Goal: Transaction & Acquisition: Purchase product/service

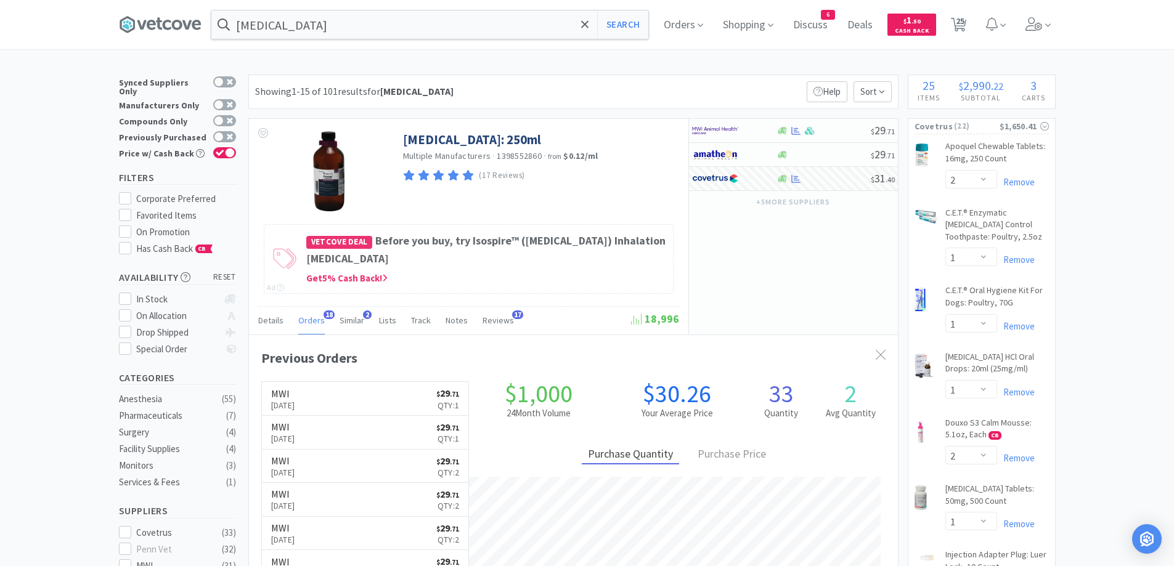
select select "2"
select select "1"
select select "2"
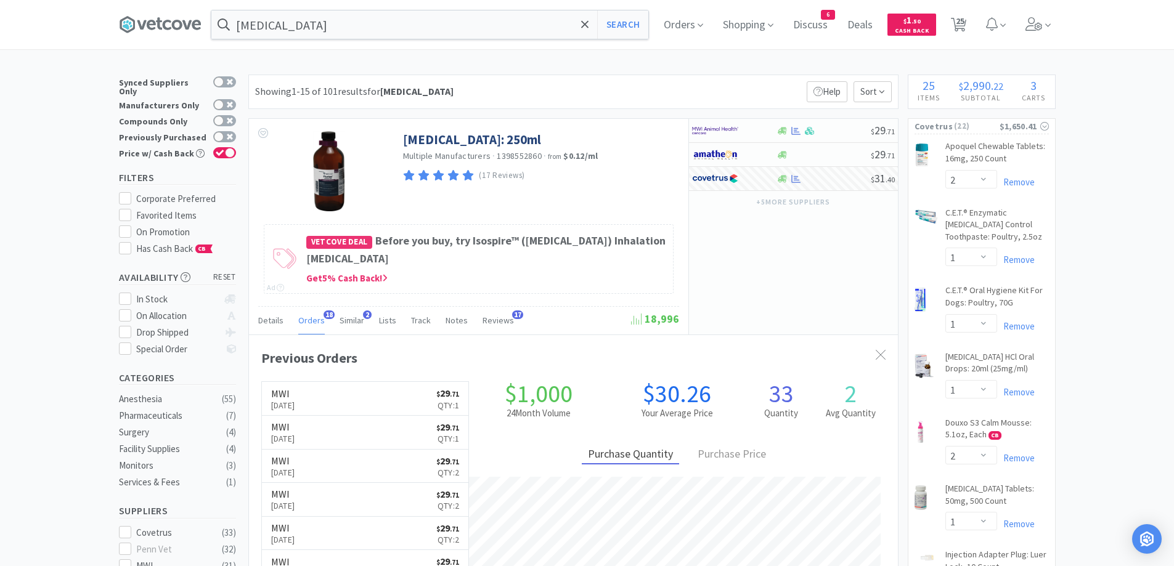
select select "1"
select select "2"
select select "1"
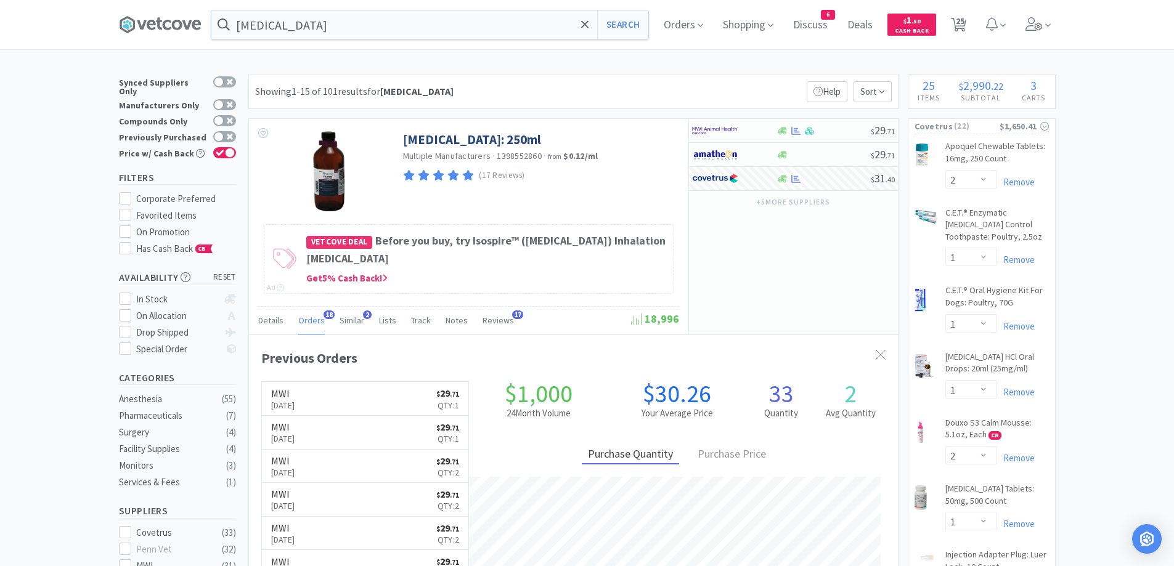
select select "1"
select select "7"
select select "1"
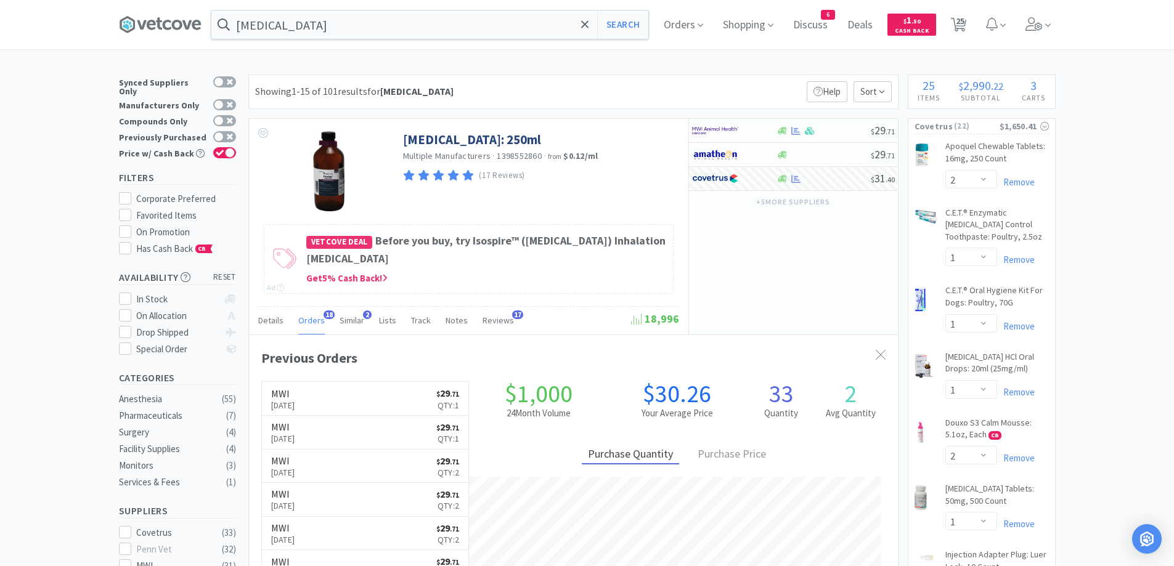
select select "2"
select select "1"
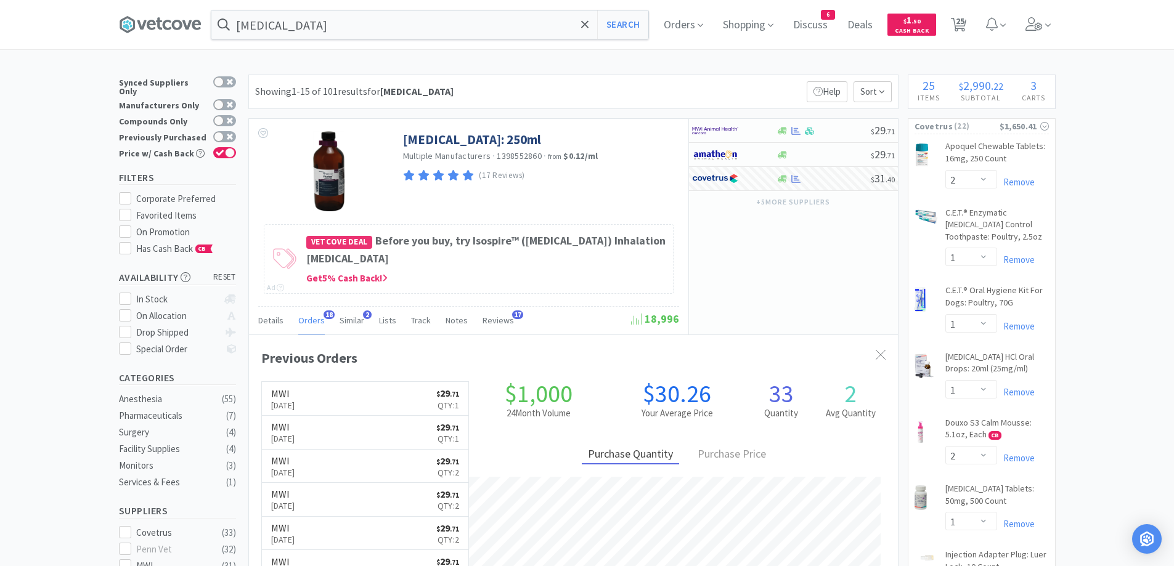
select select "1"
select select "5"
select select "4"
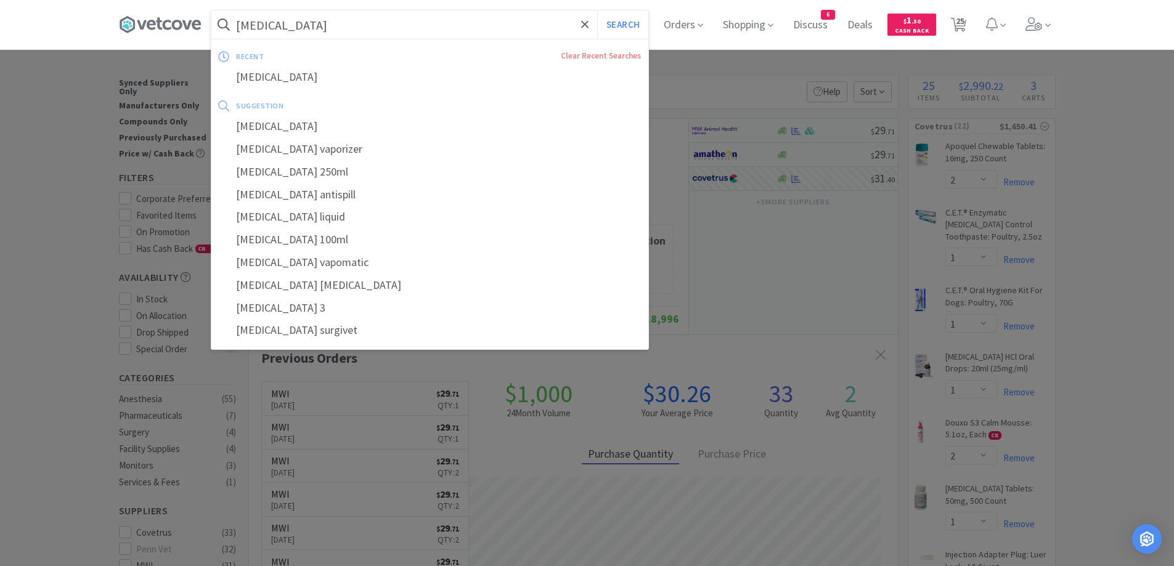
scroll to position [330, 649]
paste input "18 G Needles"
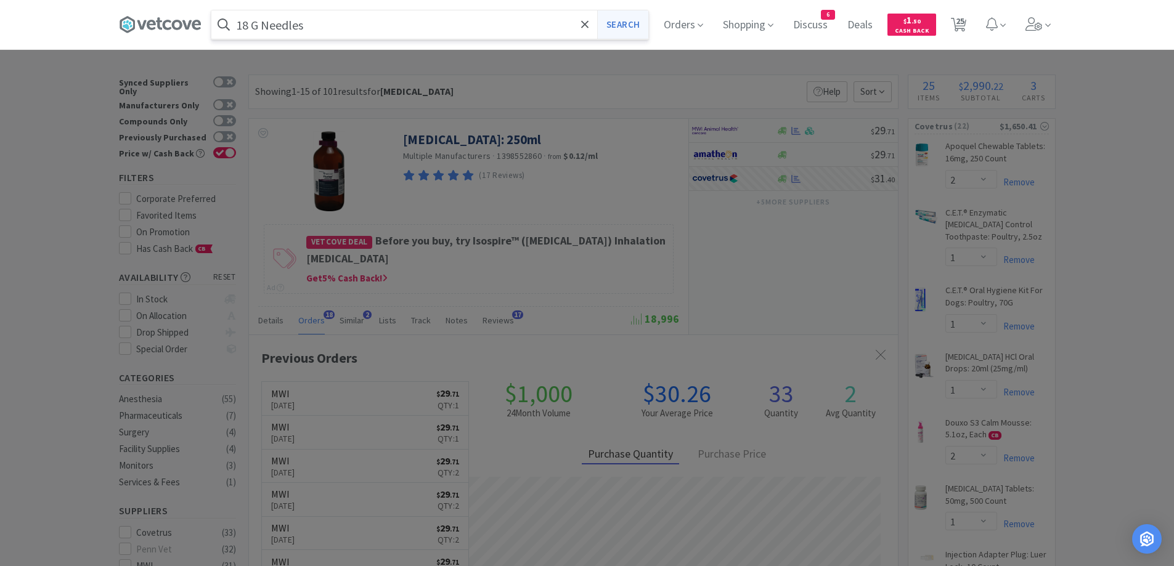
type input "18 G Needles"
click at [633, 23] on button "Search" at bounding box center [622, 24] width 51 height 28
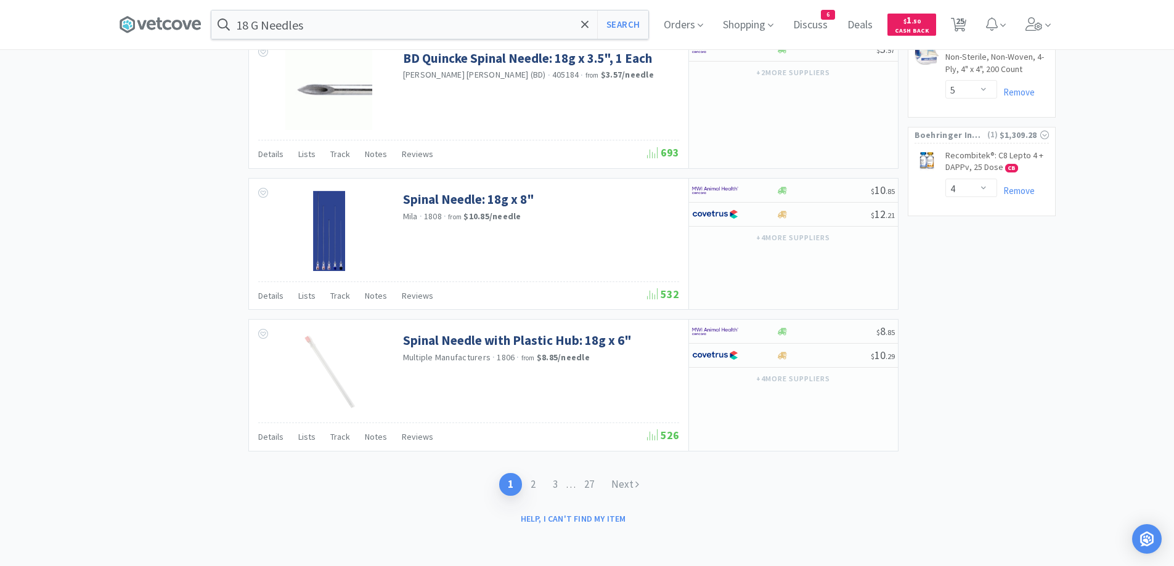
scroll to position [1763, 0]
click at [628, 486] on link "Next" at bounding box center [625, 484] width 45 height 23
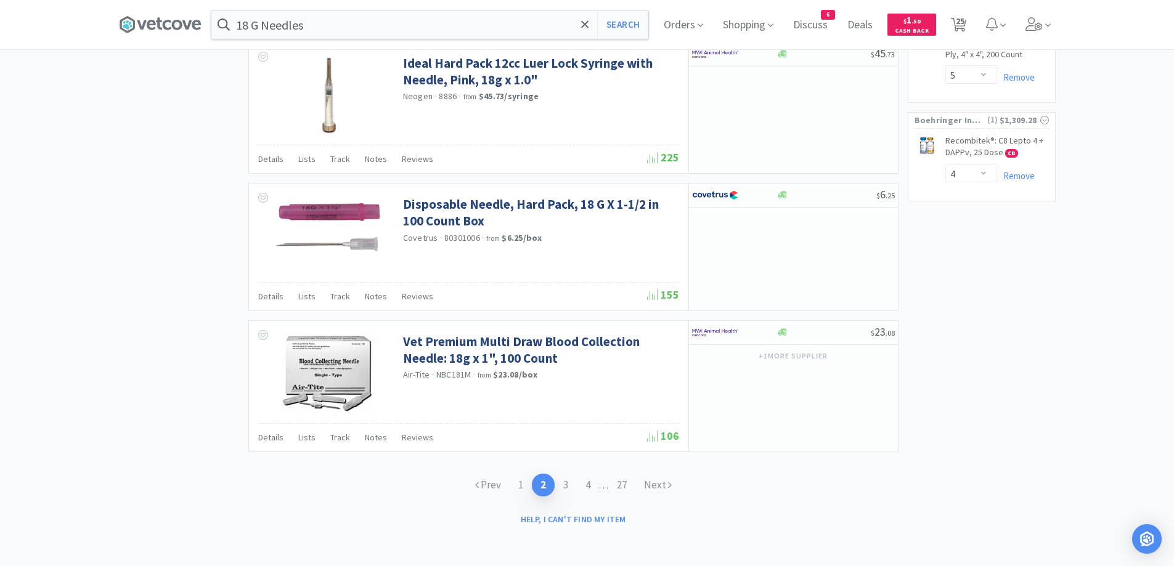
scroll to position [1778, 0]
click at [519, 486] on link "1" at bounding box center [521, 484] width 22 height 23
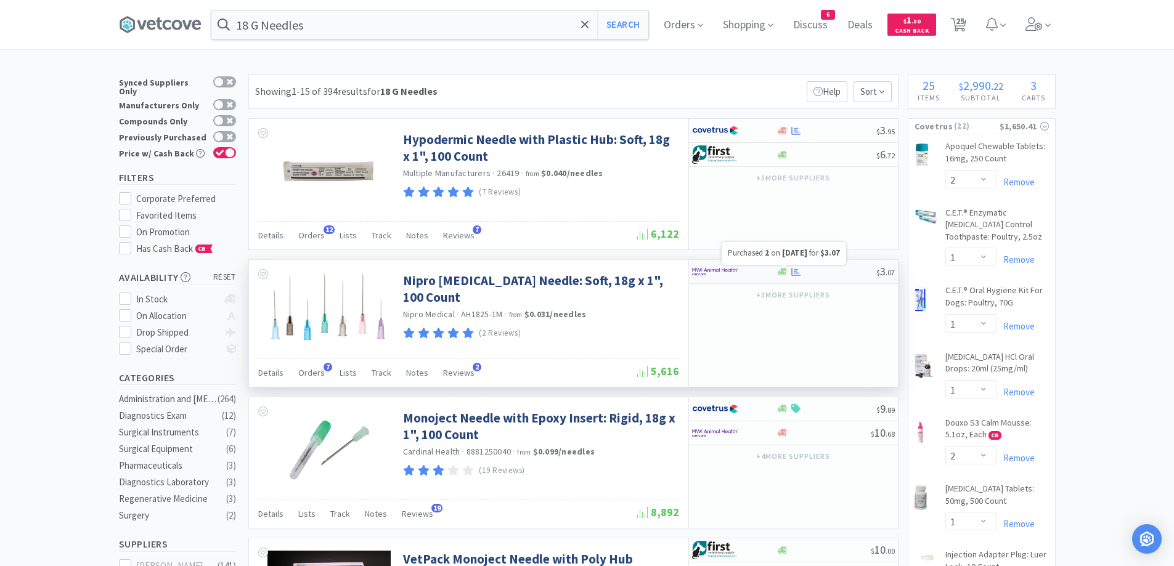
click at [797, 269] on icon at bounding box center [795, 272] width 9 height 8
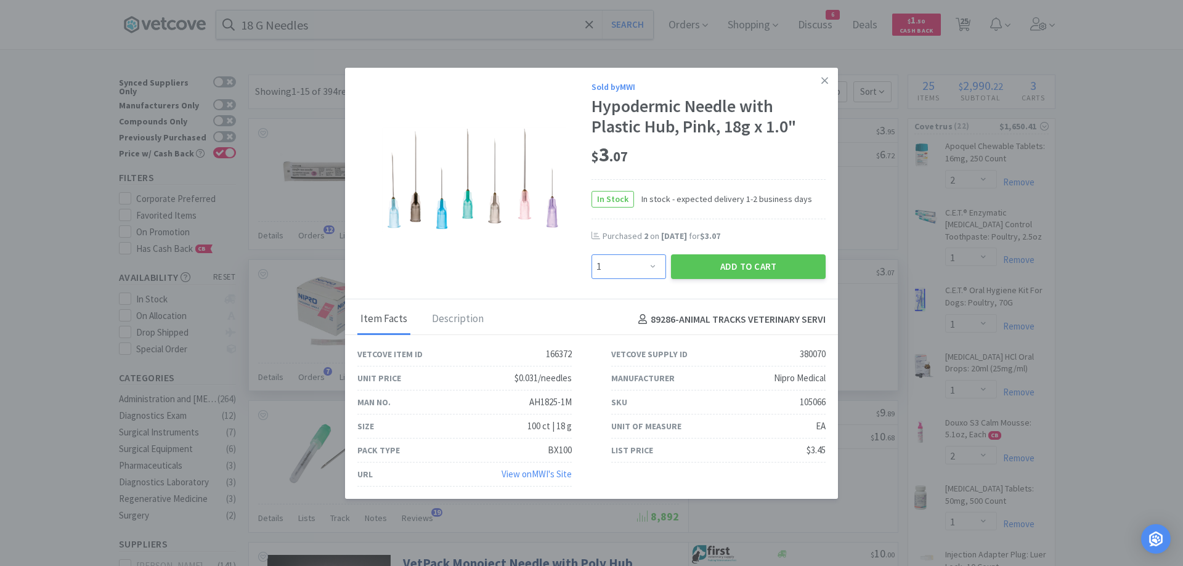
click at [632, 269] on select "Enter Quantity 1 2 3 4 5 6 7 8 9 10 11 12 13 14 15 16 17 18 19 20 Enter Quantity" at bounding box center [628, 266] width 75 height 25
select select "2"
click at [591, 254] on select "Enter Quantity 1 2 3 4 5 6 7 8 9 10 11 12 13 14 15 16 17 18 19 20 Enter Quantity" at bounding box center [628, 266] width 75 height 25
click at [692, 275] on button "Add to Cart" at bounding box center [748, 266] width 155 height 25
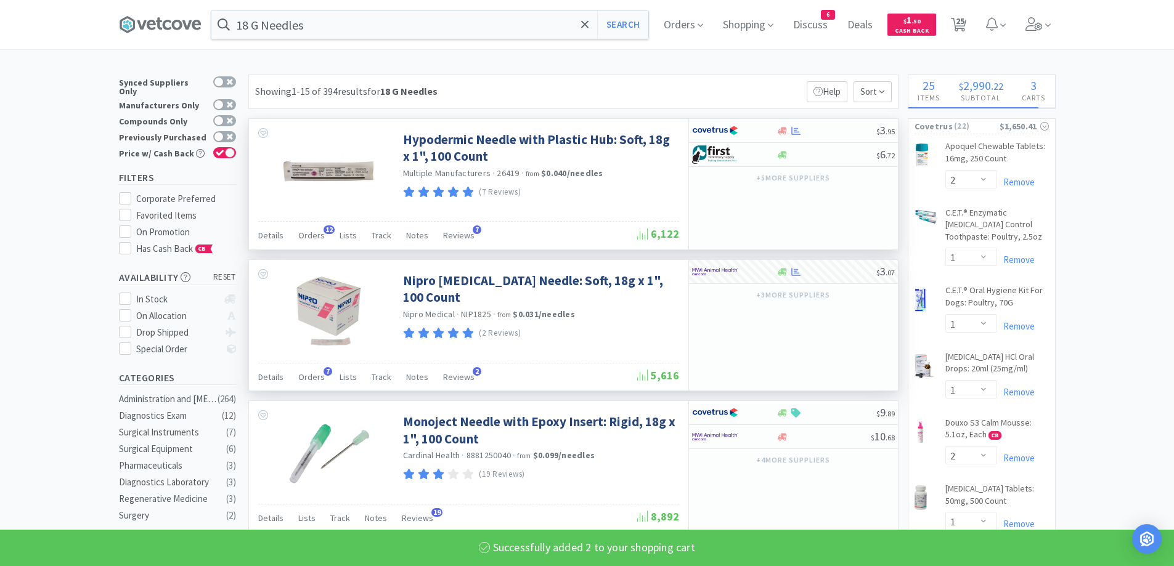
select select "2"
select select "5"
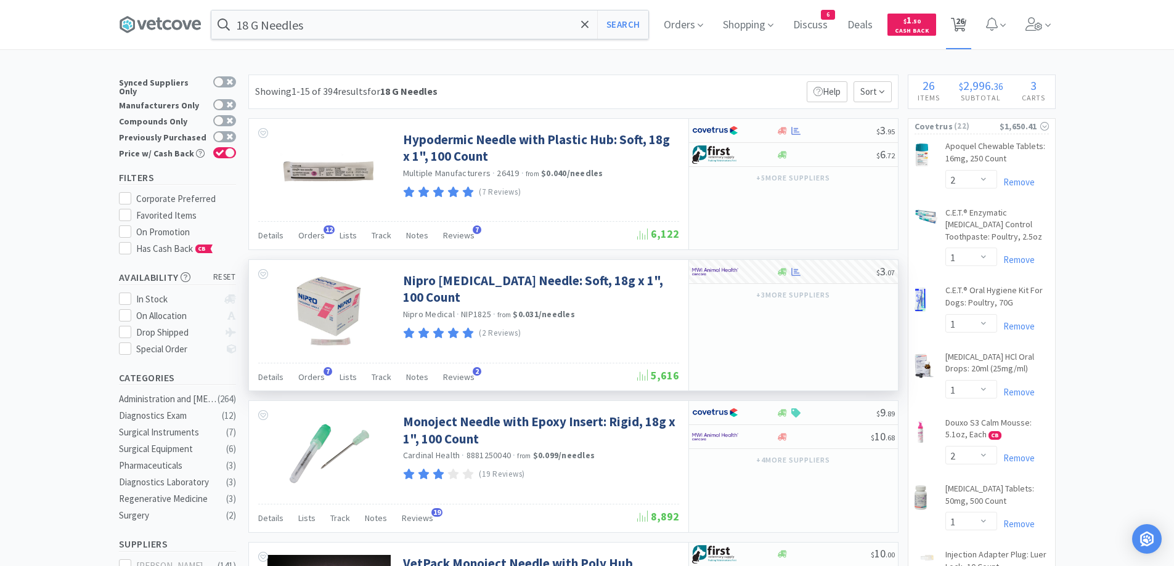
click at [971, 30] on span "26" at bounding box center [958, 24] width 25 height 49
select select "4"
select select "2"
select select "1"
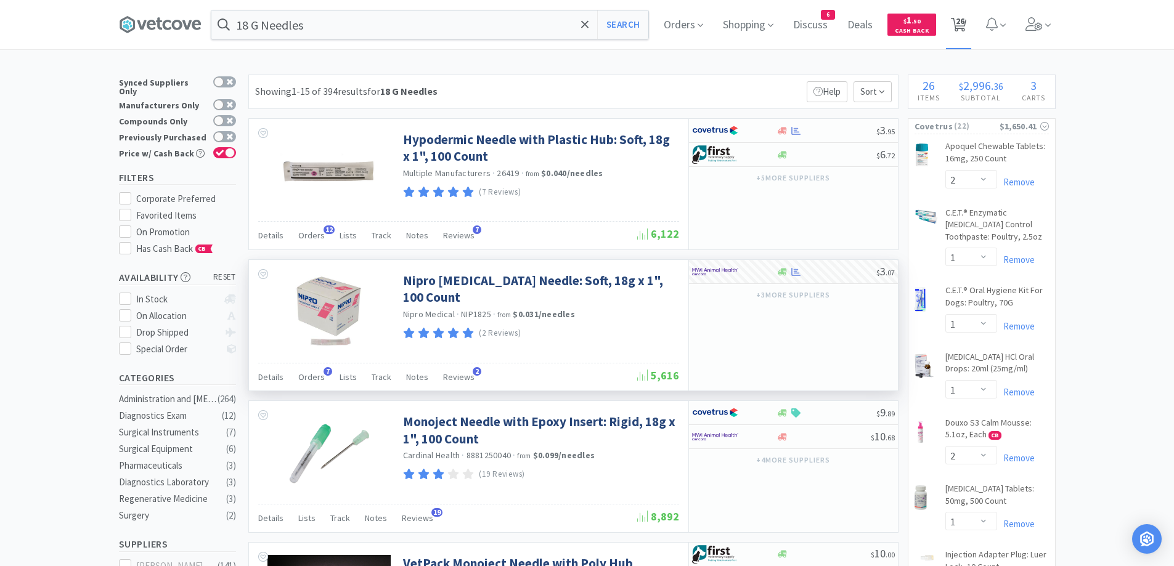
select select "1"
select select "2"
select select "1"
select select "2"
select select "1"
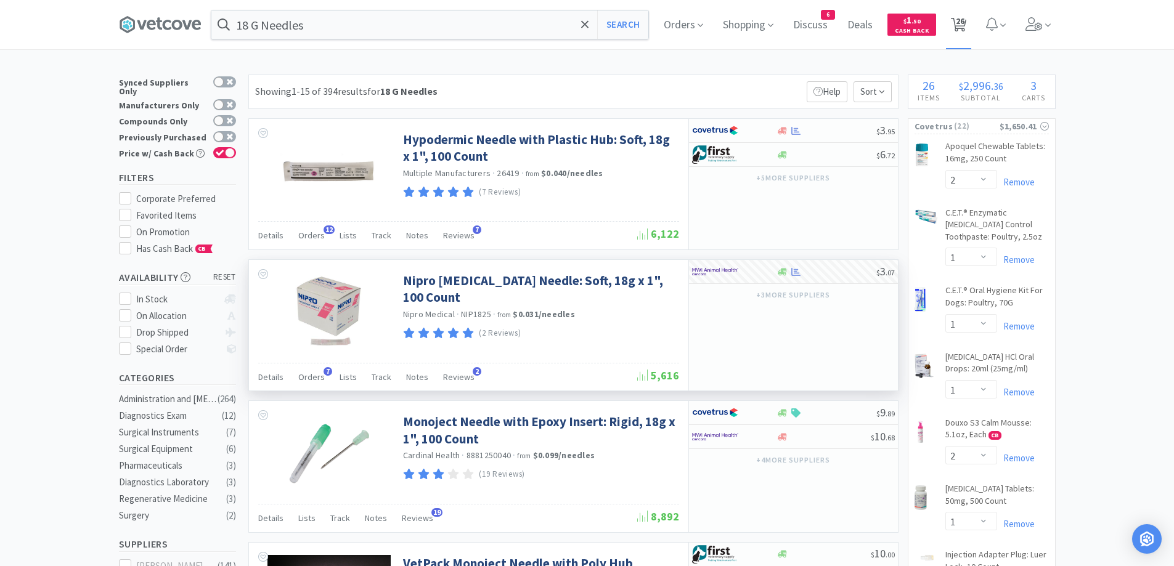
select select "1"
select select "7"
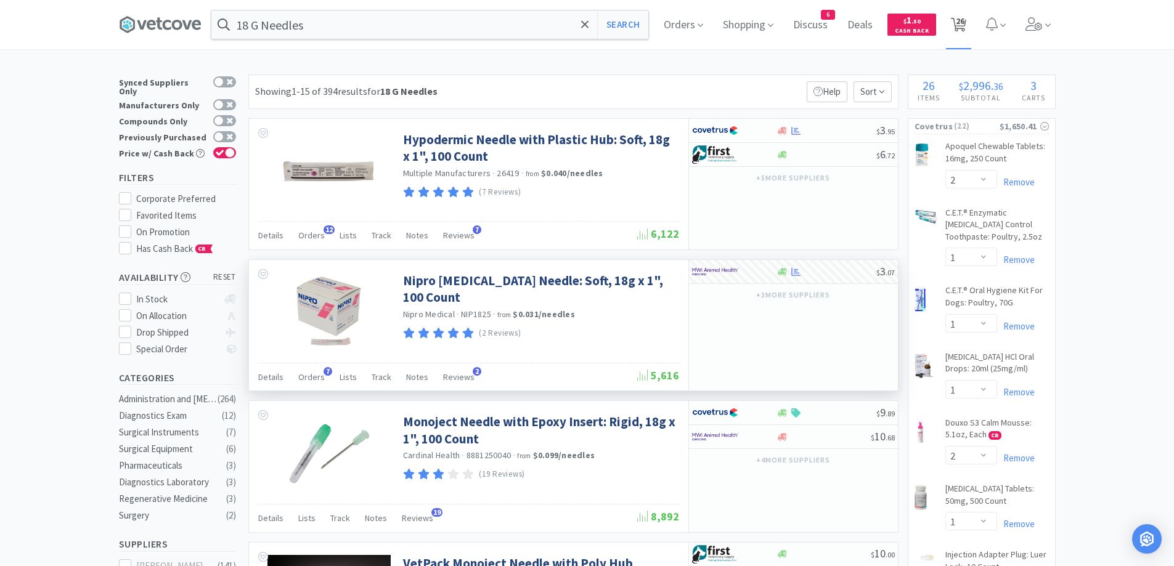
select select "1"
select select "2"
select select "1"
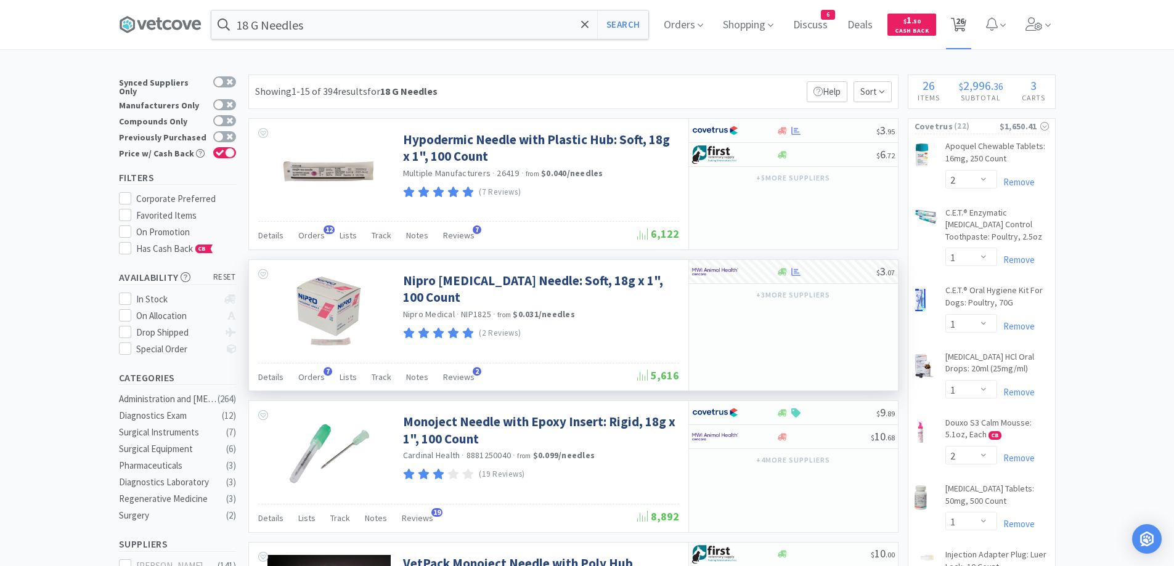
select select "1"
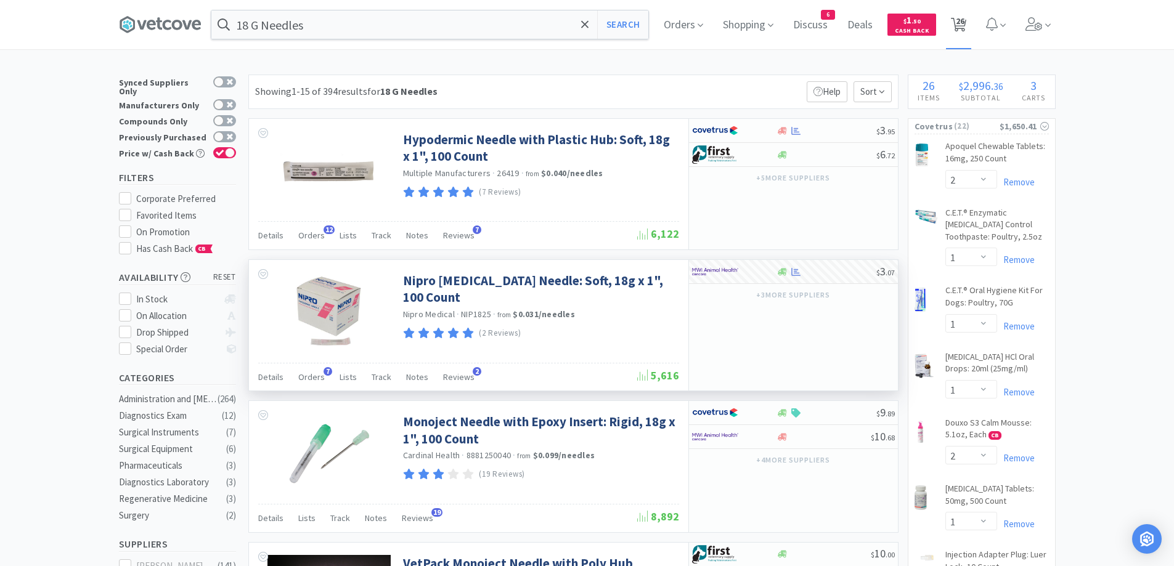
select select "2"
select select "5"
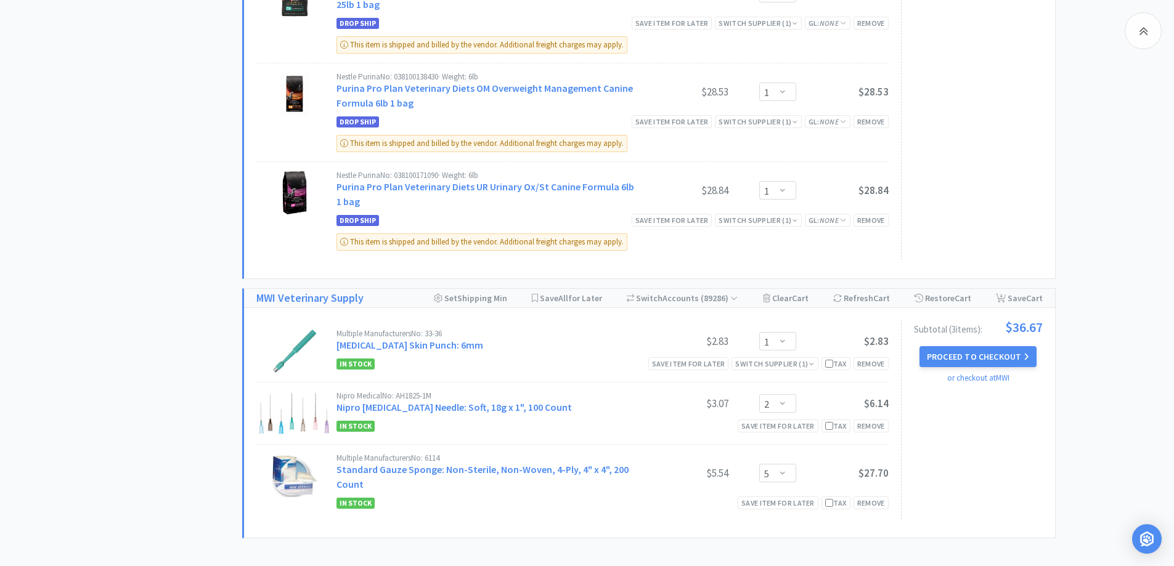
scroll to position [1807, 0]
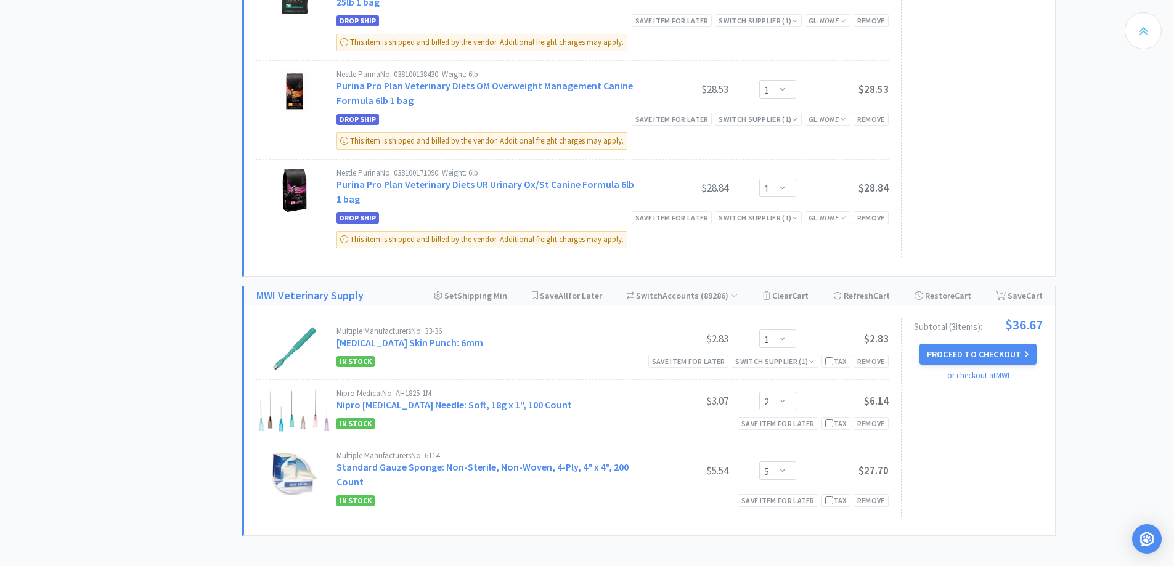
click at [1145, 25] on icon at bounding box center [1143, 30] width 9 height 15
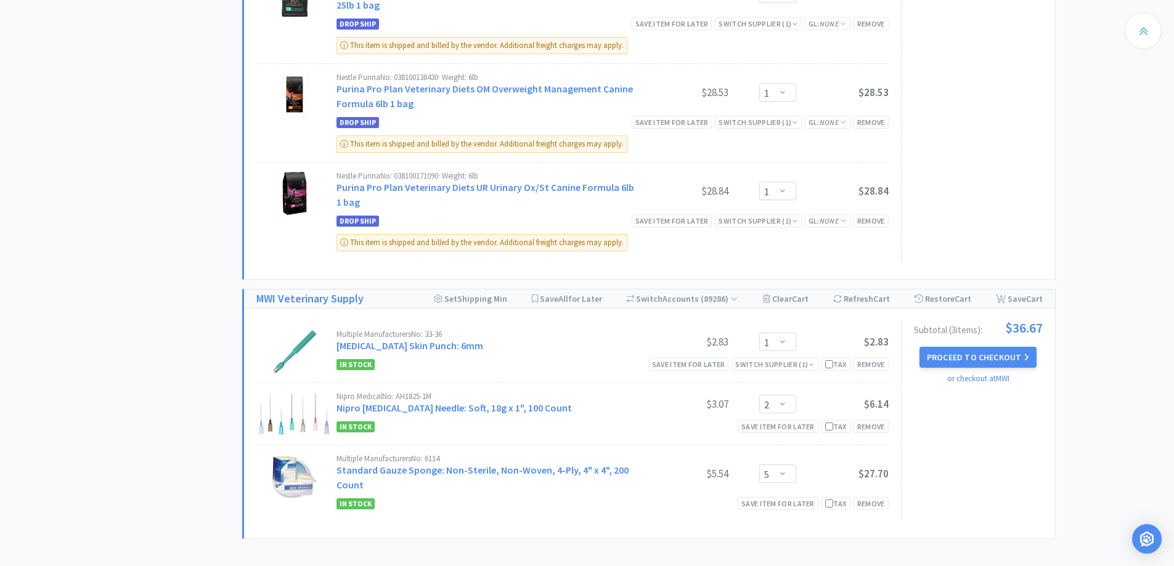
click at [1145, 25] on icon at bounding box center [1143, 30] width 9 height 15
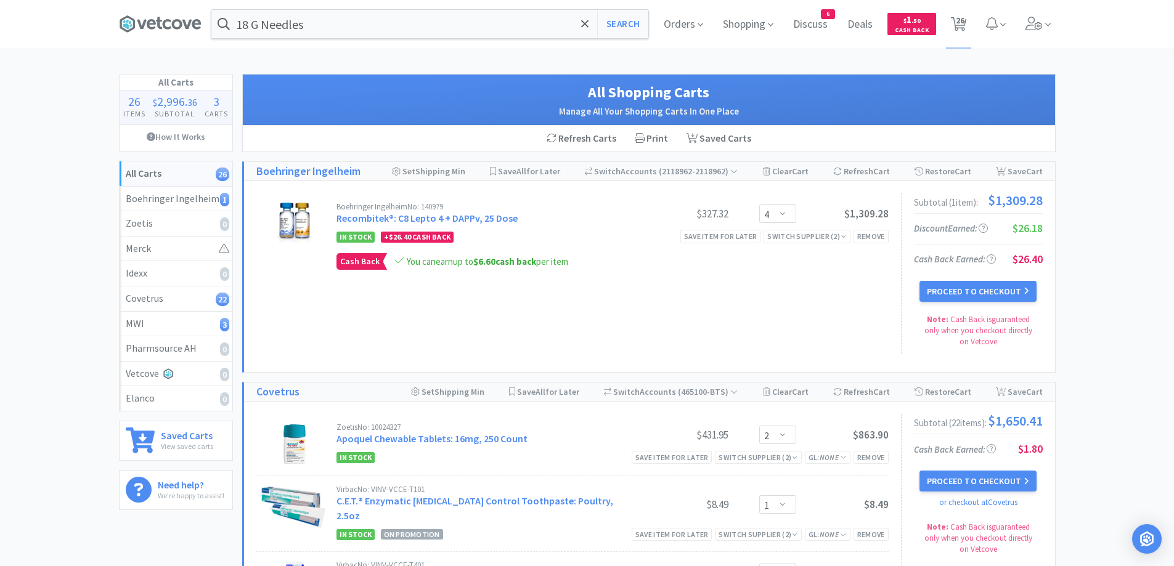
scroll to position [0, 0]
click at [582, 18] on icon at bounding box center [585, 24] width 8 height 12
click at [1111, 256] on div at bounding box center [587, 283] width 1174 height 566
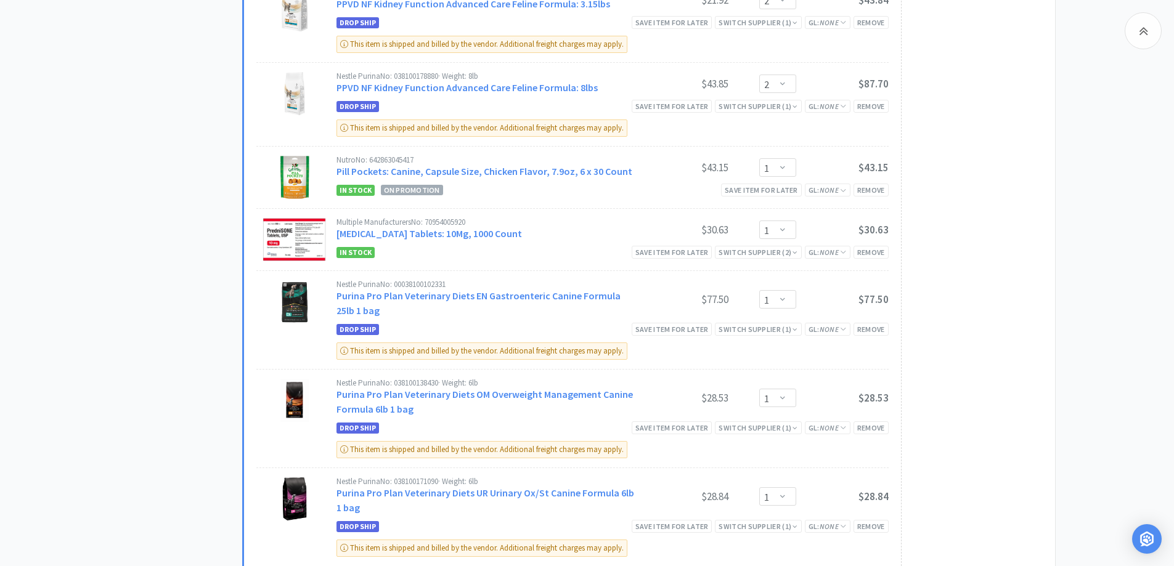
scroll to position [1479, 0]
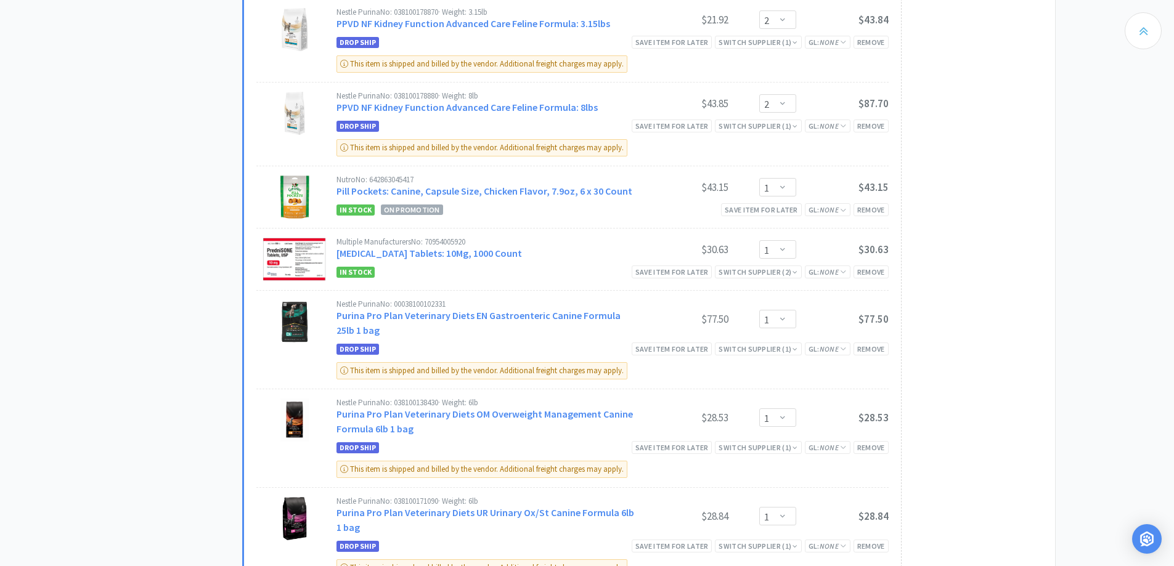
click at [1129, 38] on div at bounding box center [1142, 30] width 37 height 37
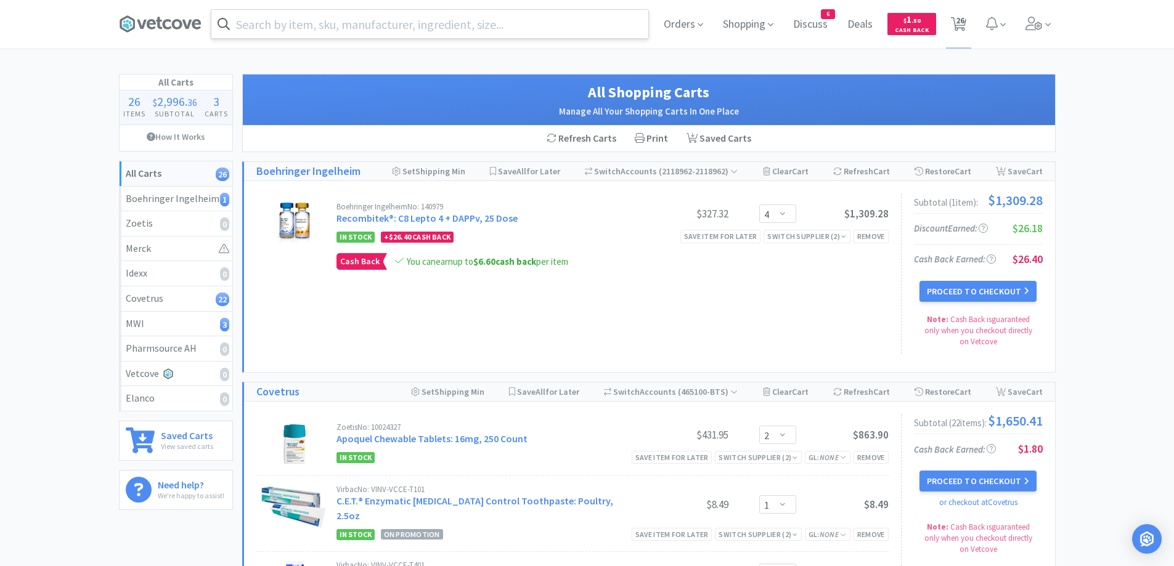
scroll to position [0, 0]
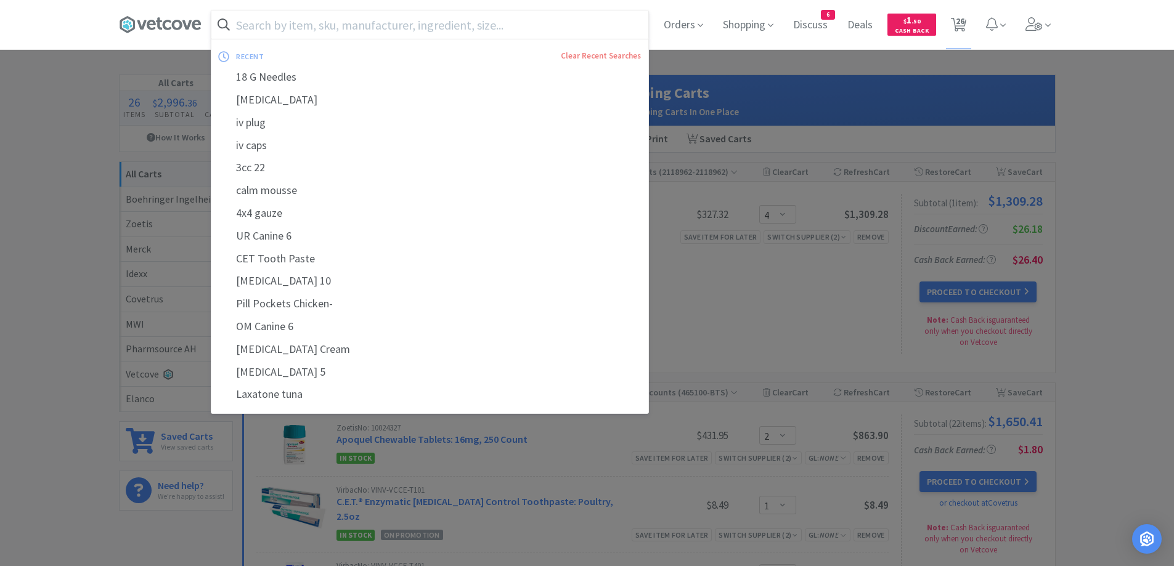
click at [327, 15] on input "text" at bounding box center [429, 24] width 437 height 28
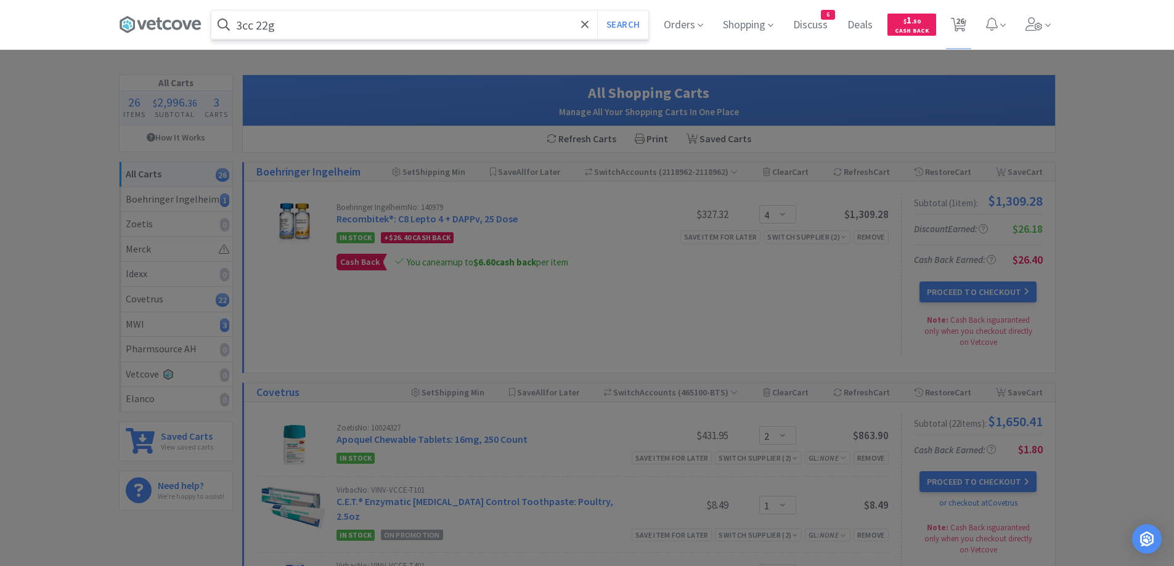
type input "3cc 22g"
click at [597, 10] on button "Search" at bounding box center [622, 24] width 51 height 28
select select "2"
select select "1"
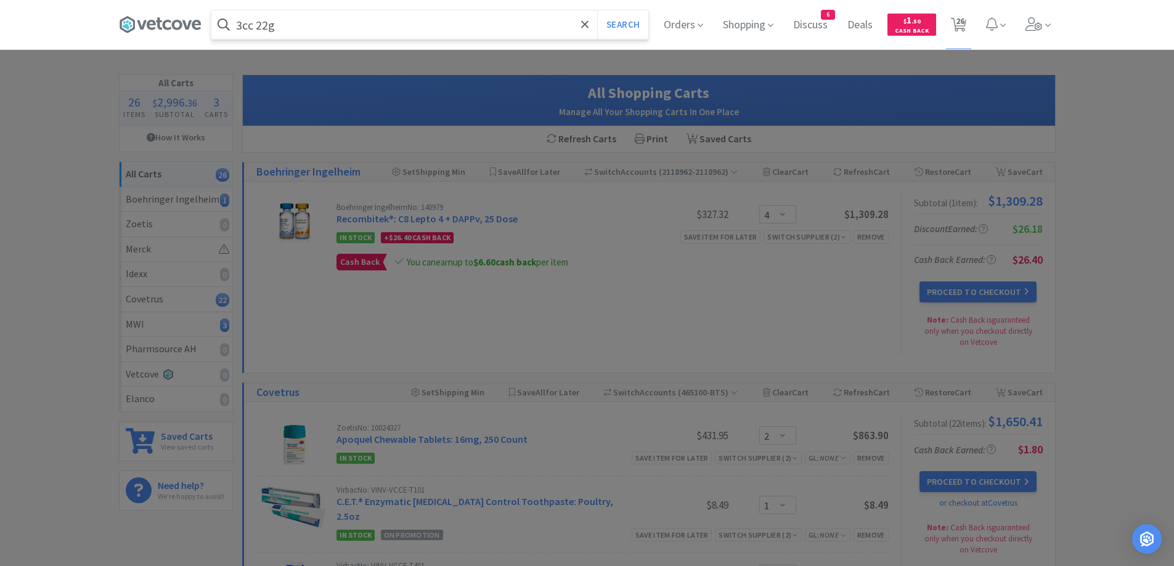
select select "1"
select select "2"
select select "1"
select select "2"
select select "1"
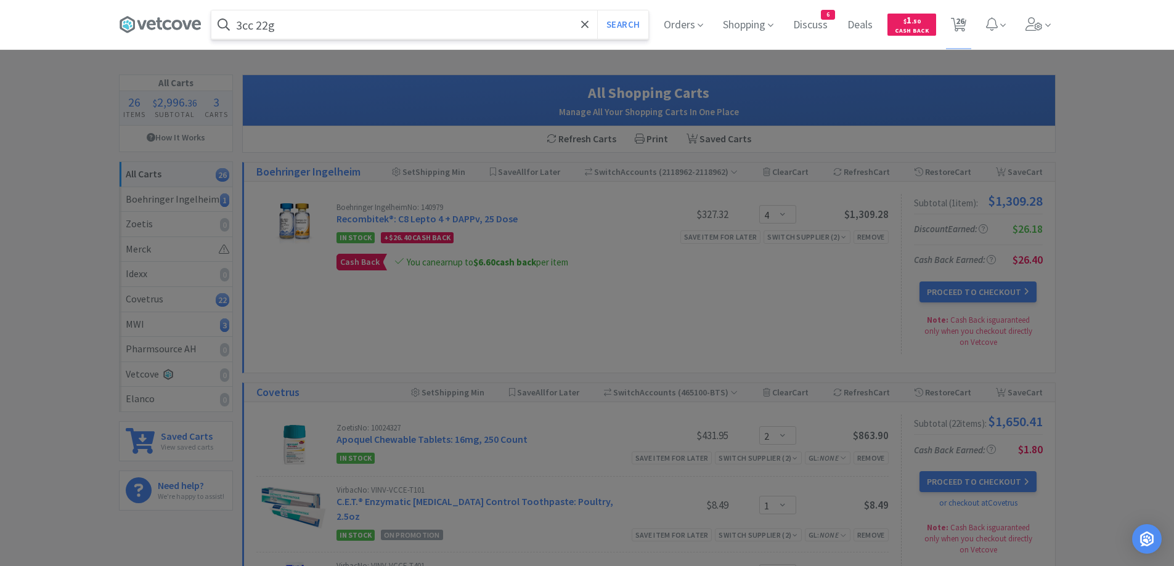
select select "1"
select select "7"
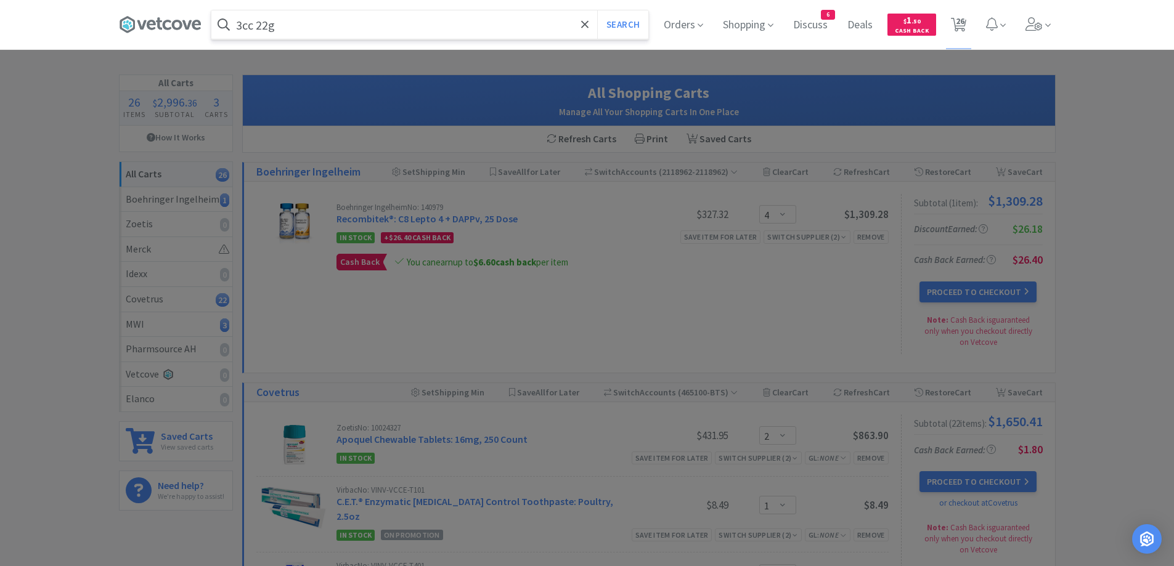
select select "1"
select select "2"
select select "1"
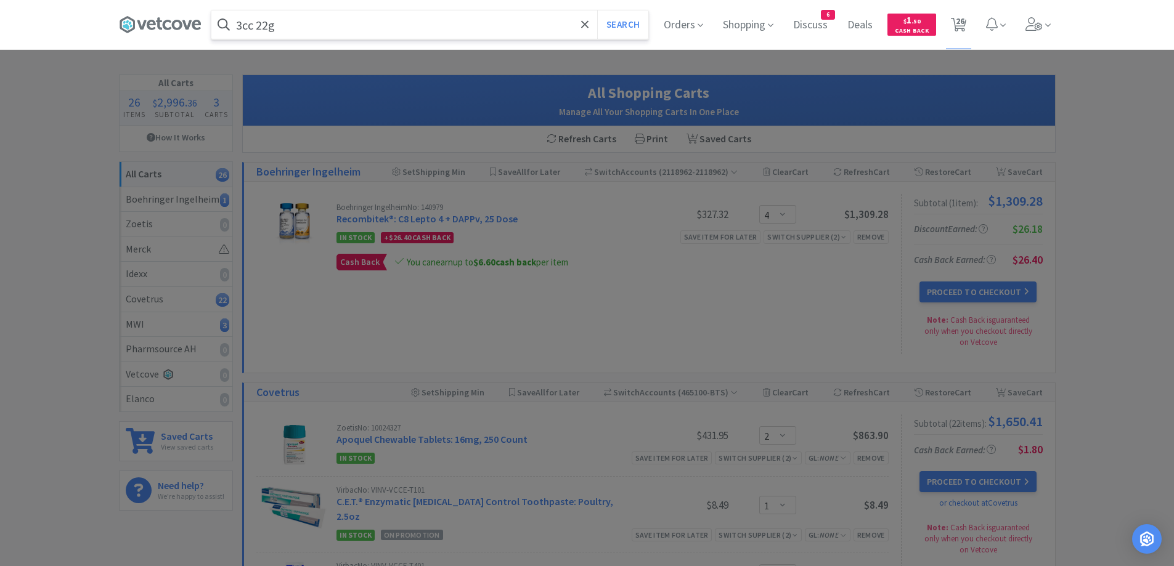
select select "1"
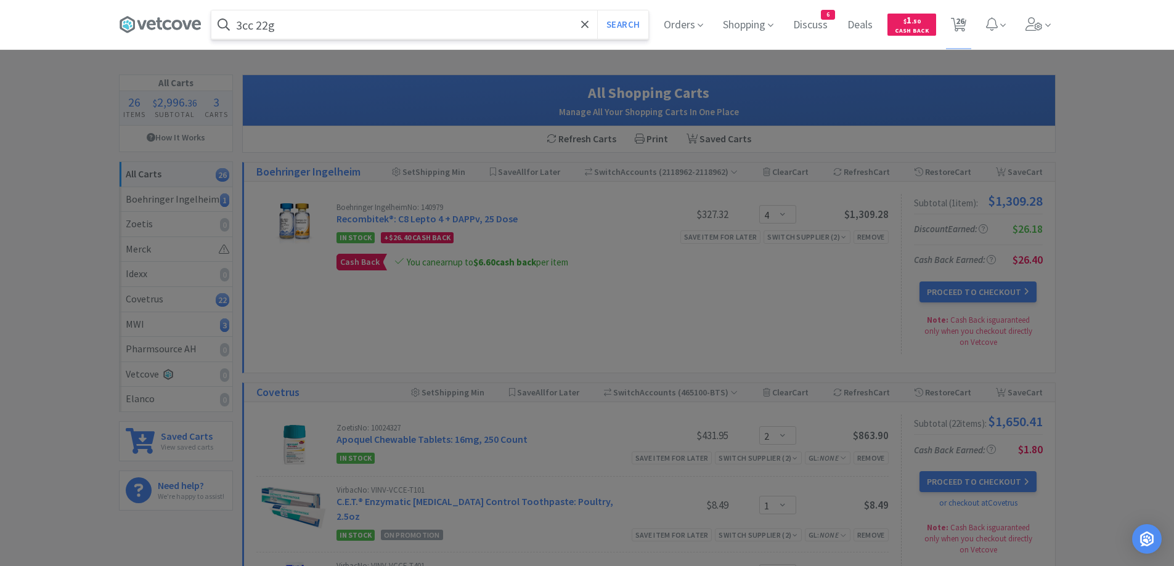
select select "2"
select select "5"
select select "4"
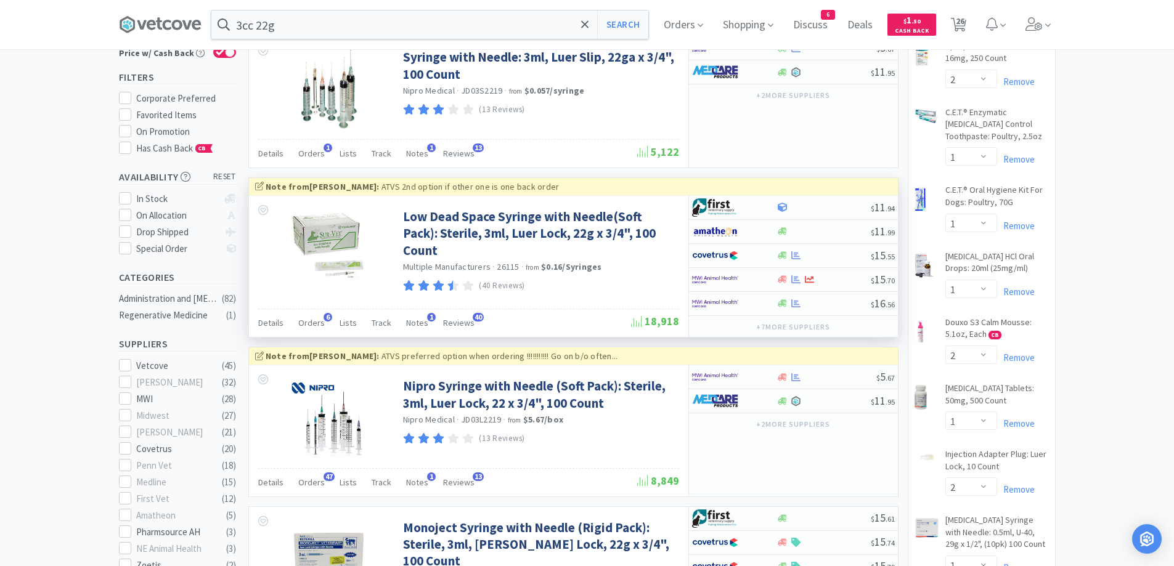
scroll to position [103, 0]
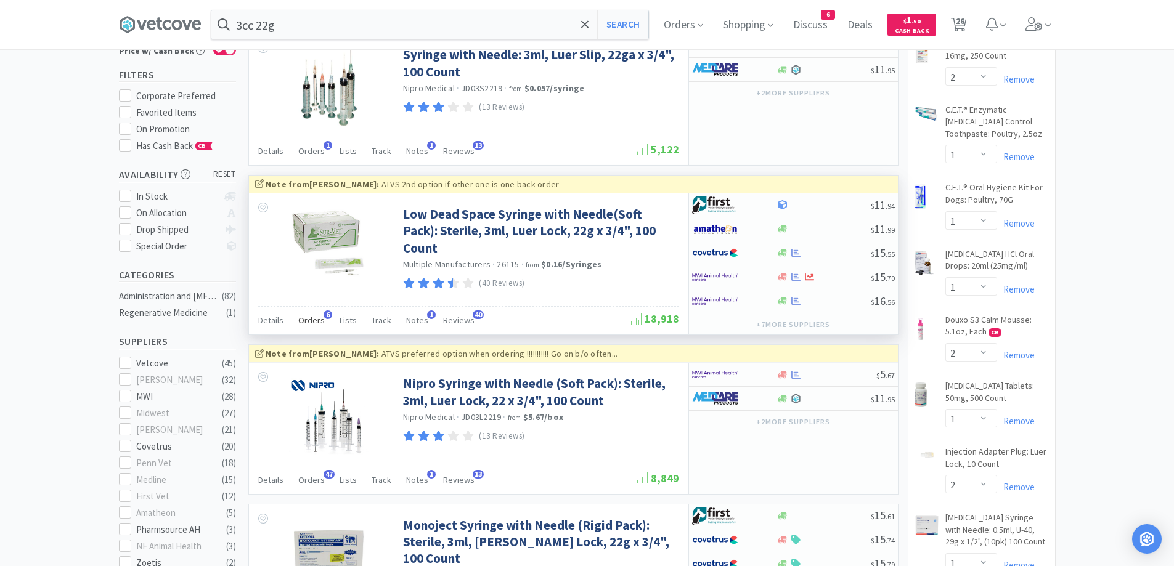
click at [309, 319] on span "Orders" at bounding box center [311, 320] width 26 height 11
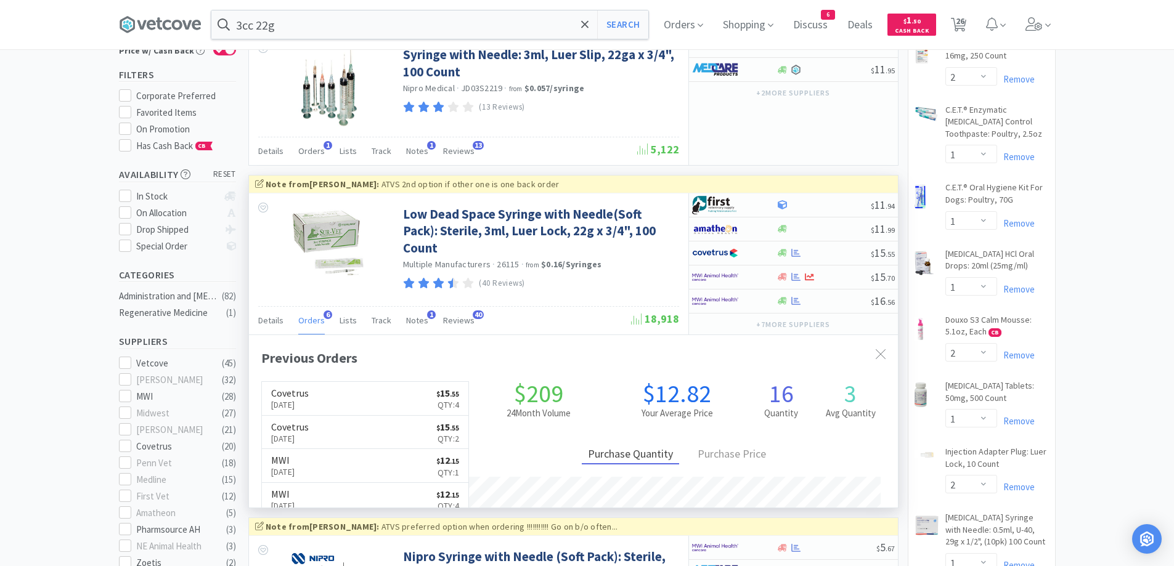
scroll to position [319, 649]
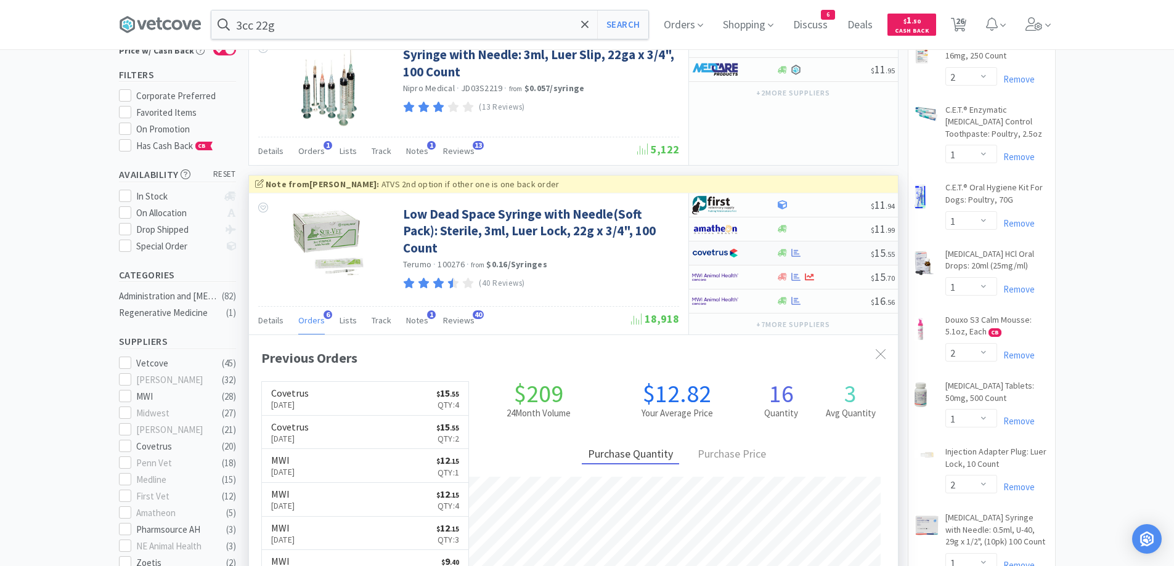
click at [836, 259] on div "$ 15 . 55" at bounding box center [793, 254] width 209 height 24
select select "1"
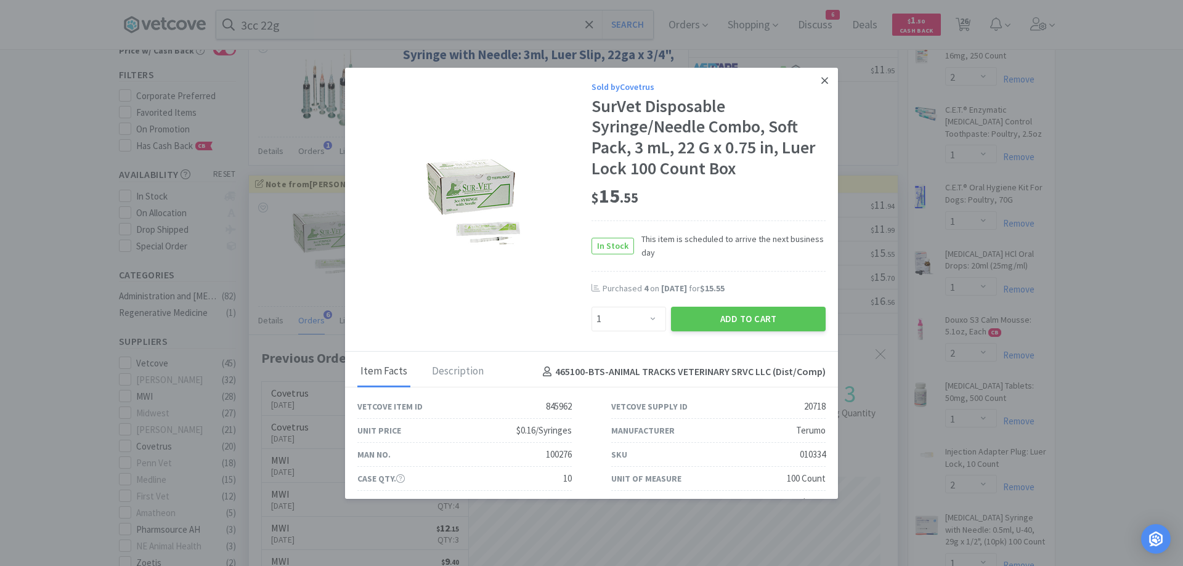
click at [819, 80] on link at bounding box center [825, 81] width 22 height 26
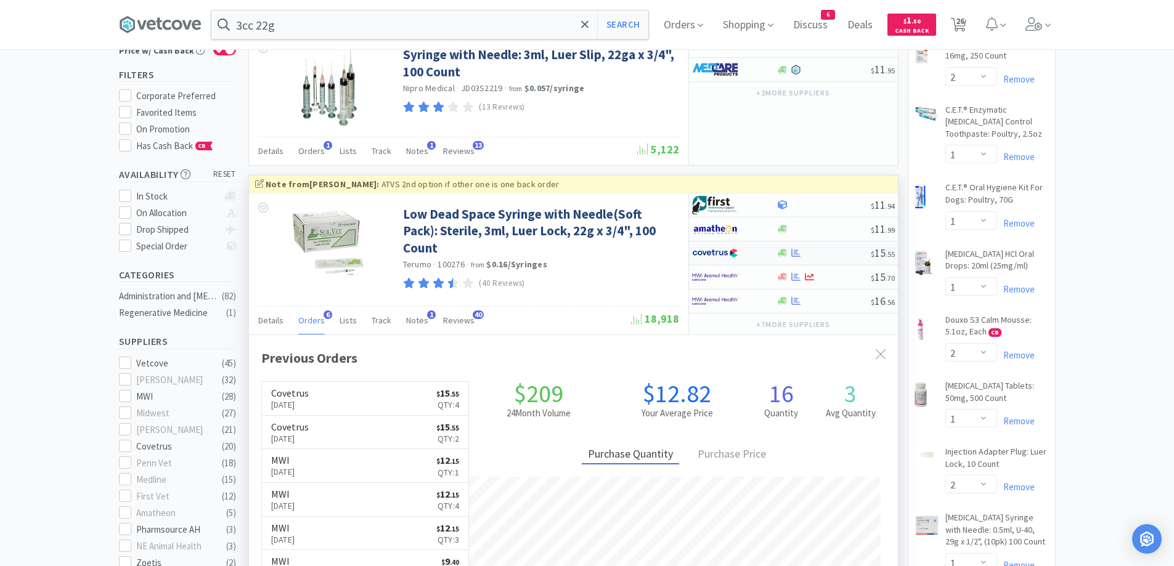
click at [840, 250] on div at bounding box center [823, 252] width 94 height 9
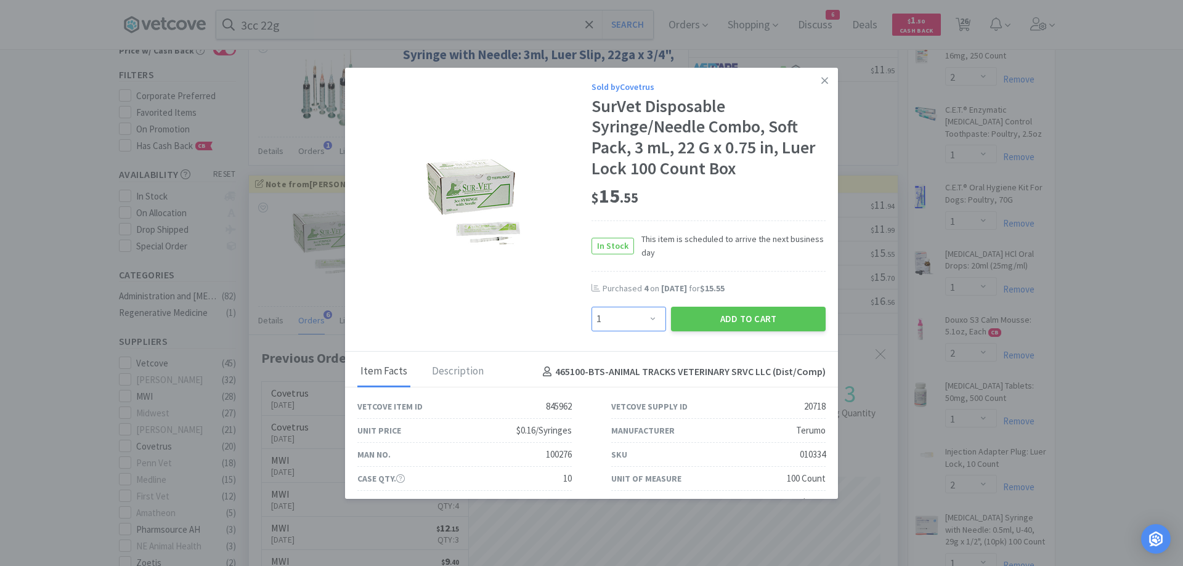
click at [616, 315] on select "Enter Quantity 1 2 3 4 5 6 7 8 9 10 11 12 13 14 15 16 17 18 19 20 Enter Quantity" at bounding box center [628, 319] width 75 height 25
select select "2"
click at [591, 307] on select "Enter Quantity 1 2 3 4 5 6 7 8 9 10 11 12 13 14 15 16 17 18 19 20 Enter Quantity" at bounding box center [628, 319] width 75 height 25
click at [731, 331] on button "Add to Cart" at bounding box center [748, 319] width 155 height 25
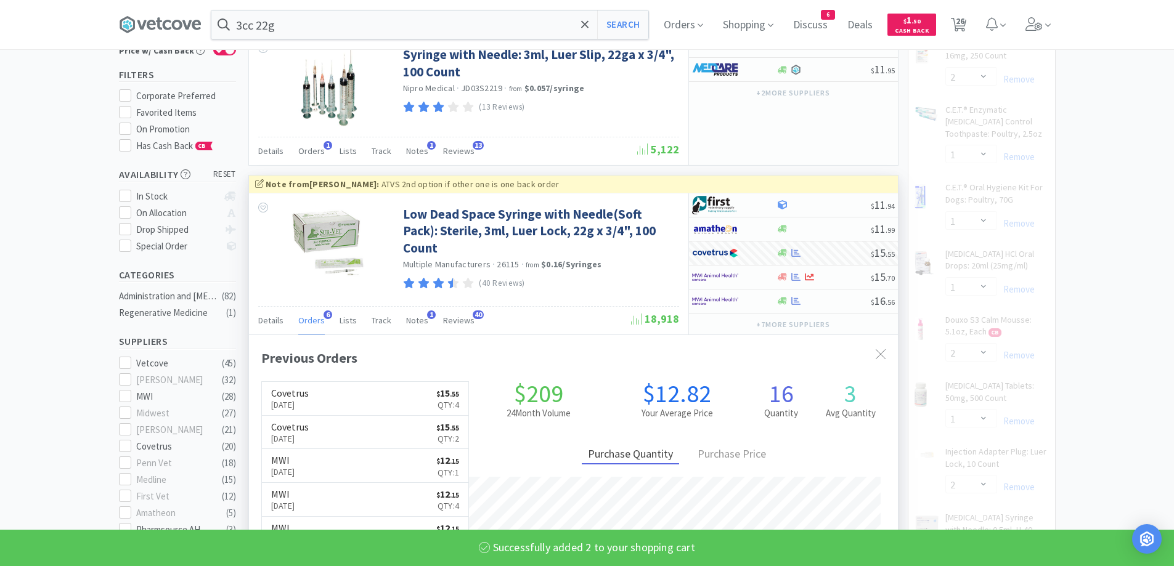
select select "2"
select select "7"
select select "1"
select select "2"
select select "1"
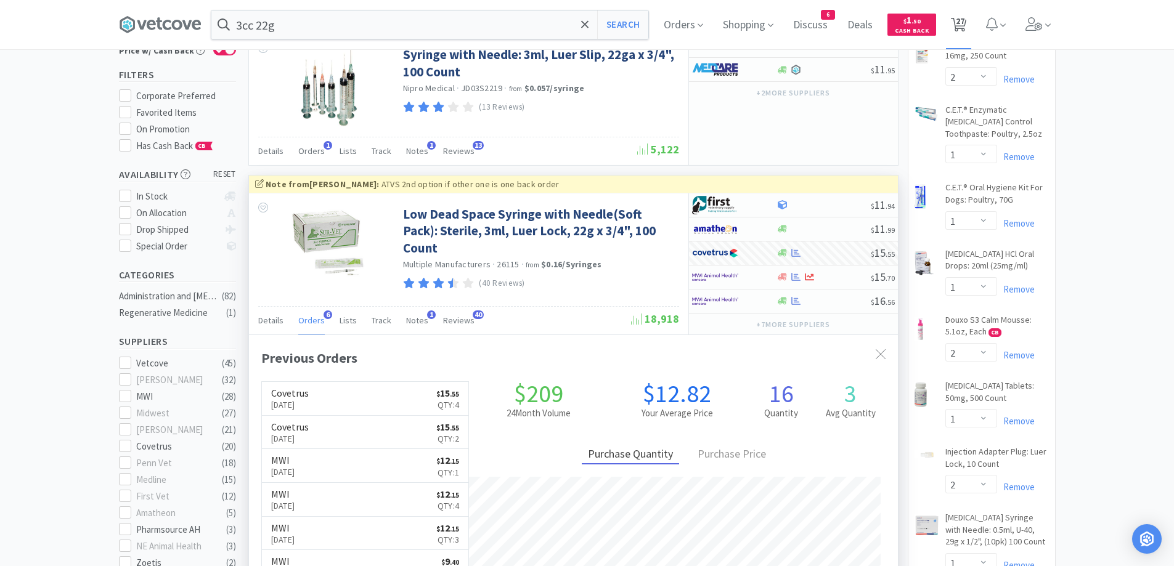
click at [964, 29] on span "27" at bounding box center [960, 20] width 9 height 49
select select "4"
select select "2"
select select "1"
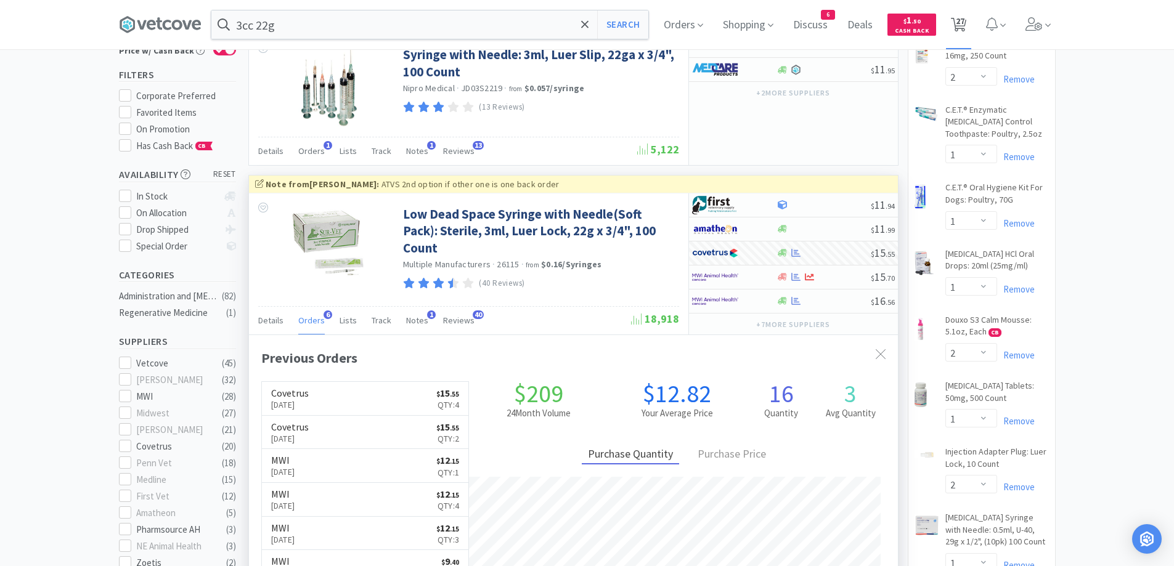
select select "1"
select select "2"
select select "1"
select select "2"
select select "1"
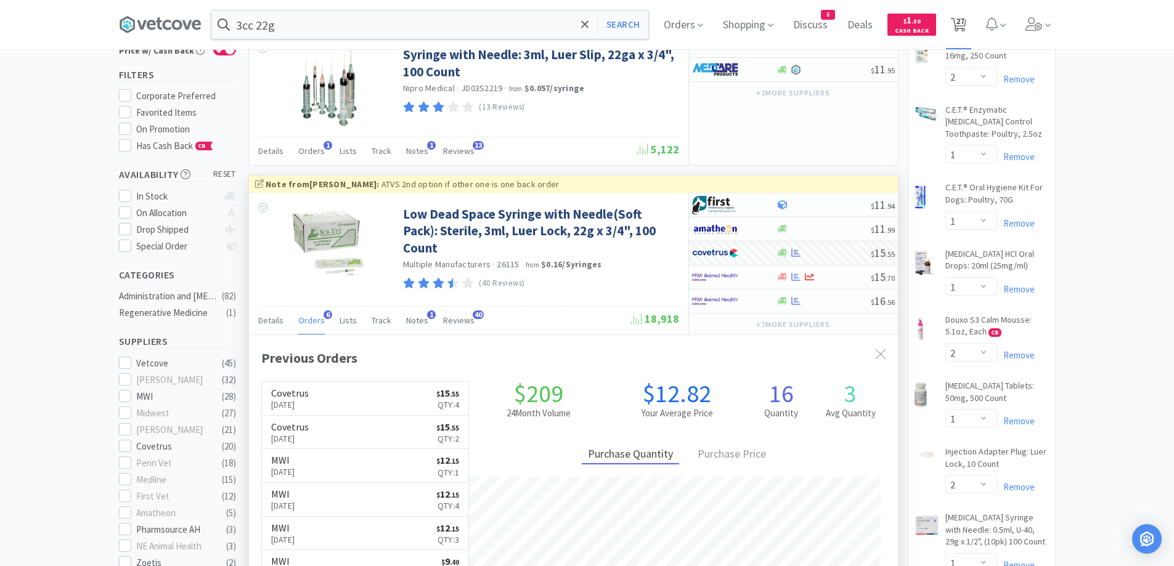
select select "1"
select select "2"
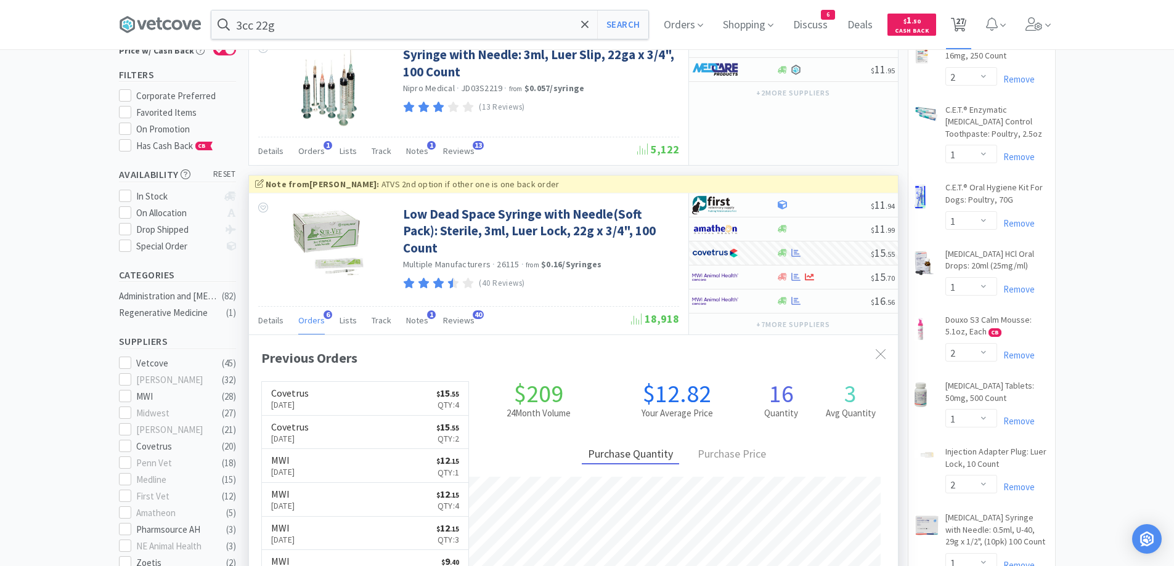
select select "7"
select select "1"
select select "2"
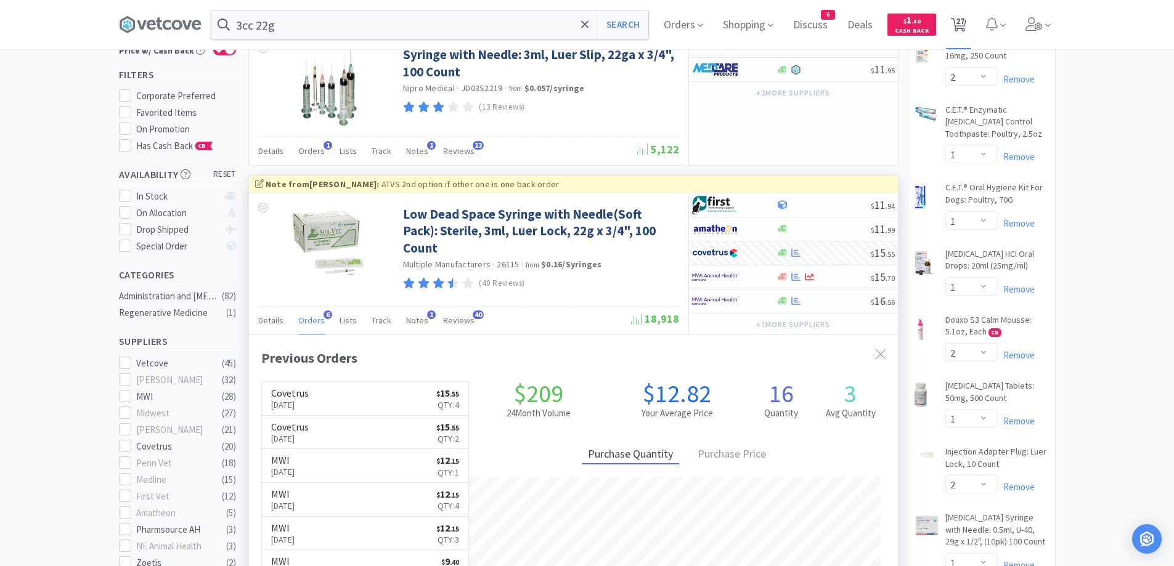
select select "1"
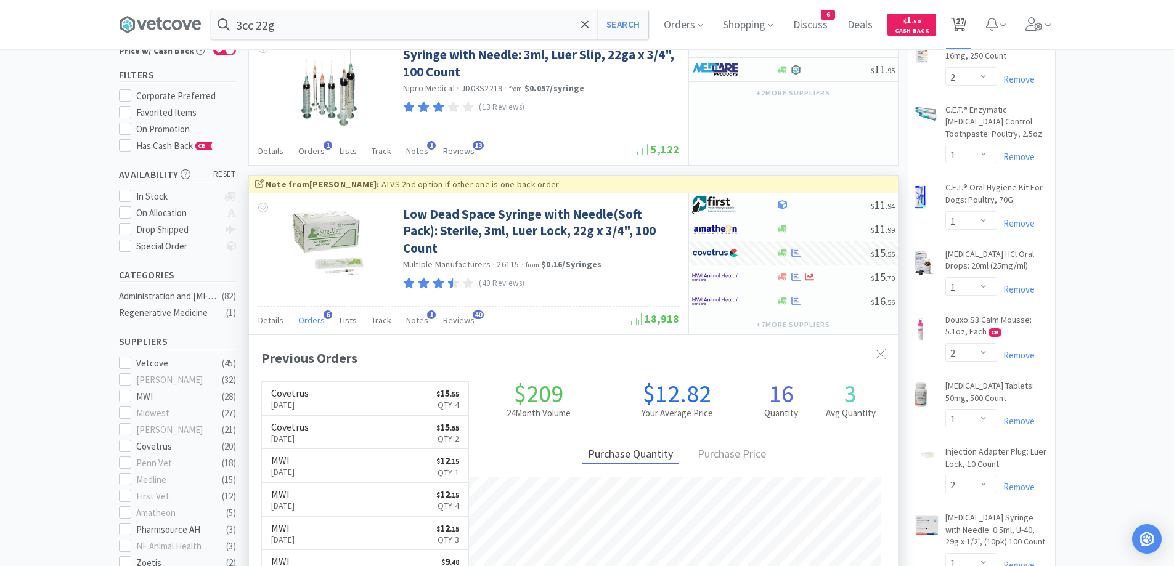
select select "1"
select select "2"
select select "5"
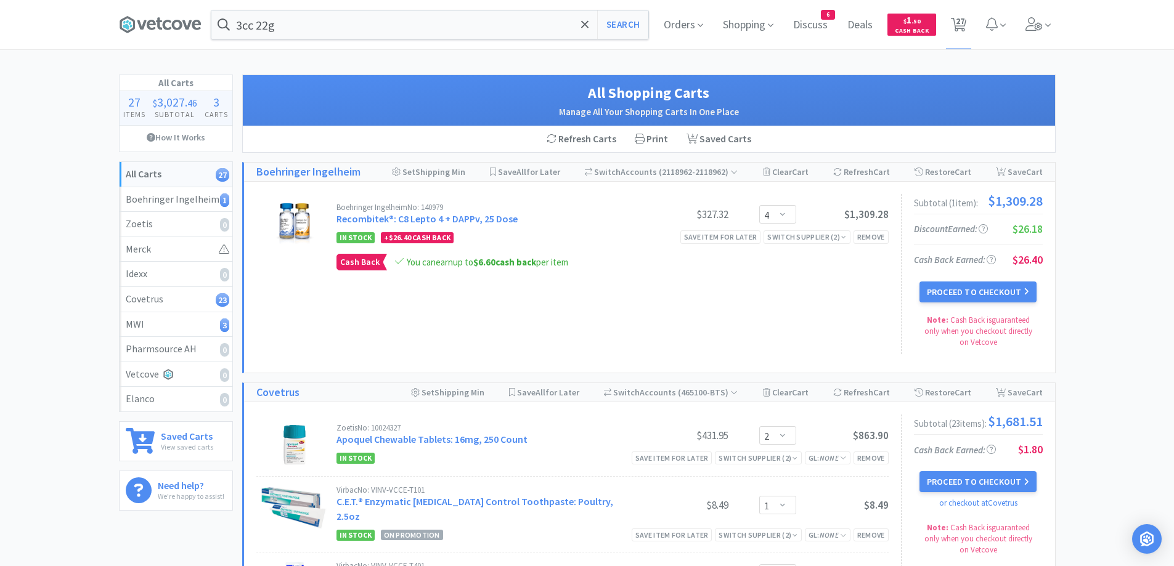
click at [360, 9] on div "3cc 22g Search Orders Shopping Discuss Discuss 6 Deals Deals $ 1 . 50 Cash Back…" at bounding box center [587, 24] width 937 height 49
click at [360, 18] on input "3cc 22g" at bounding box center [429, 24] width 437 height 28
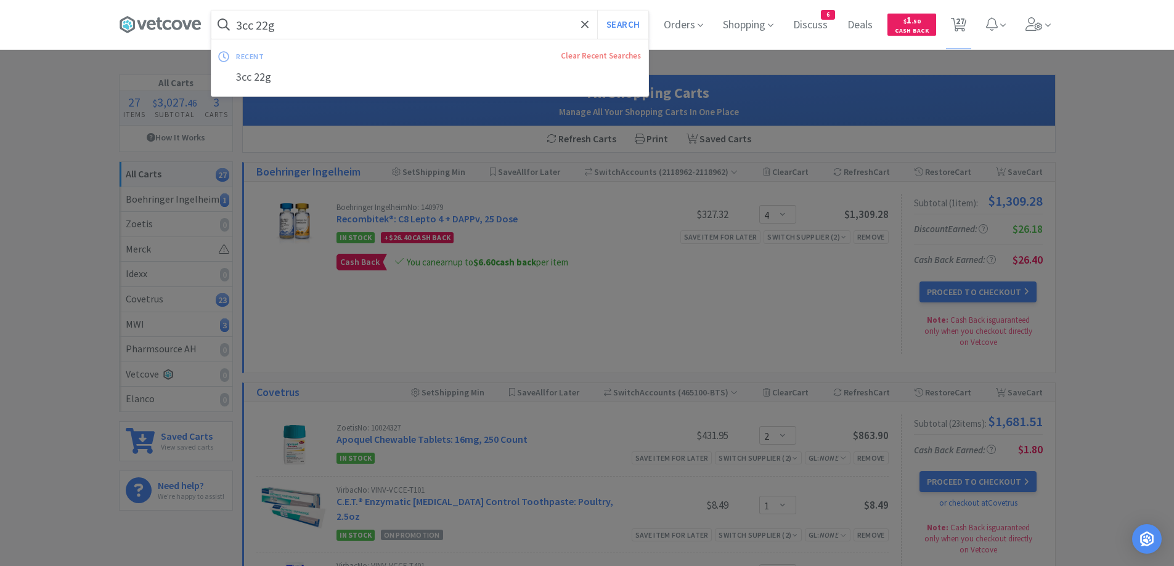
paste input "Surgery Gloves 7 1/2"
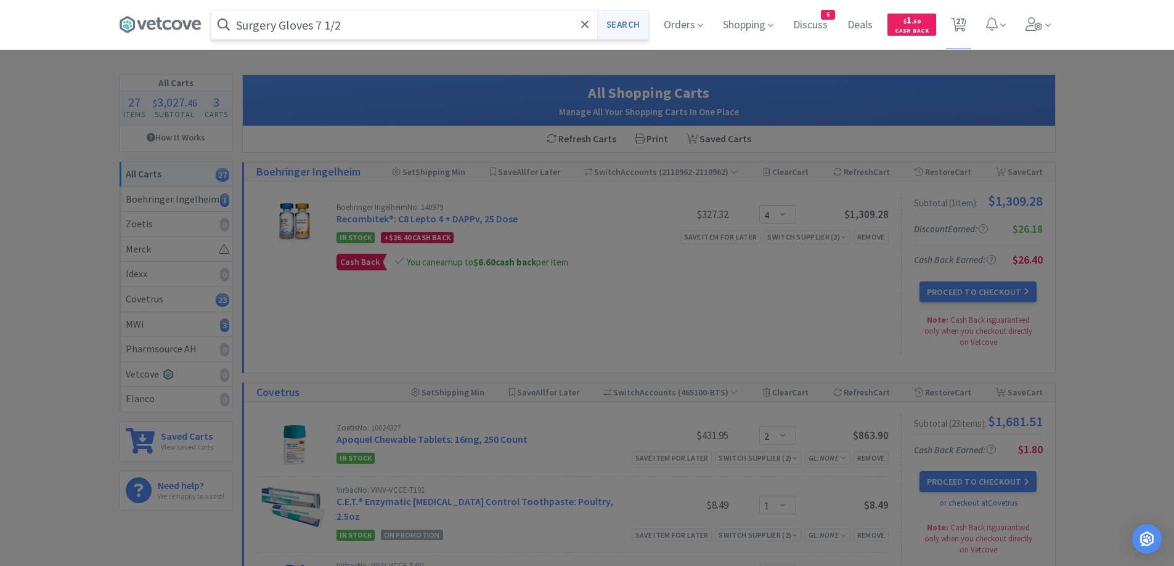
type input "Surgery Gloves 7 1/2"
click at [612, 18] on button "Search" at bounding box center [622, 24] width 51 height 28
select select "2"
select select "1"
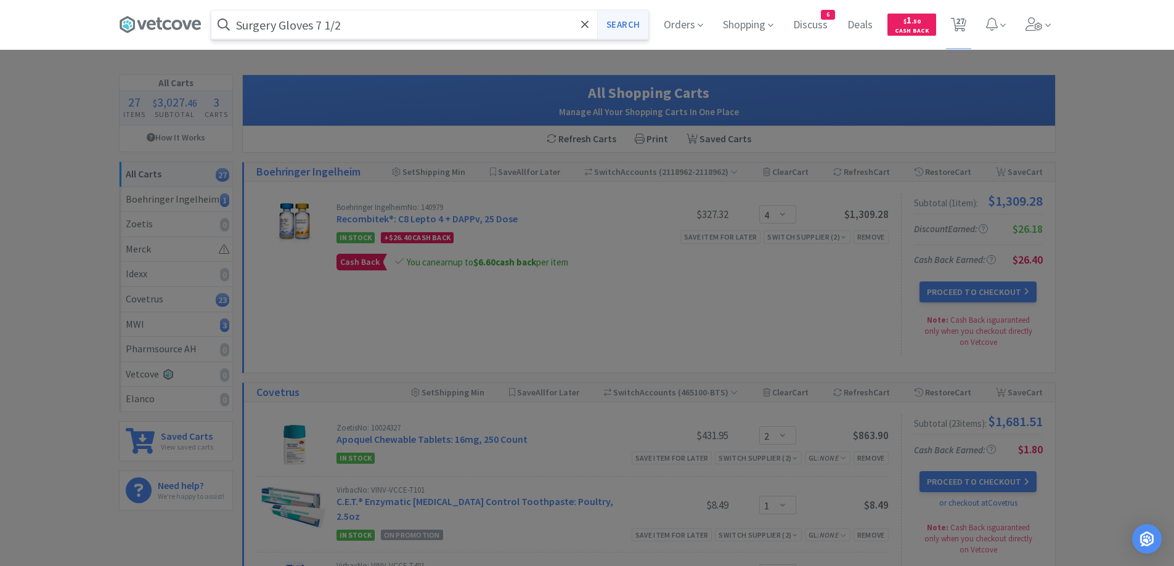
select select "1"
select select "2"
select select "1"
select select "2"
select select "1"
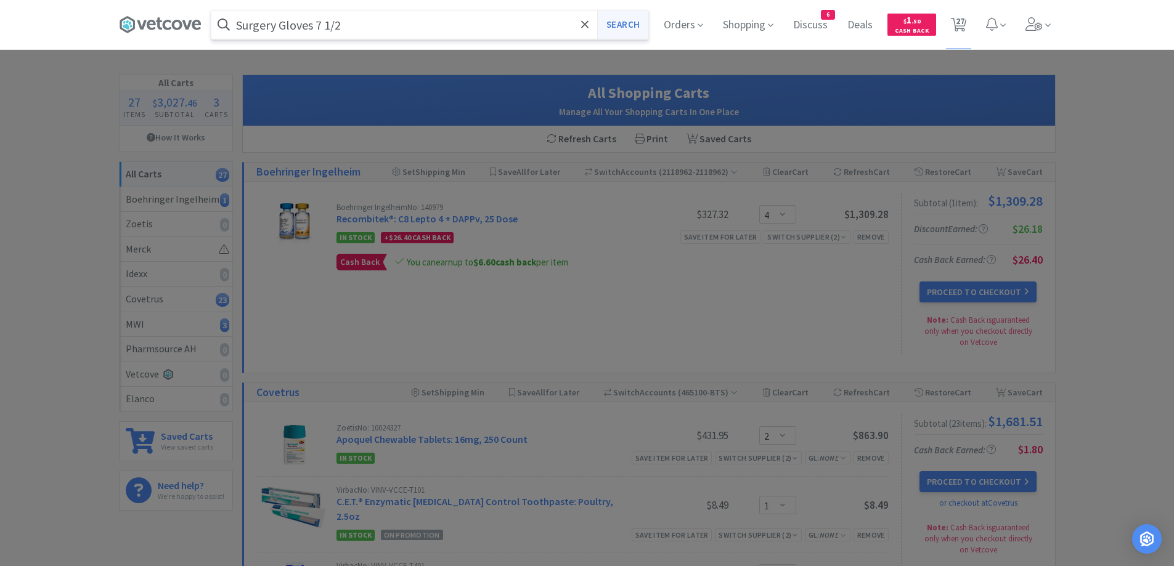
select select "1"
select select "2"
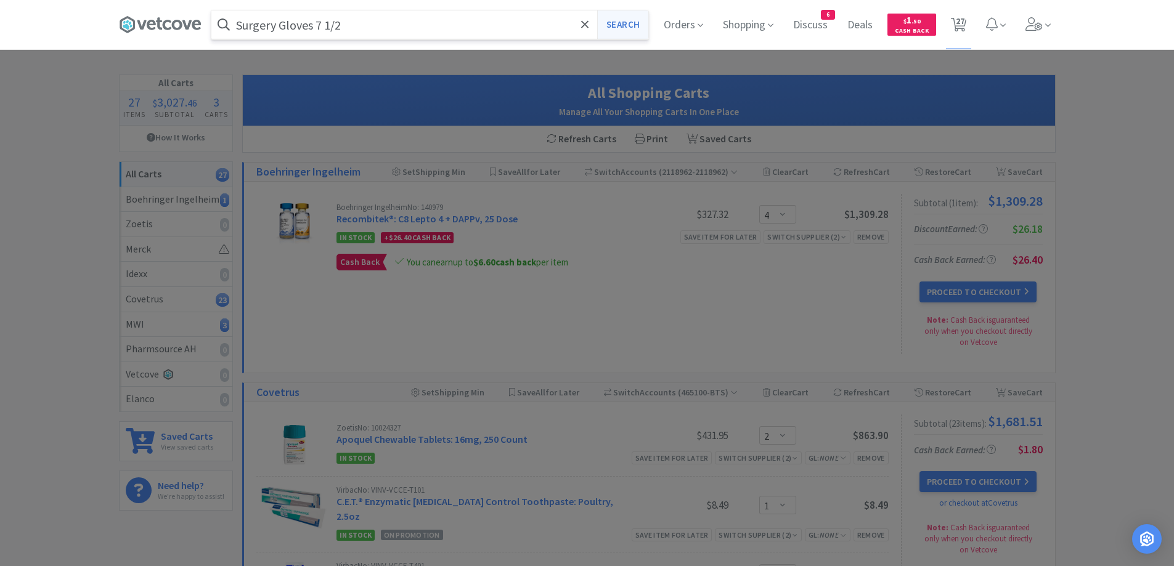
select select "7"
select select "1"
select select "2"
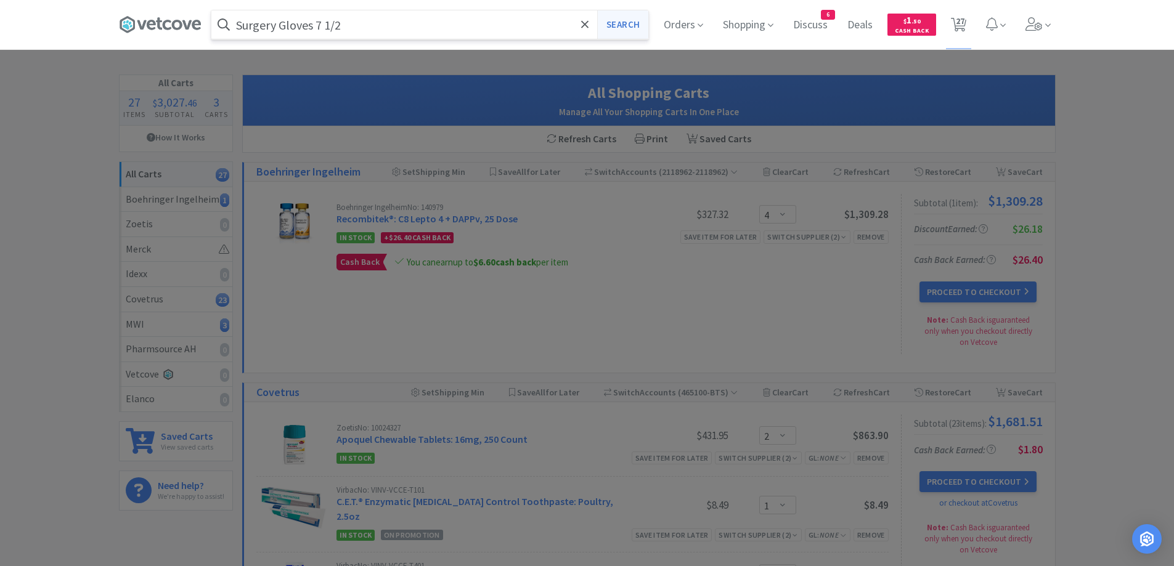
select select "1"
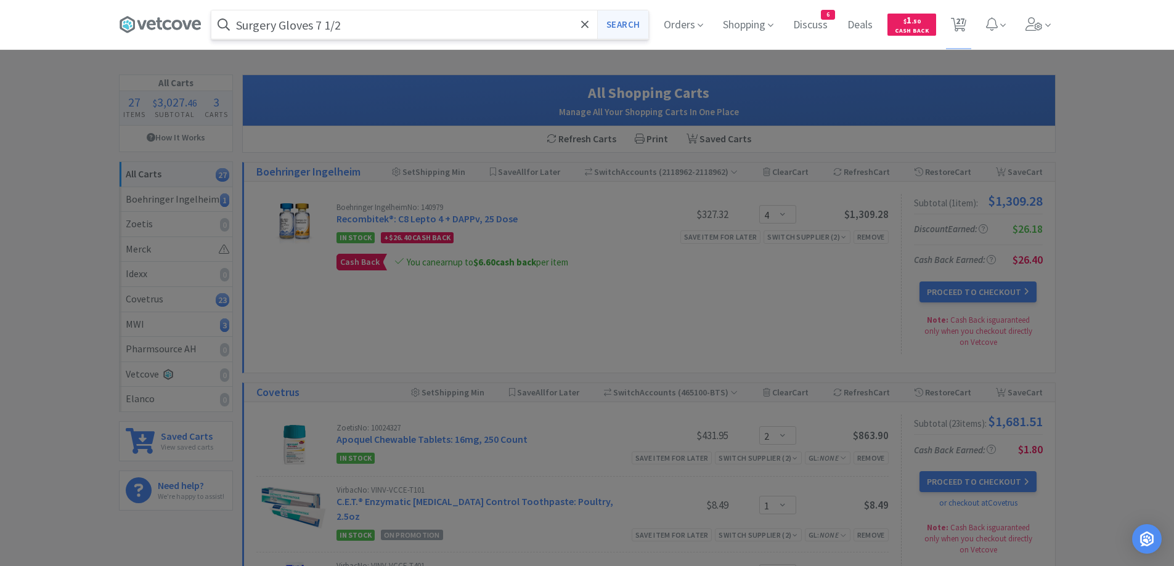
select select "1"
select select "2"
select select "5"
select select "4"
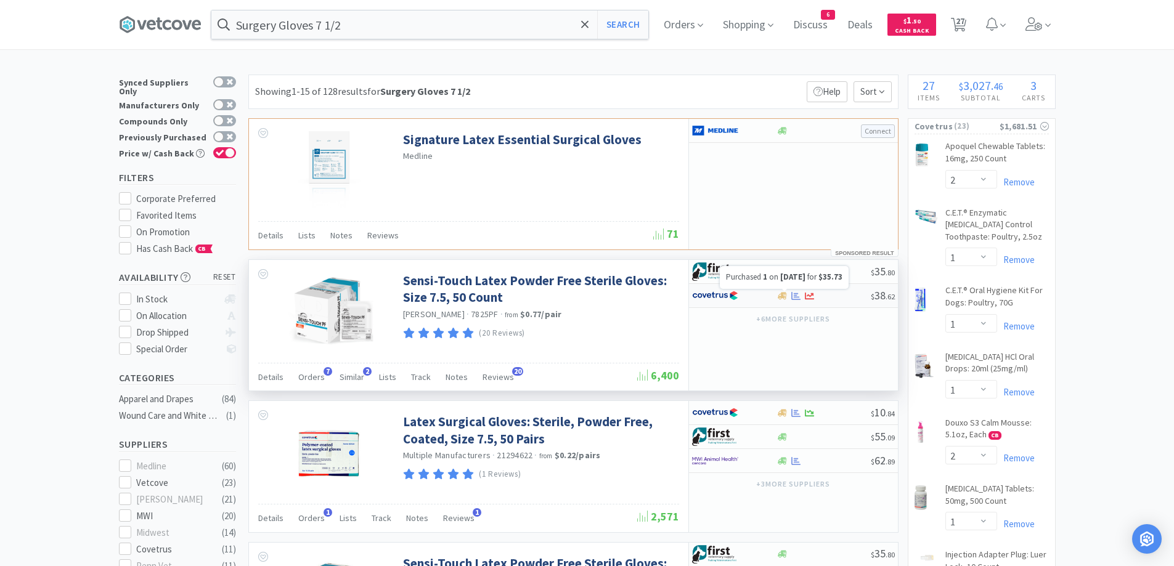
click at [795, 295] on icon at bounding box center [795, 296] width 9 height 8
select select "1"
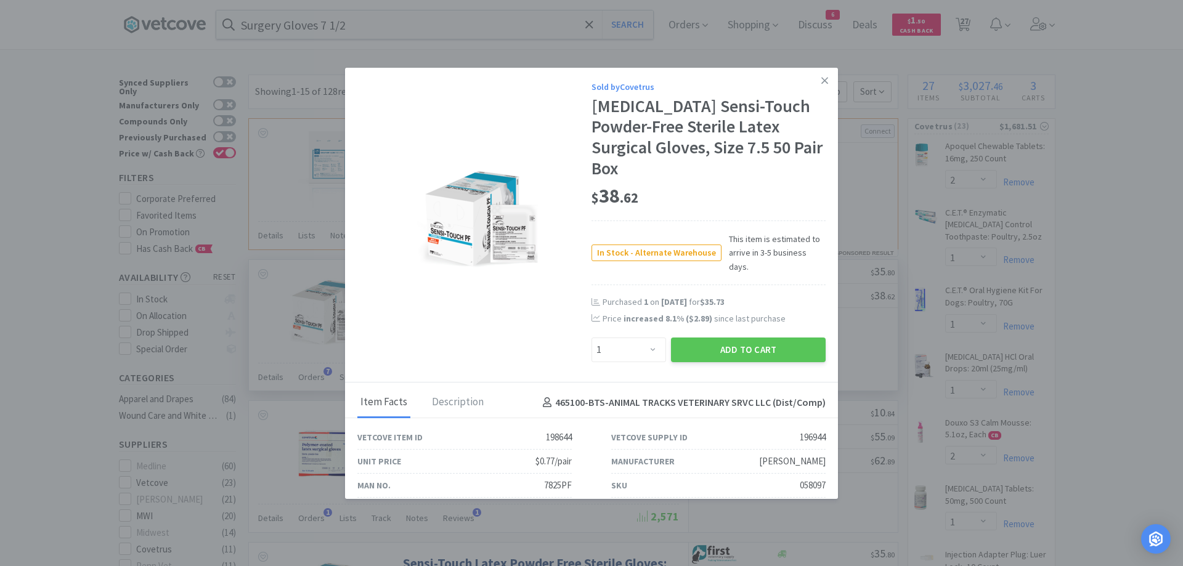
click at [709, 335] on div "Add to Cart" at bounding box center [749, 350] width 160 height 30
click at [697, 338] on button "Add to Cart" at bounding box center [748, 350] width 155 height 25
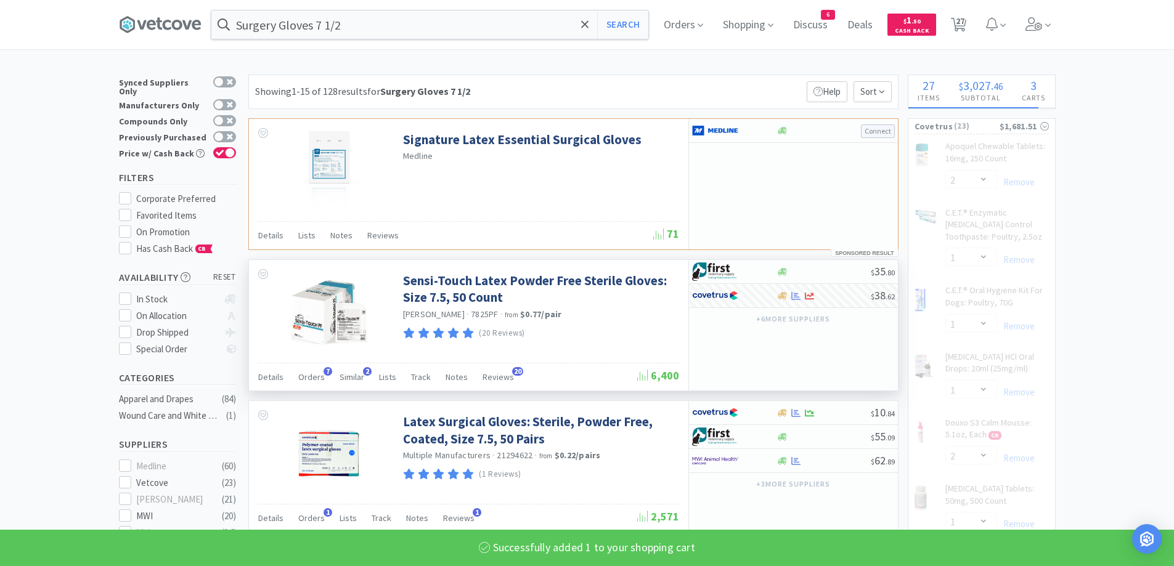
select select "1"
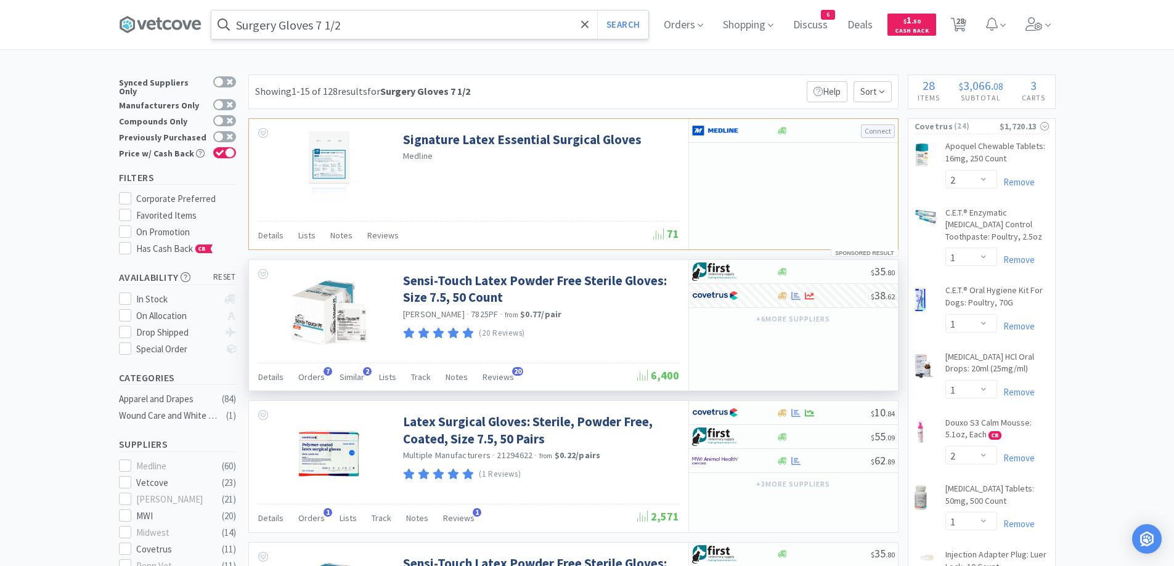
click at [362, 20] on input "Surgery Gloves 7 1/2" at bounding box center [429, 24] width 437 height 28
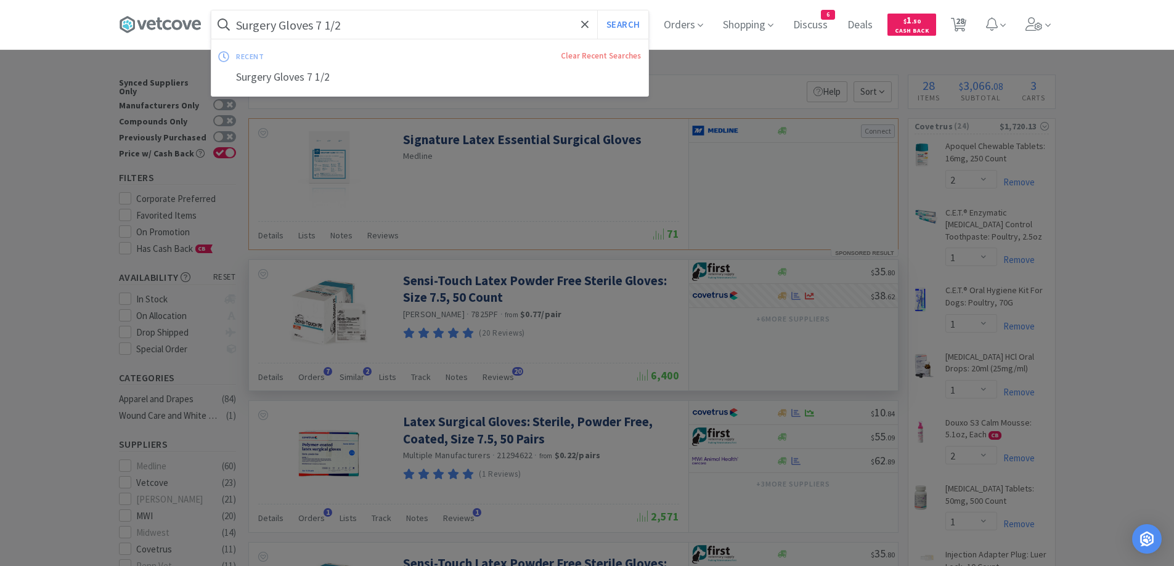
paste input "Buster Collar 12.5"
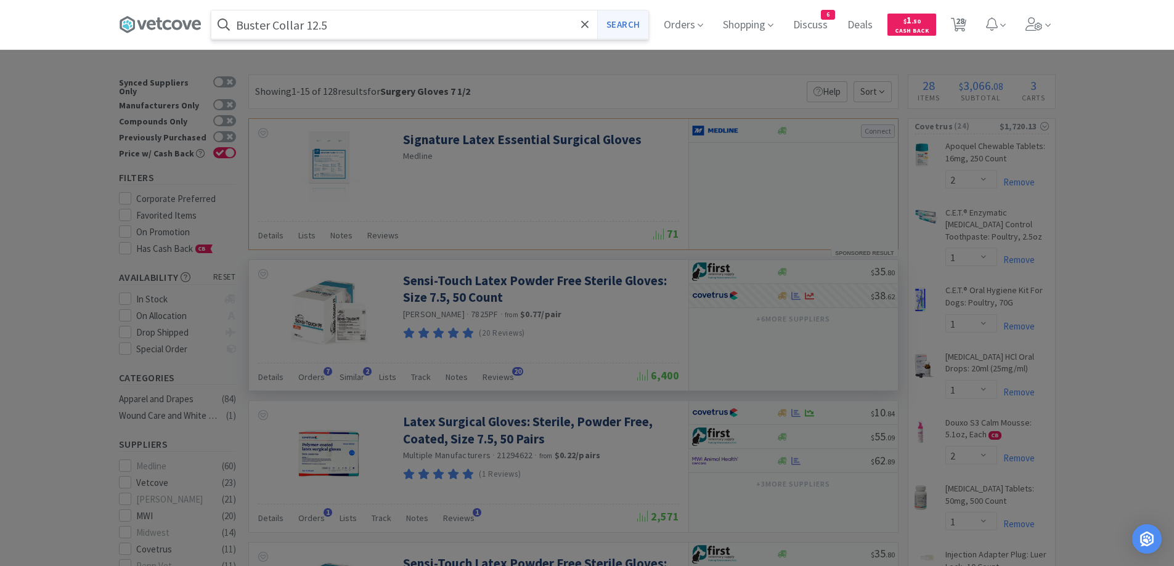
click at [636, 30] on button "Search" at bounding box center [622, 24] width 51 height 28
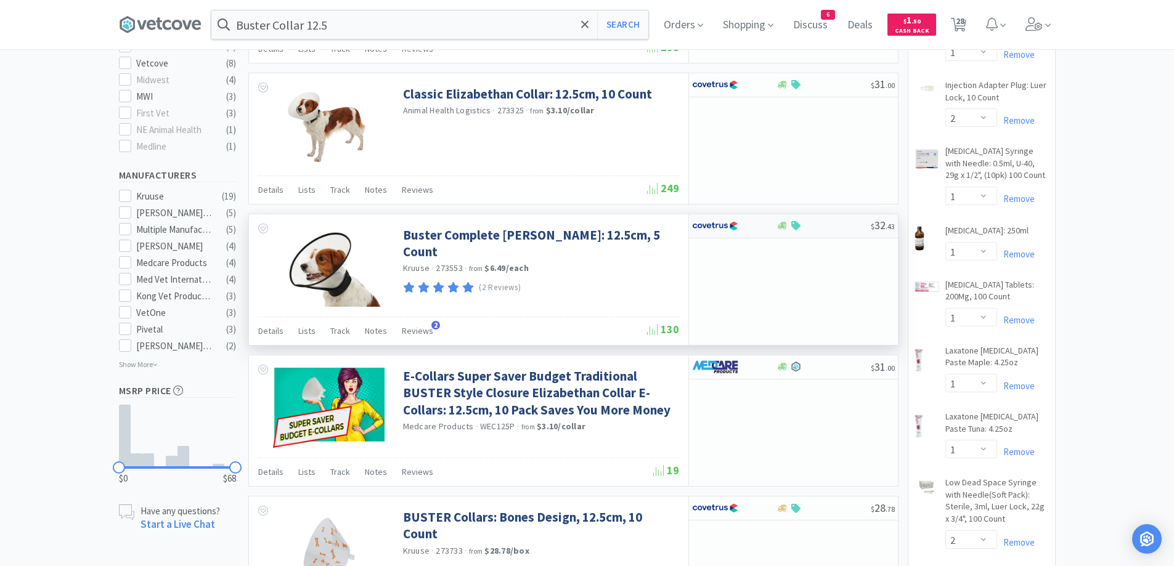
scroll to position [534, 0]
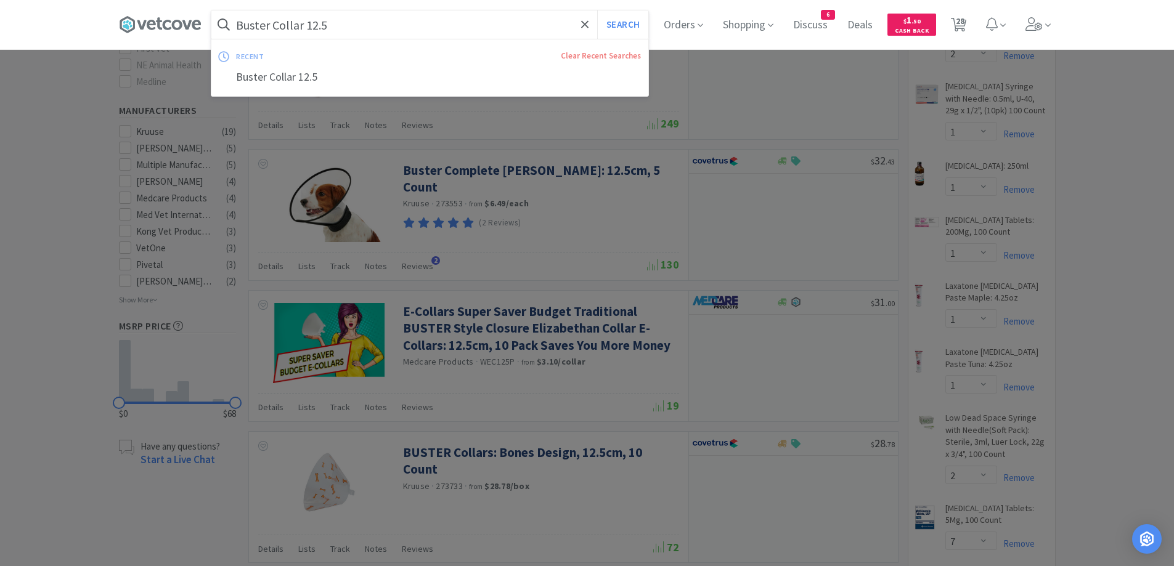
click at [291, 22] on input "Buster Collar 12.5" at bounding box center [429, 24] width 437 height 28
drag, startPoint x: 293, startPoint y: 31, endPoint x: 216, endPoint y: 25, distance: 77.8
click at [216, 25] on form "Buster Collar 12.5 Search" at bounding box center [429, 24] width 437 height 28
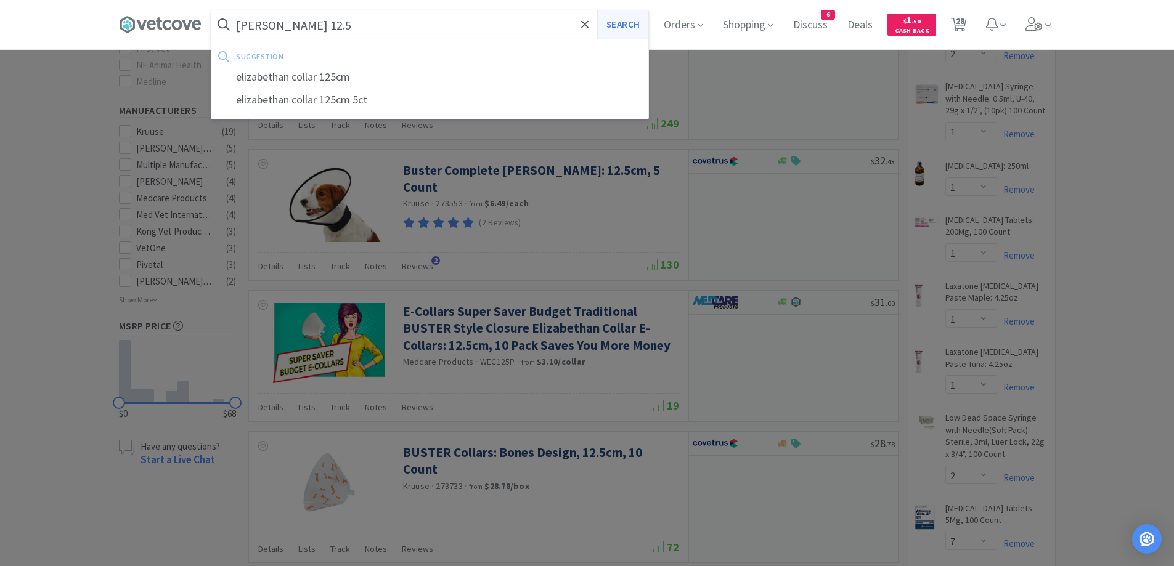
type input "[PERSON_NAME] 12.5"
click at [621, 37] on button "Search" at bounding box center [622, 24] width 51 height 28
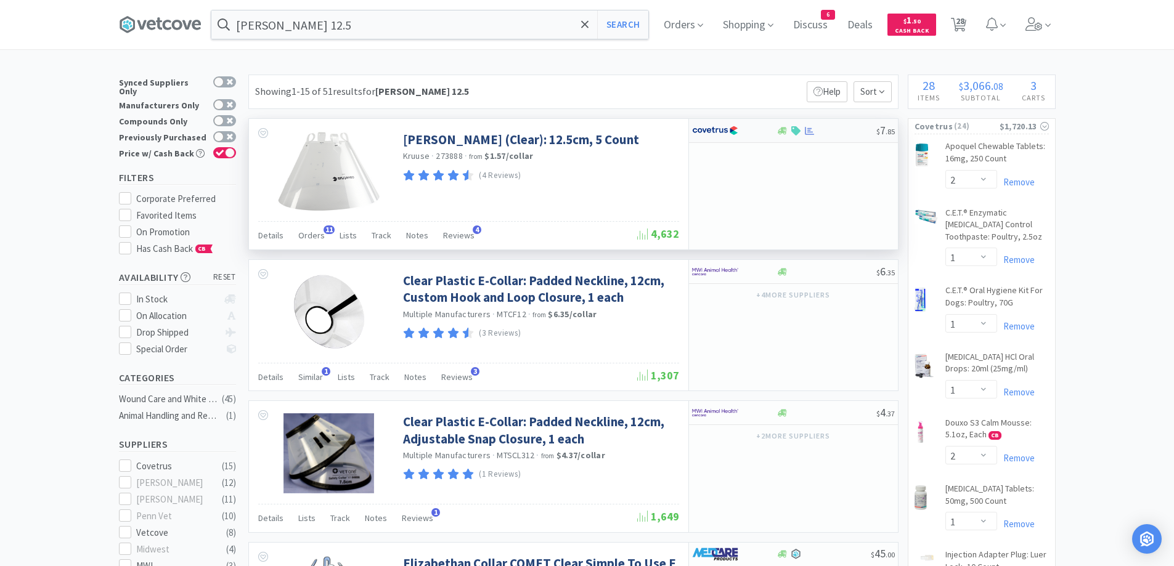
click at [810, 138] on div "$ 7 . 85" at bounding box center [793, 131] width 209 height 24
select select "1"
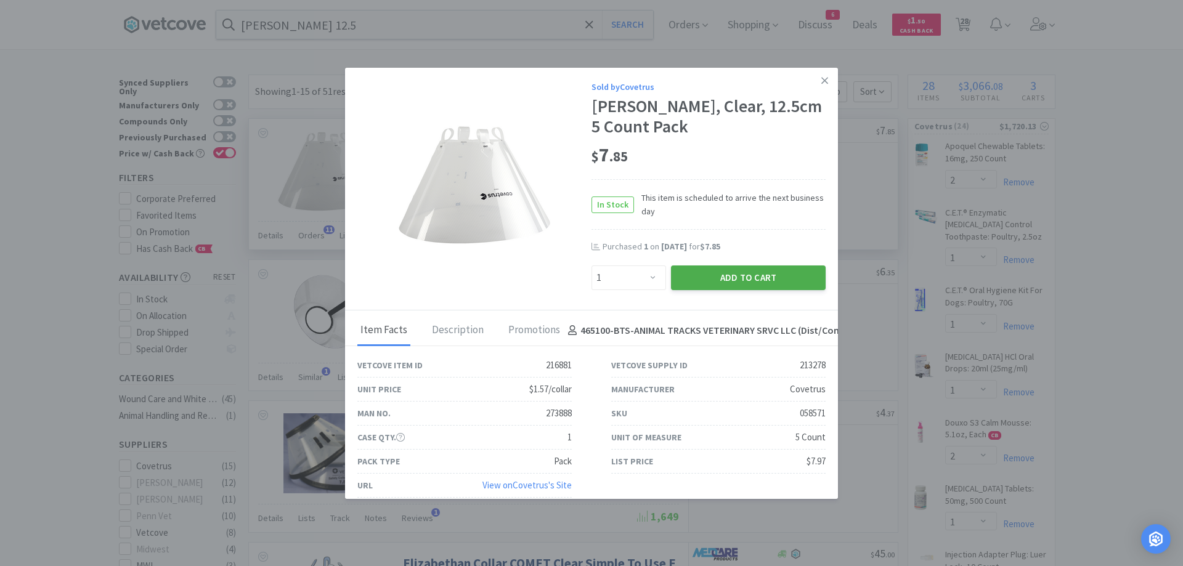
click at [763, 287] on button "Add to Cart" at bounding box center [748, 278] width 155 height 25
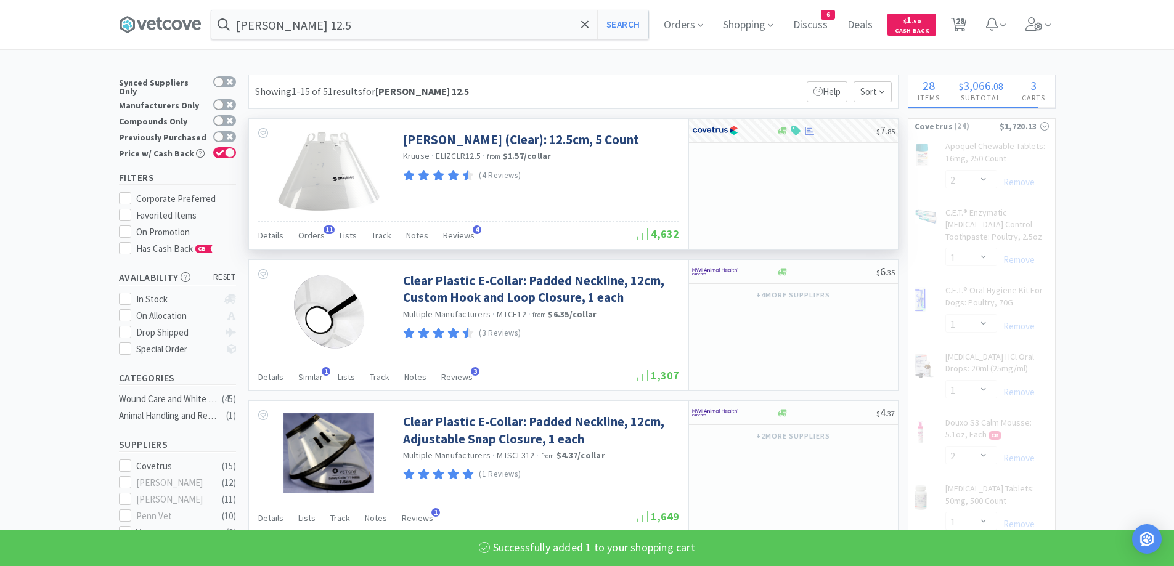
select select "1"
select select "2"
select select "1"
select select "2"
select select "7"
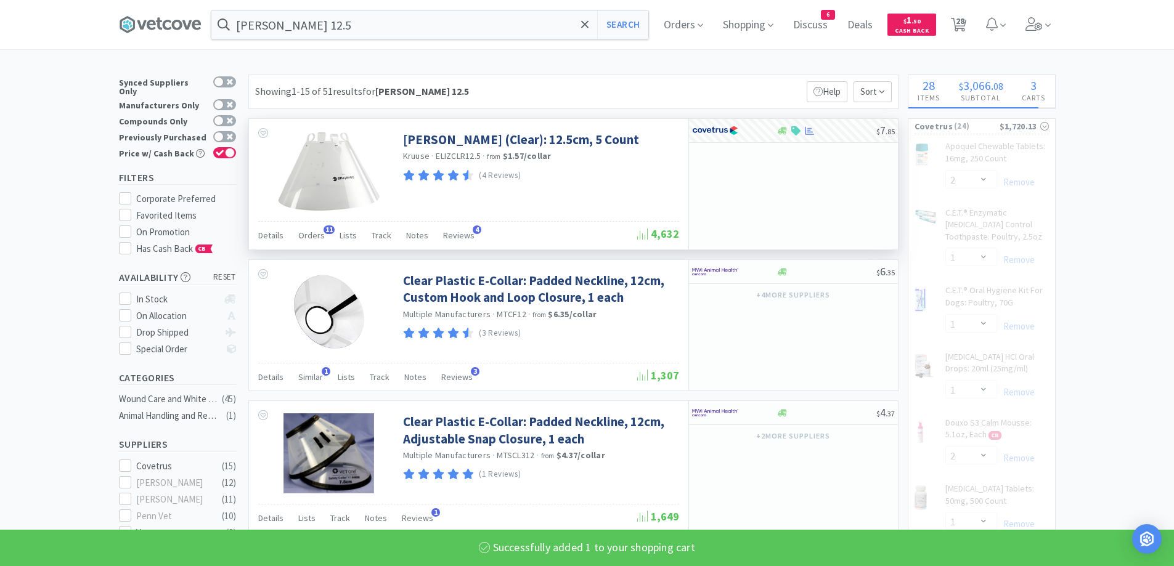
select select "1"
select select "2"
select select "1"
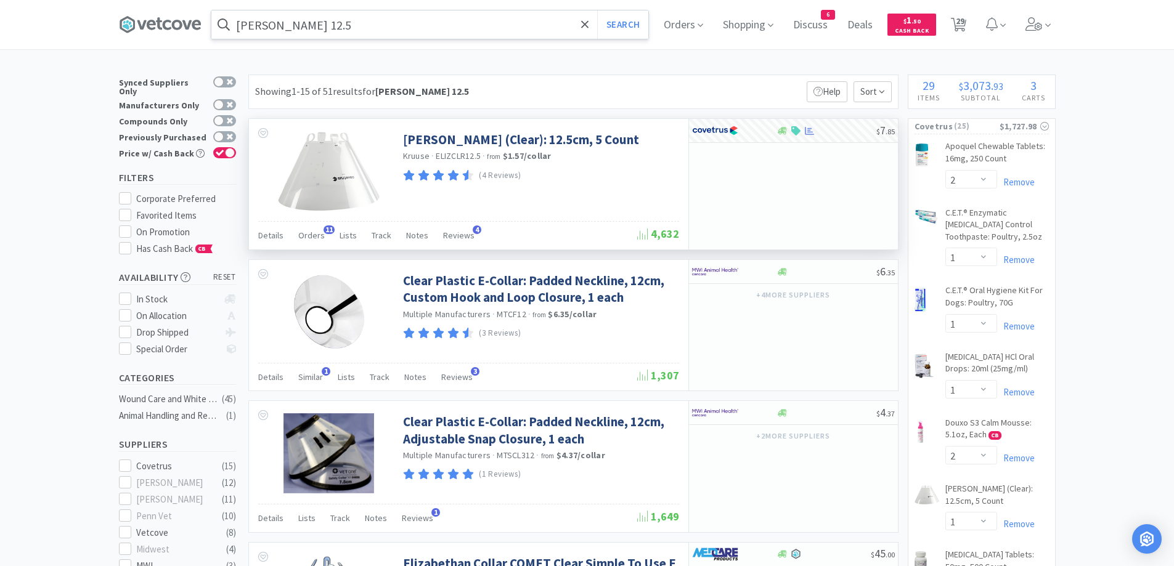
click at [387, 21] on input "[PERSON_NAME] 12.5" at bounding box center [429, 24] width 437 height 28
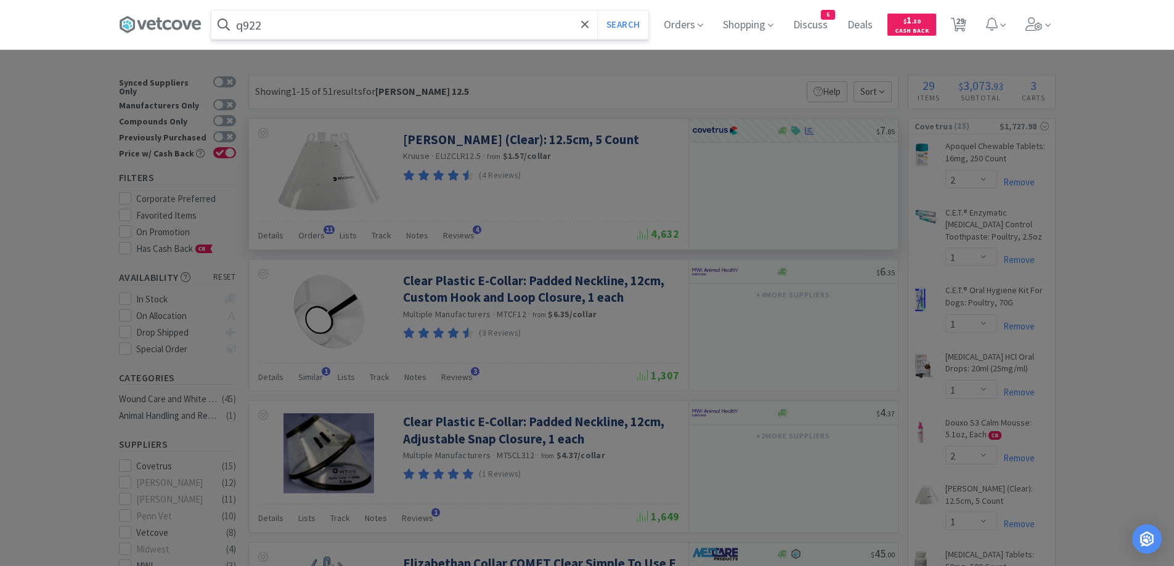
type input "q922"
click at [597, 10] on button "Search" at bounding box center [622, 24] width 51 height 28
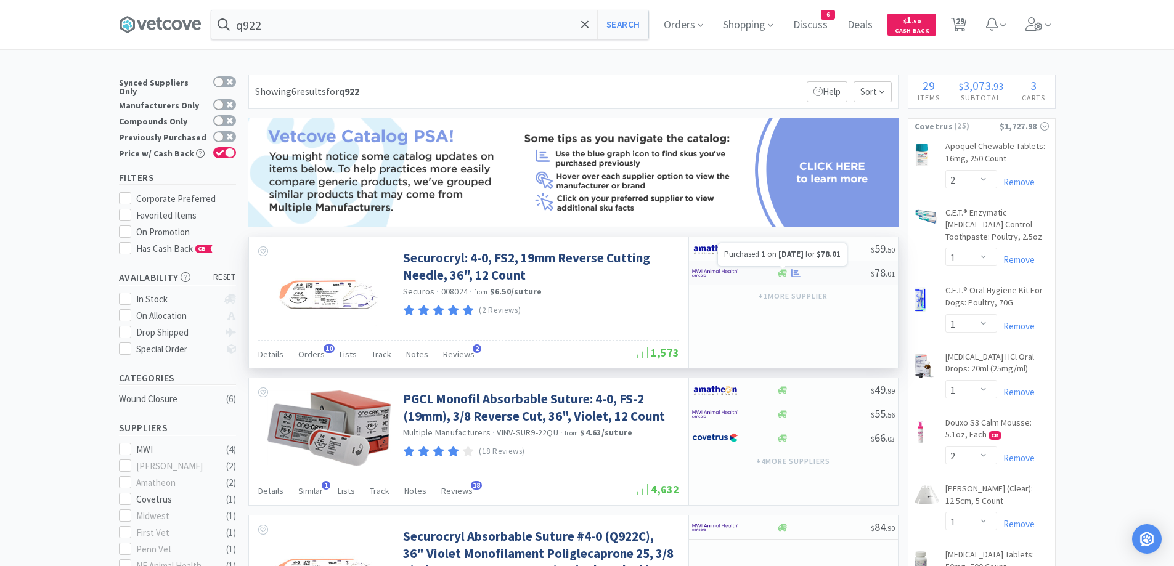
click at [797, 277] on icon at bounding box center [795, 273] width 9 height 8
select select "1"
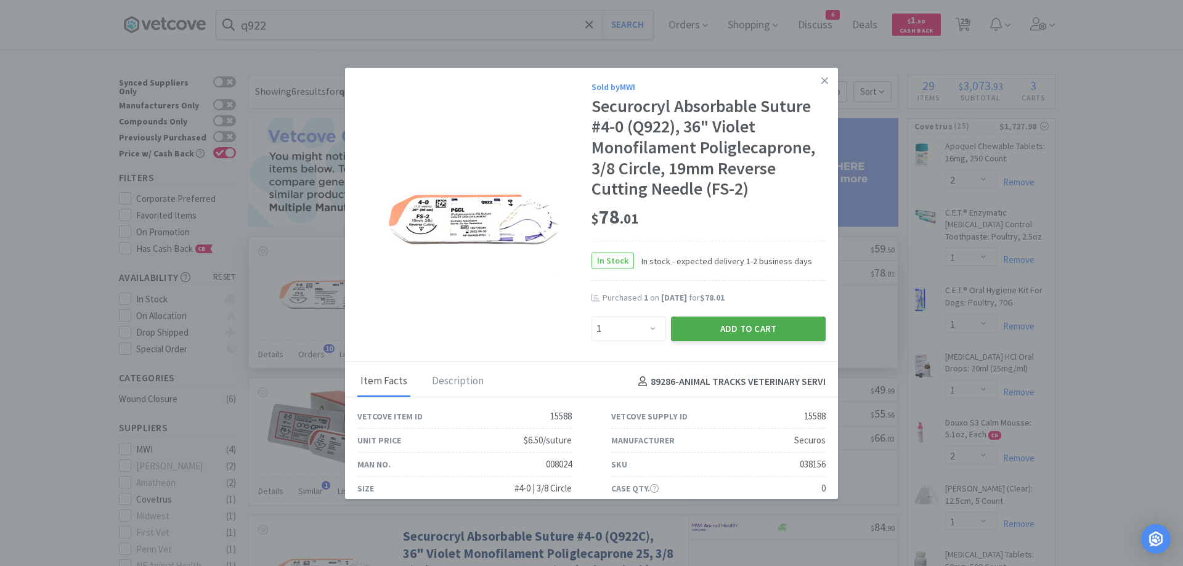
click at [721, 329] on button "Add to Cart" at bounding box center [748, 329] width 155 height 25
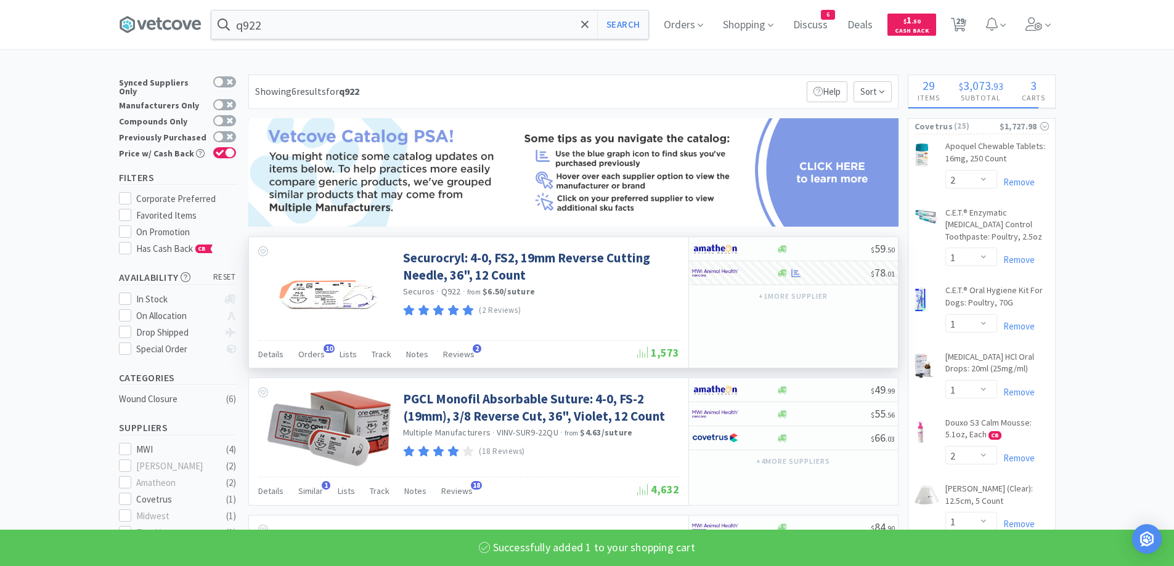
select select "1"
select select "5"
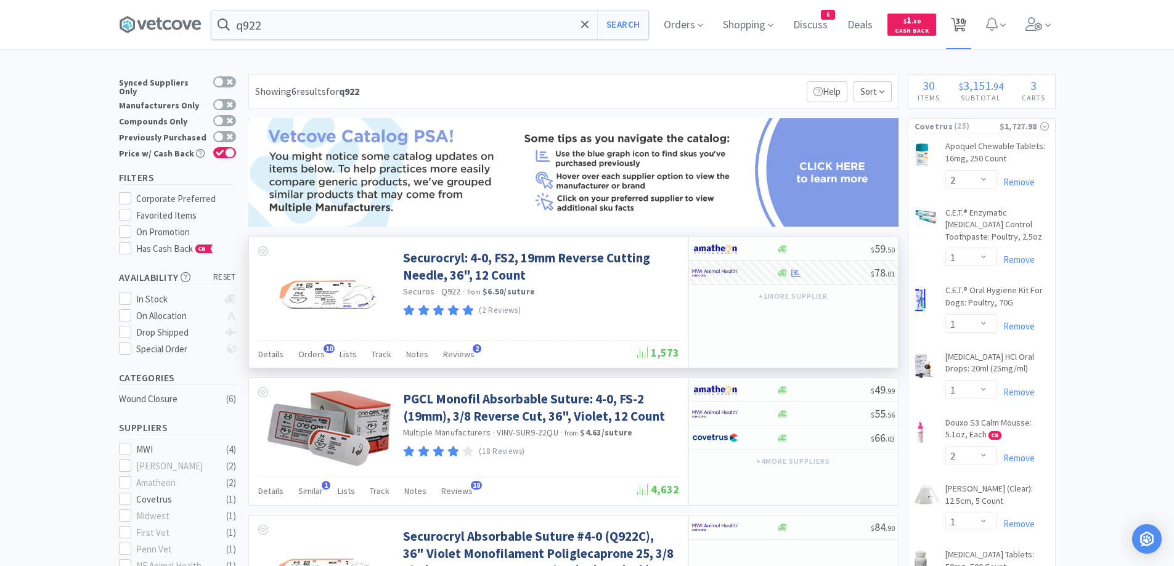
click at [962, 29] on span "30" at bounding box center [960, 20] width 9 height 49
select select "4"
select select "2"
select select "1"
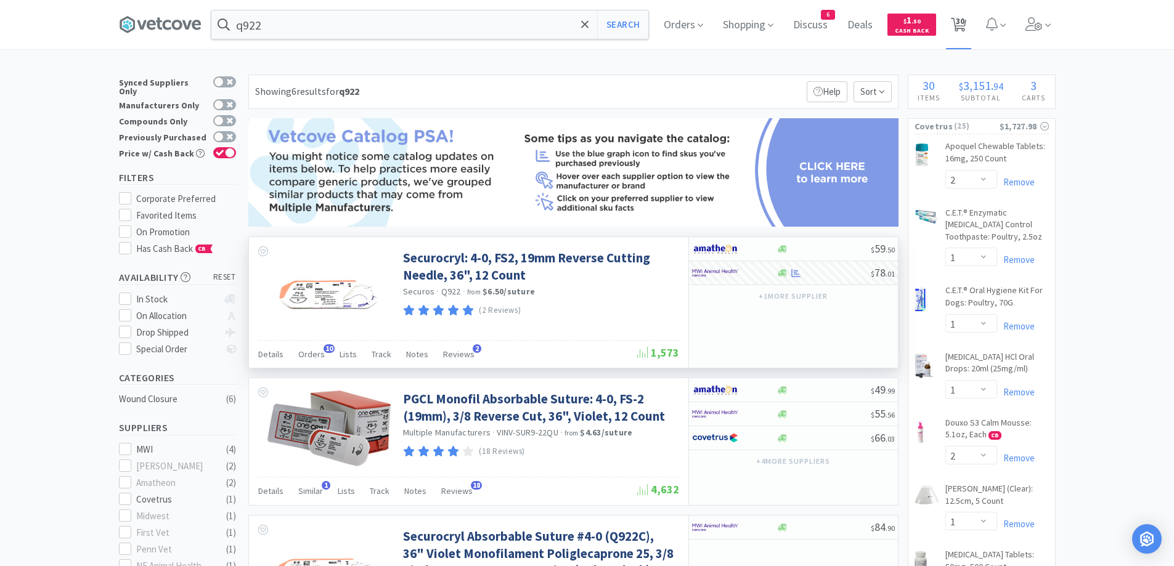
select select "1"
select select "2"
select select "1"
select select "2"
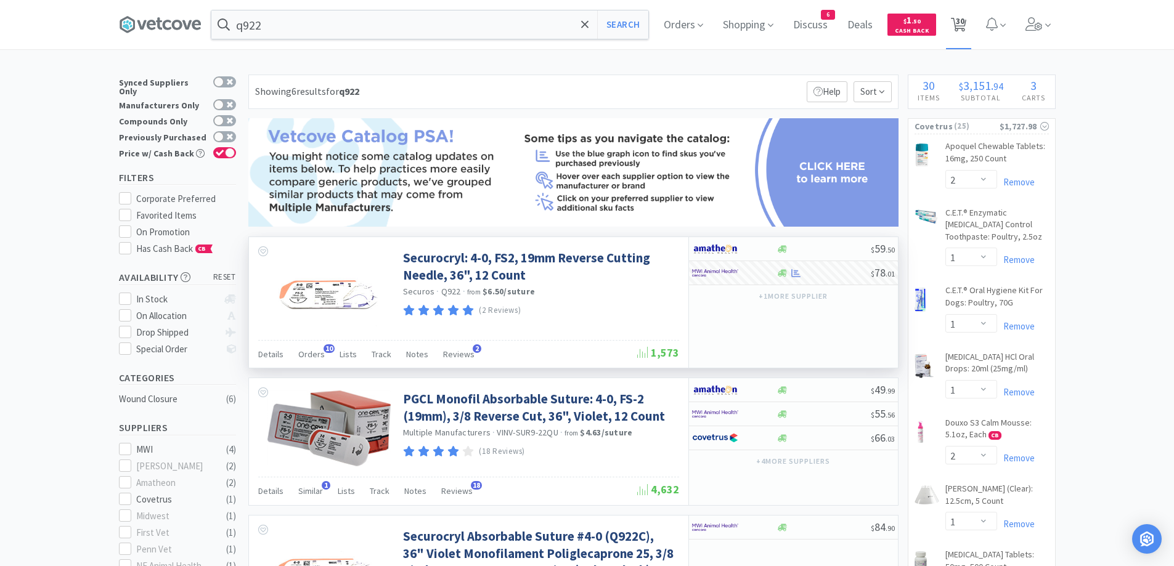
select select "1"
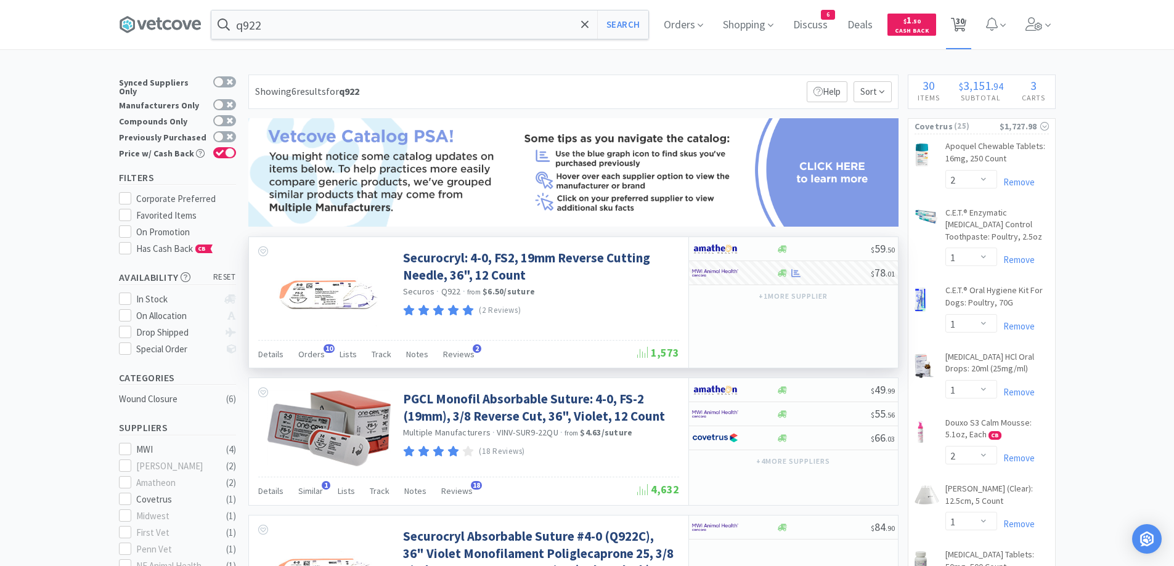
select select "2"
select select "7"
select select "1"
select select "2"
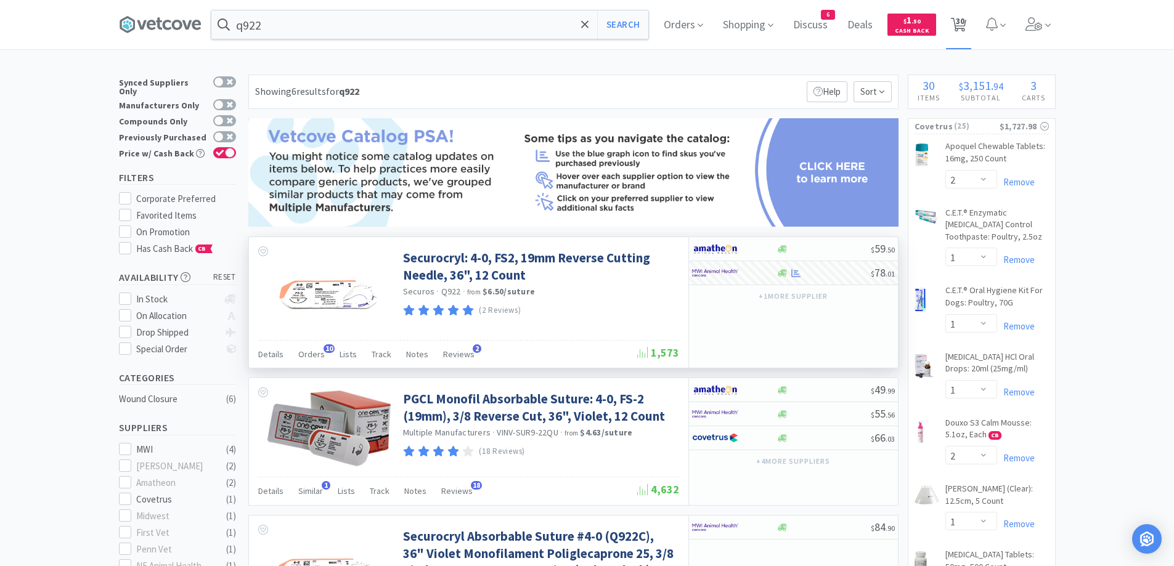
select select "2"
select select "1"
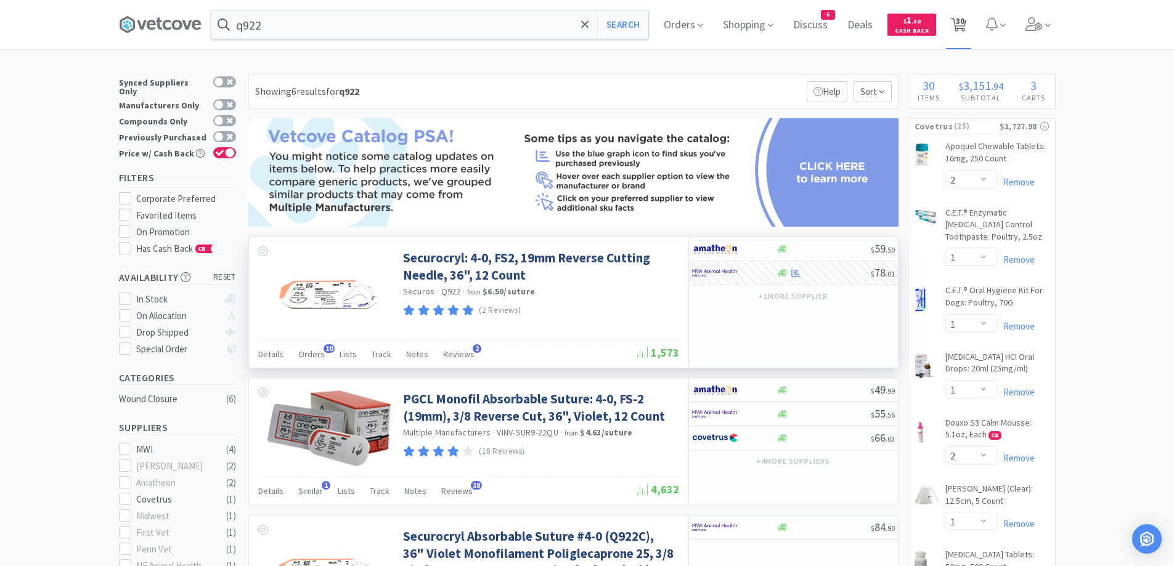
select select "1"
select select "2"
select select "1"
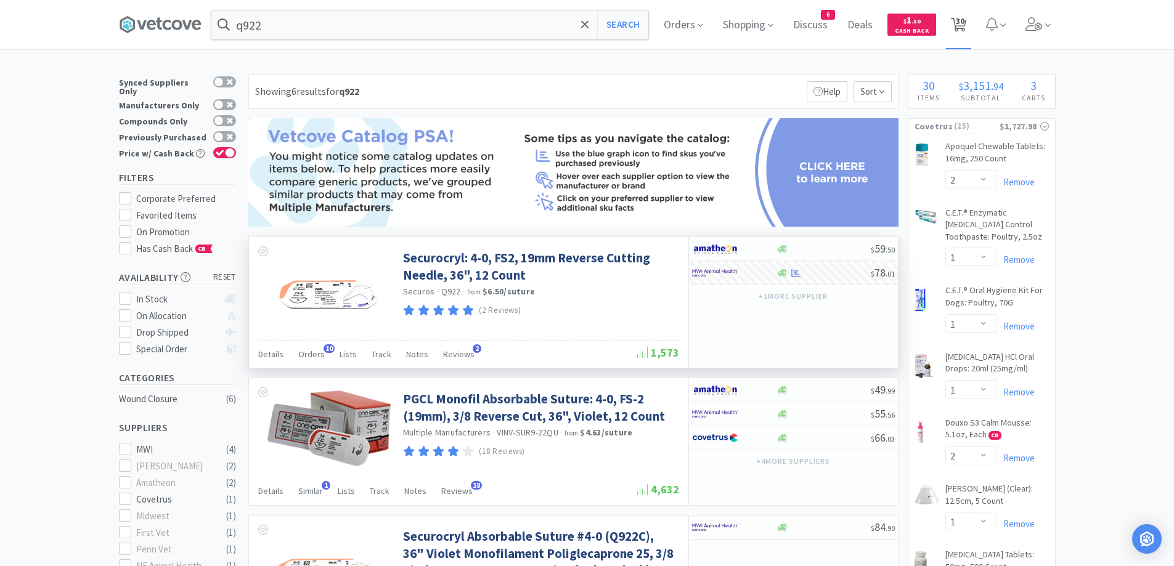
select select "5"
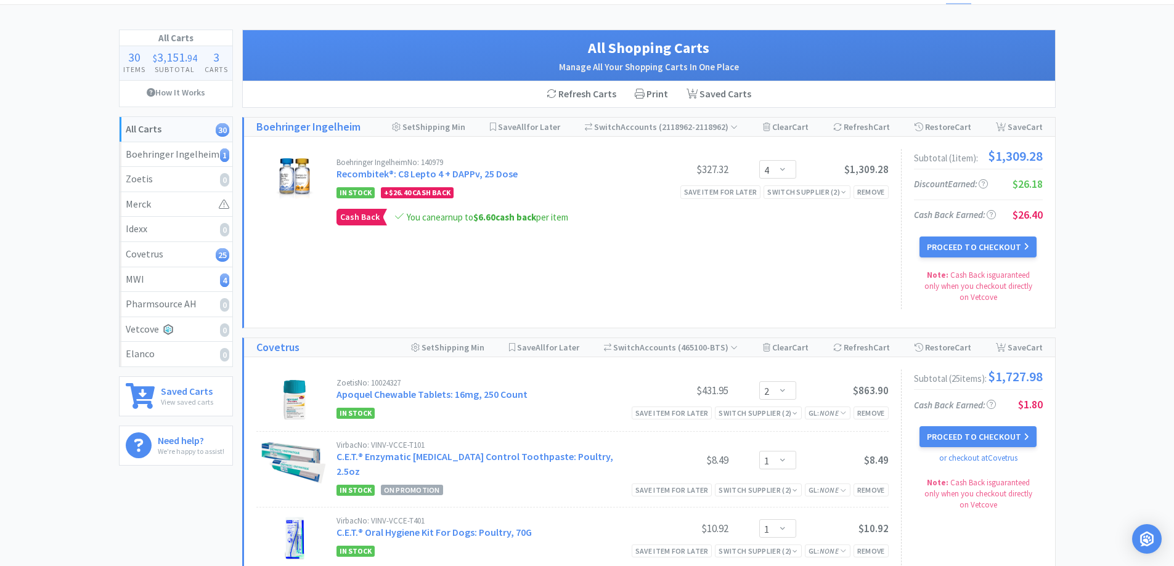
scroll to position [41, 0]
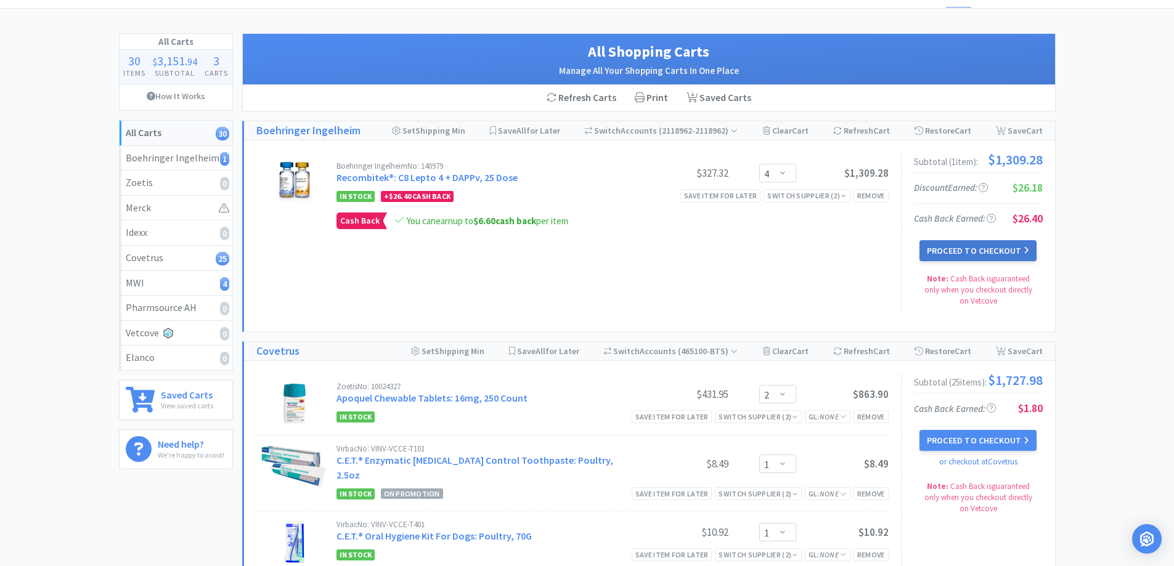
click at [981, 251] on button "Proceed to Checkout" at bounding box center [977, 250] width 117 height 21
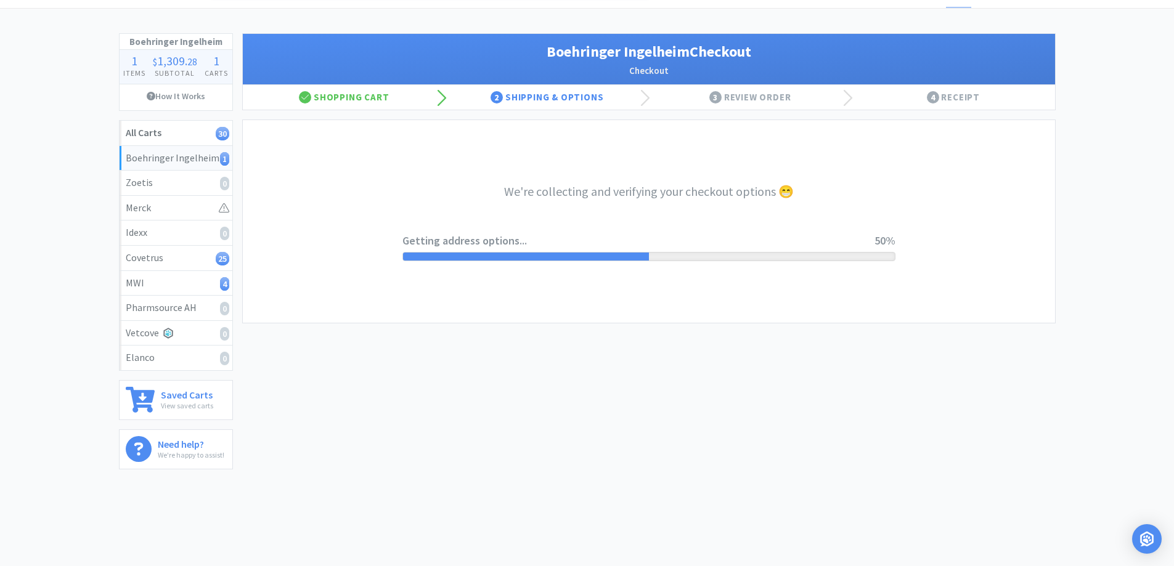
select select "invoice"
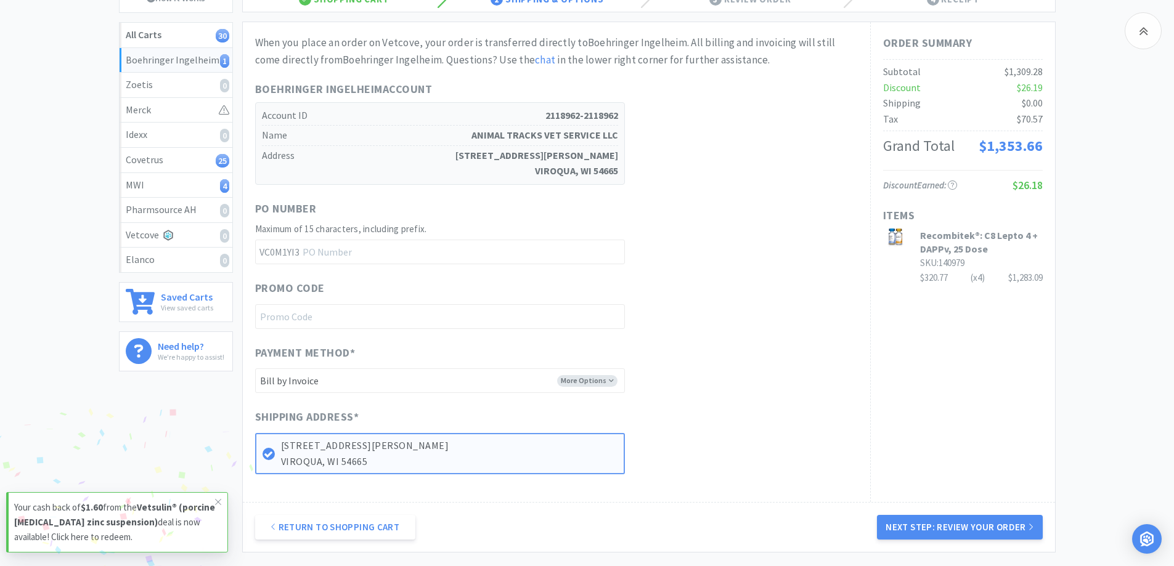
scroll to position [144, 0]
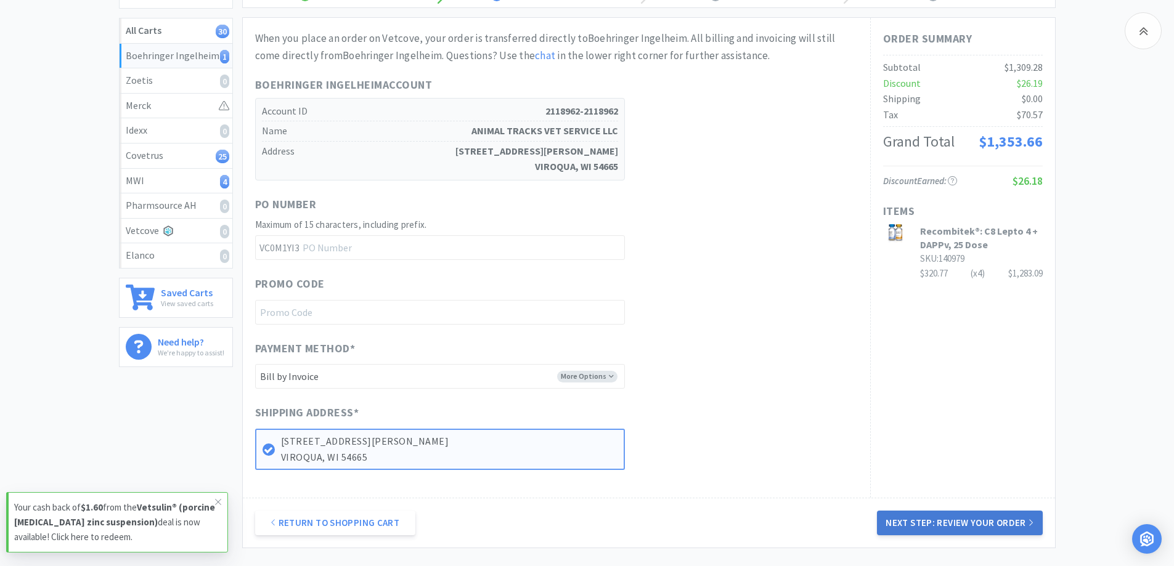
click at [911, 519] on button "Next Step: Review Your Order" at bounding box center [959, 523] width 165 height 25
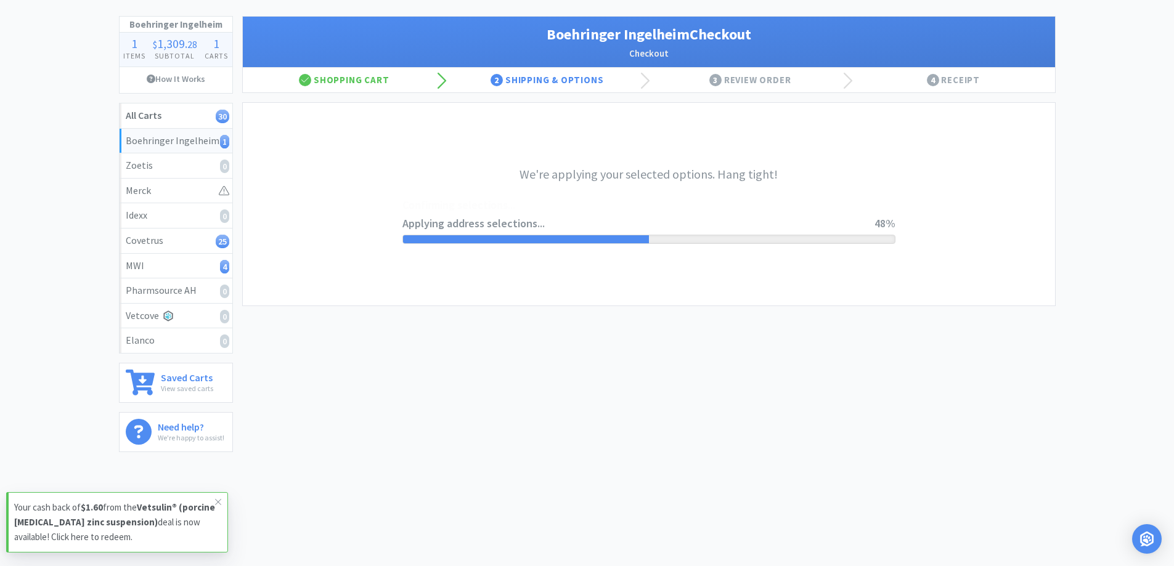
scroll to position [0, 0]
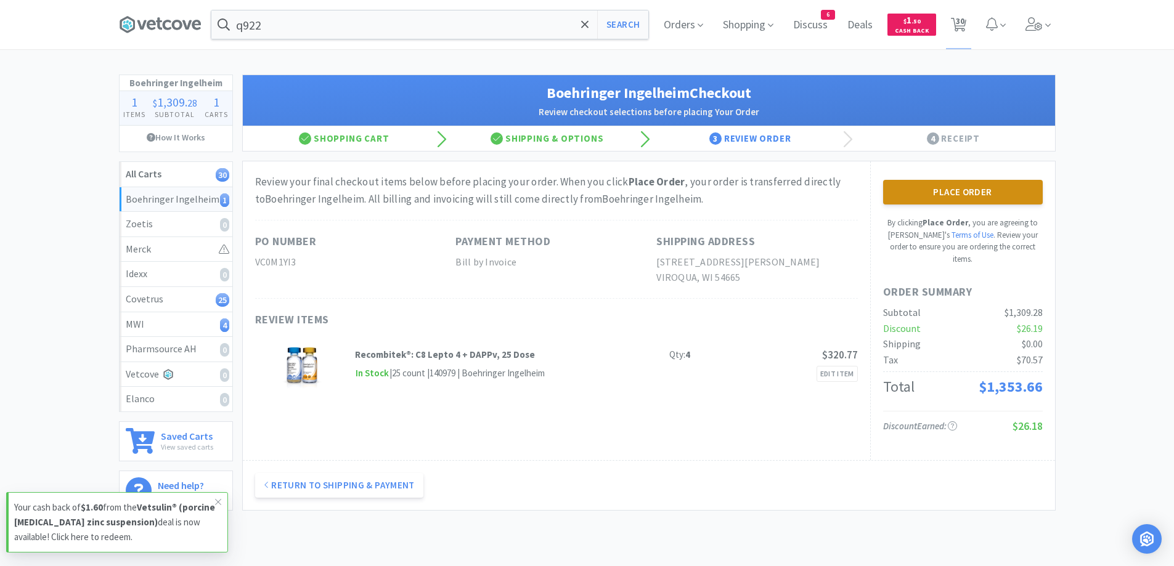
click at [1023, 195] on button "Place Order" at bounding box center [963, 192] width 160 height 25
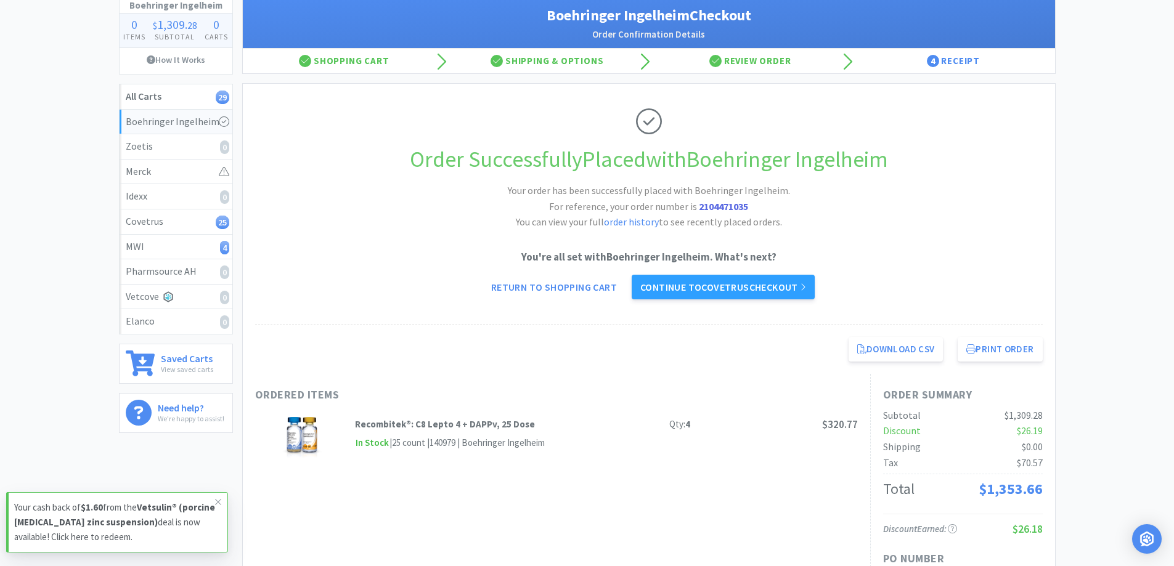
scroll to position [82, 0]
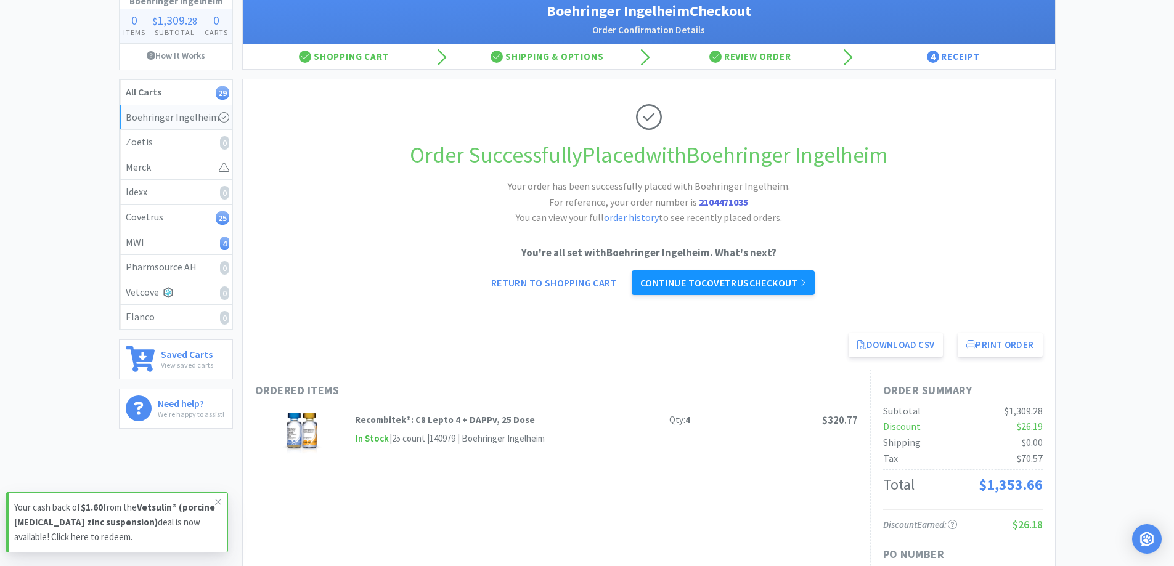
click at [733, 291] on link "Continue to Covetrus checkout" at bounding box center [723, 282] width 183 height 25
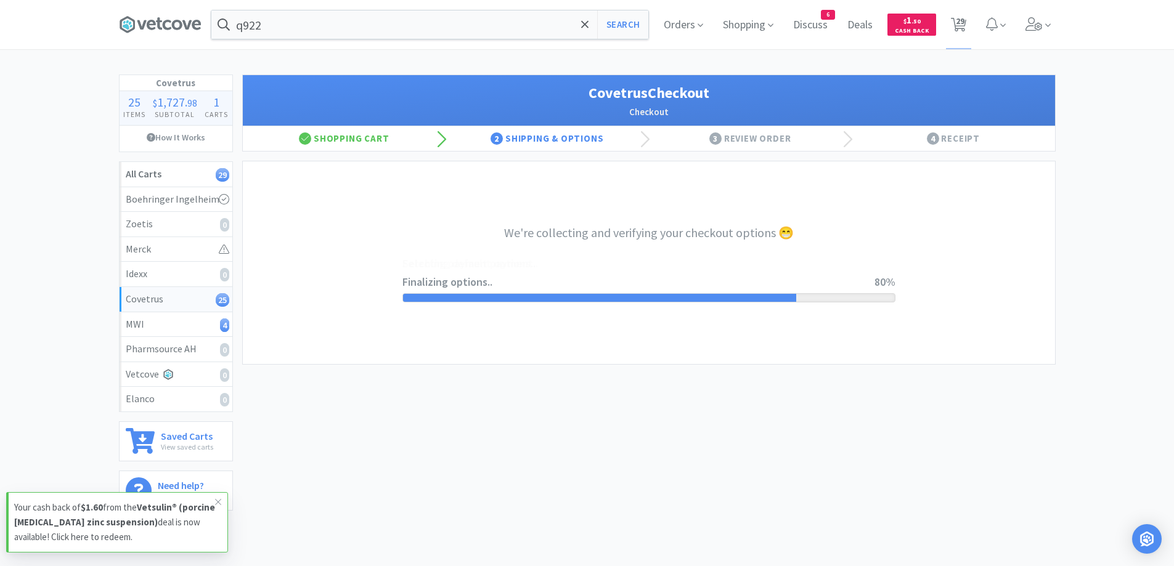
select select "ACCOUNT"
select select "cvt-standard-net"
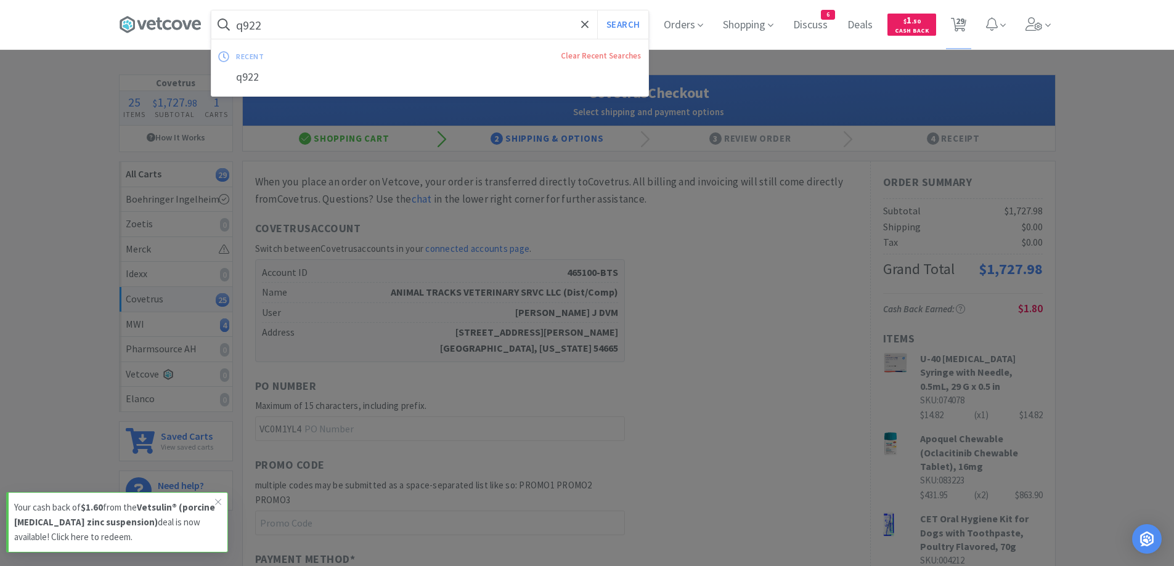
click at [329, 29] on input "q922" at bounding box center [429, 24] width 437 height 28
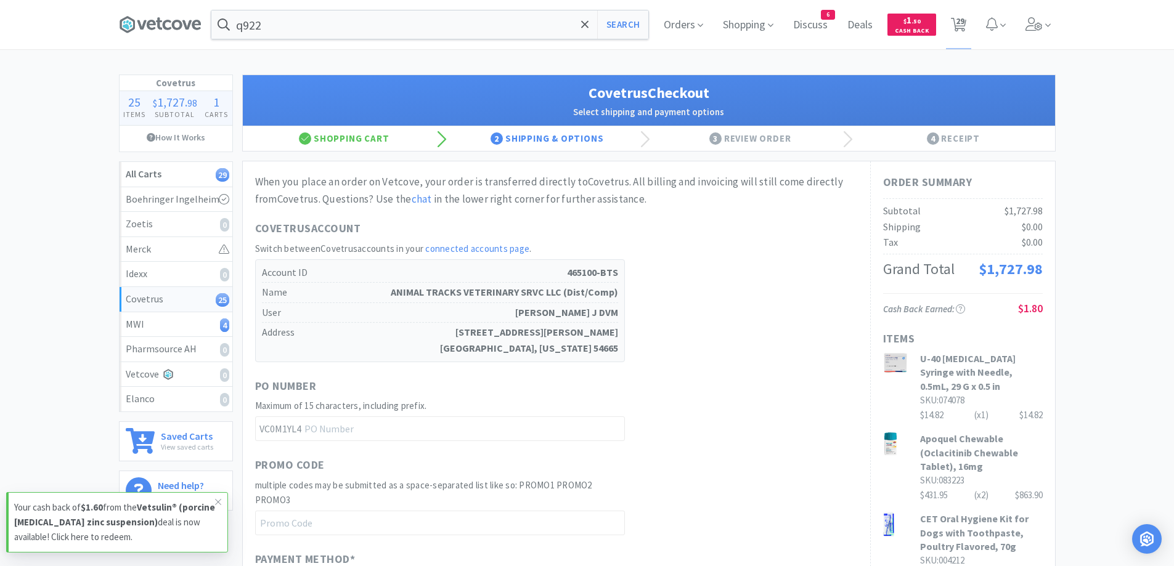
click at [747, 344] on div at bounding box center [587, 283] width 1174 height 566
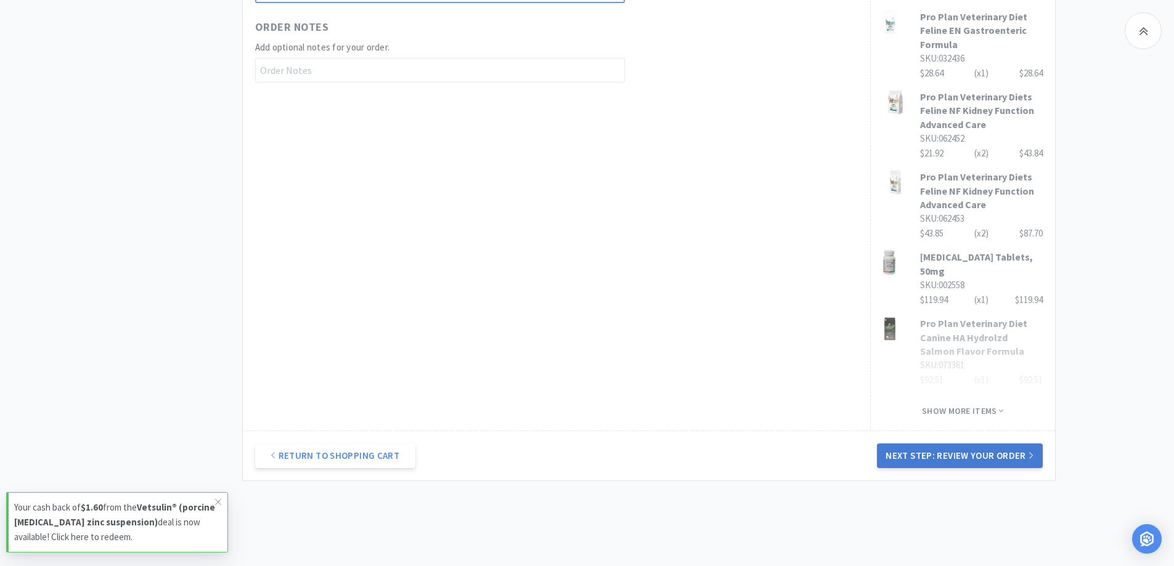
click at [988, 444] on button "Next Step: Review Your Order" at bounding box center [959, 456] width 165 height 25
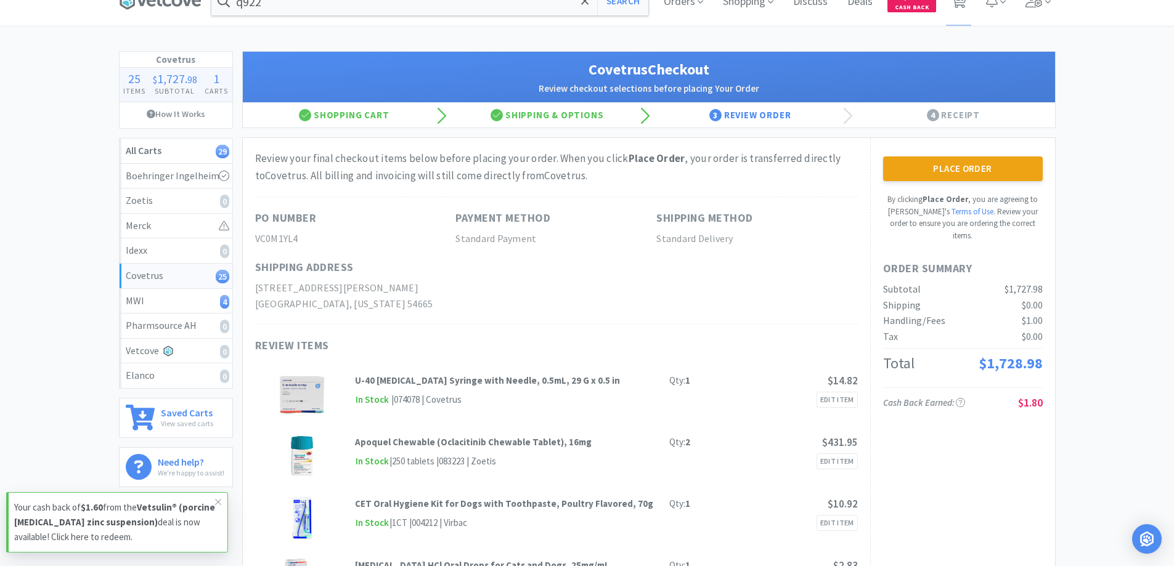
scroll to position [20, 0]
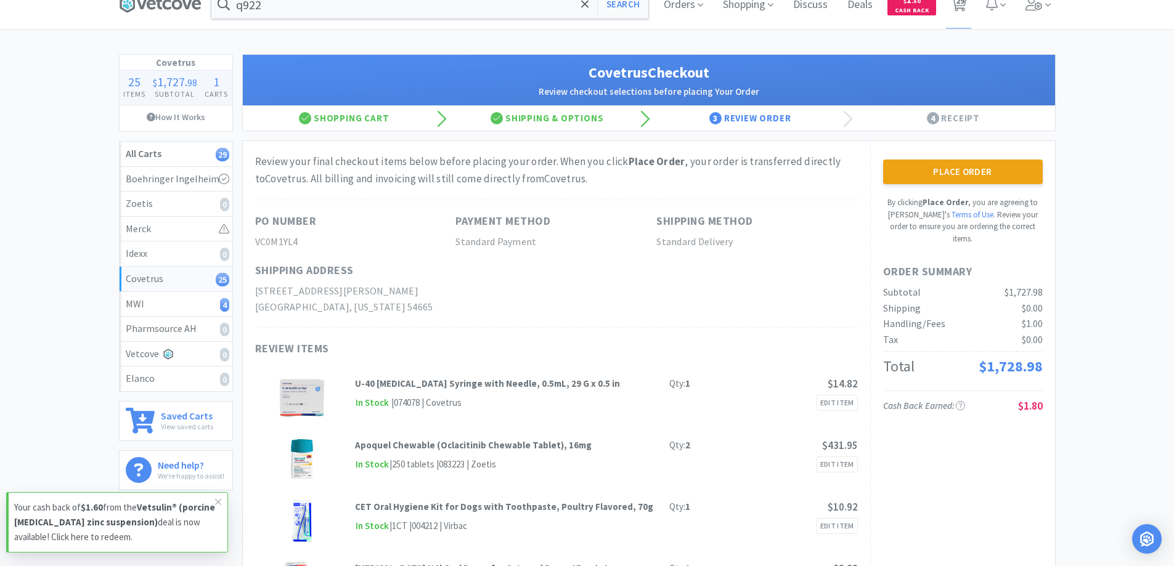
click at [911, 169] on button "Place Order" at bounding box center [963, 172] width 160 height 25
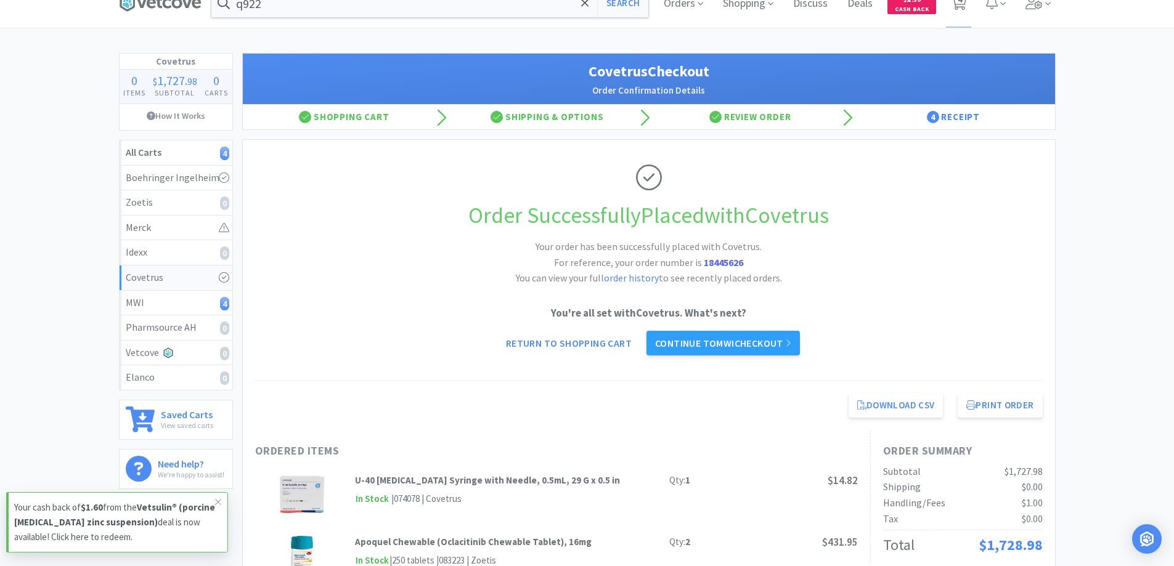
scroll to position [20, 0]
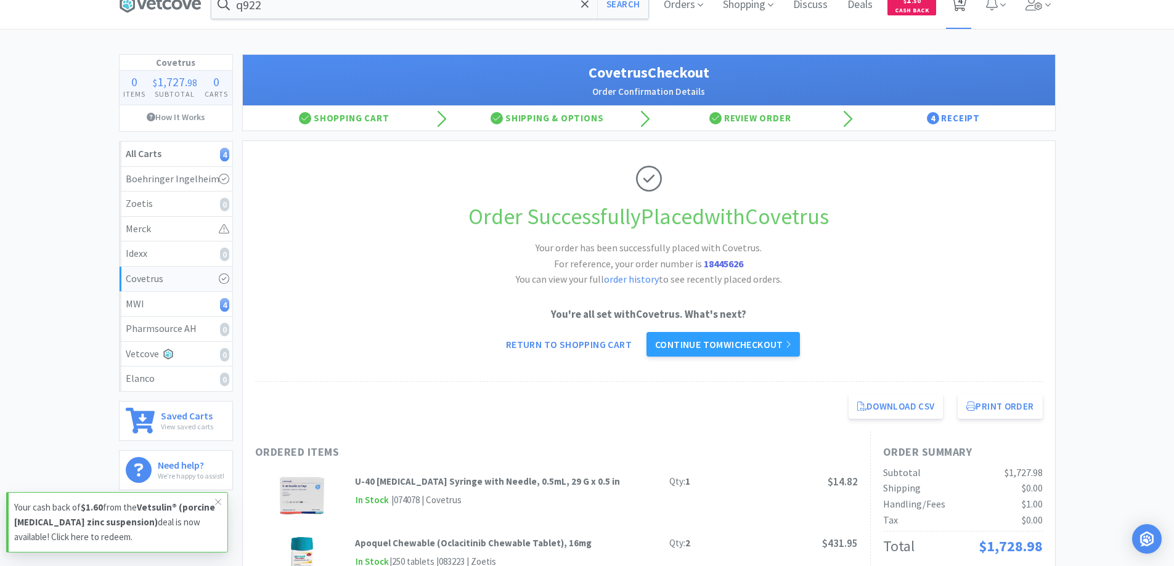
click at [966, 17] on span "4" at bounding box center [958, 4] width 25 height 49
select select "1"
select select "2"
select select "1"
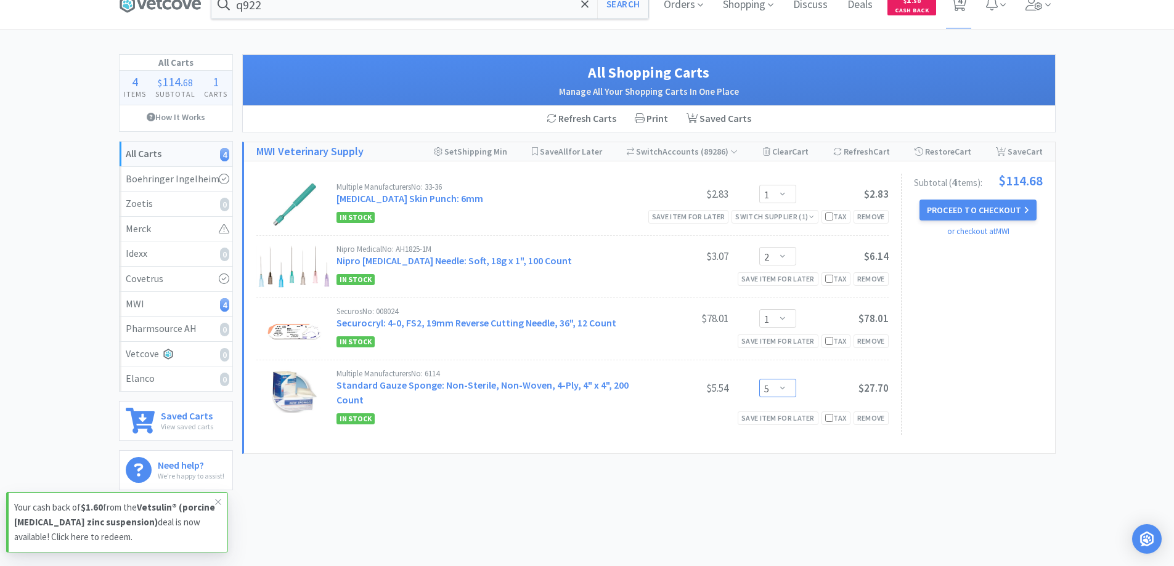
click at [785, 389] on select "Enter Quantity 1 2 3 4 5 6 7 8 9 10 11 12 13 14 15 16 17 18 19 20 Enter Quantity" at bounding box center [777, 388] width 37 height 18
click at [759, 379] on select "Enter Quantity 1 2 3 4 5 6 7 8 9 10 11 12 13 14 15 16 17 18 19 20 Enter Quantity" at bounding box center [777, 388] width 37 height 18
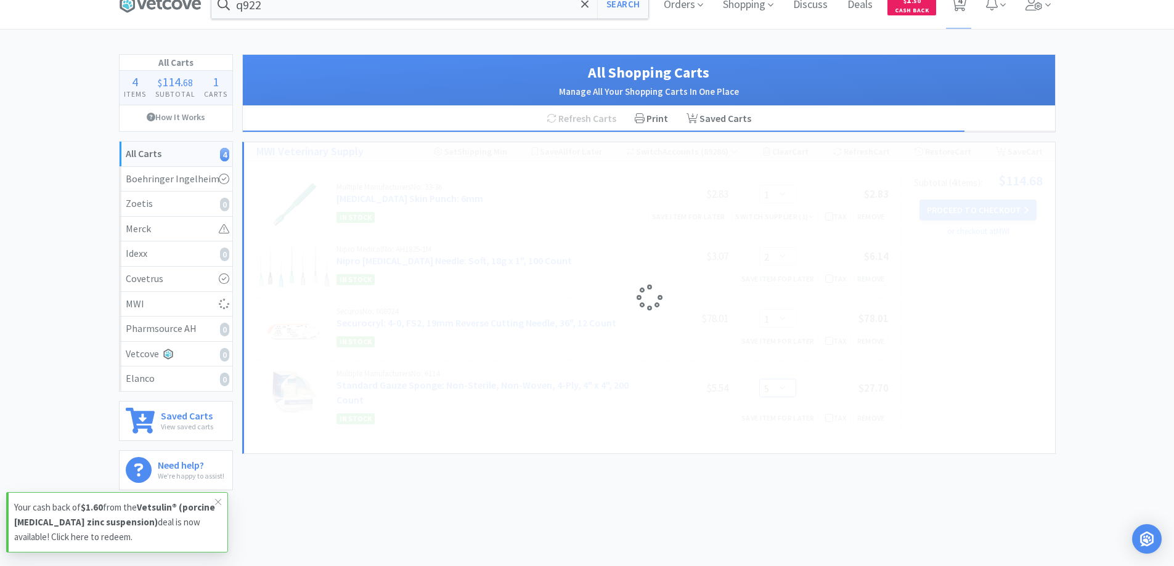
select select "10"
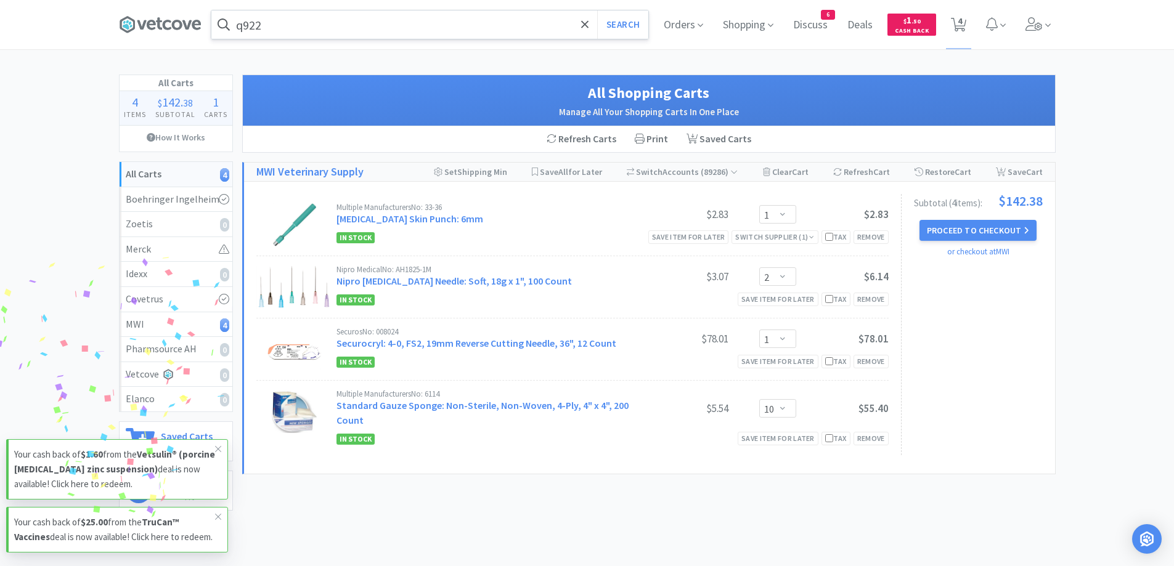
click at [372, 28] on input "q922" at bounding box center [429, 24] width 437 height 28
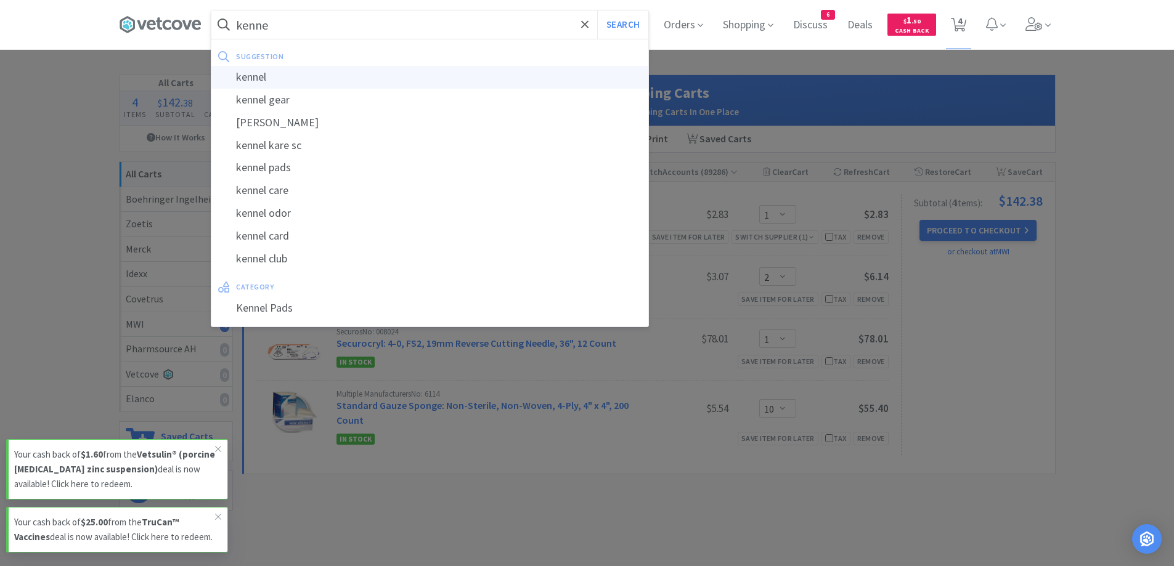
click at [243, 84] on div "kennel" at bounding box center [429, 77] width 437 height 23
type input "kennel"
select select "1"
select select "2"
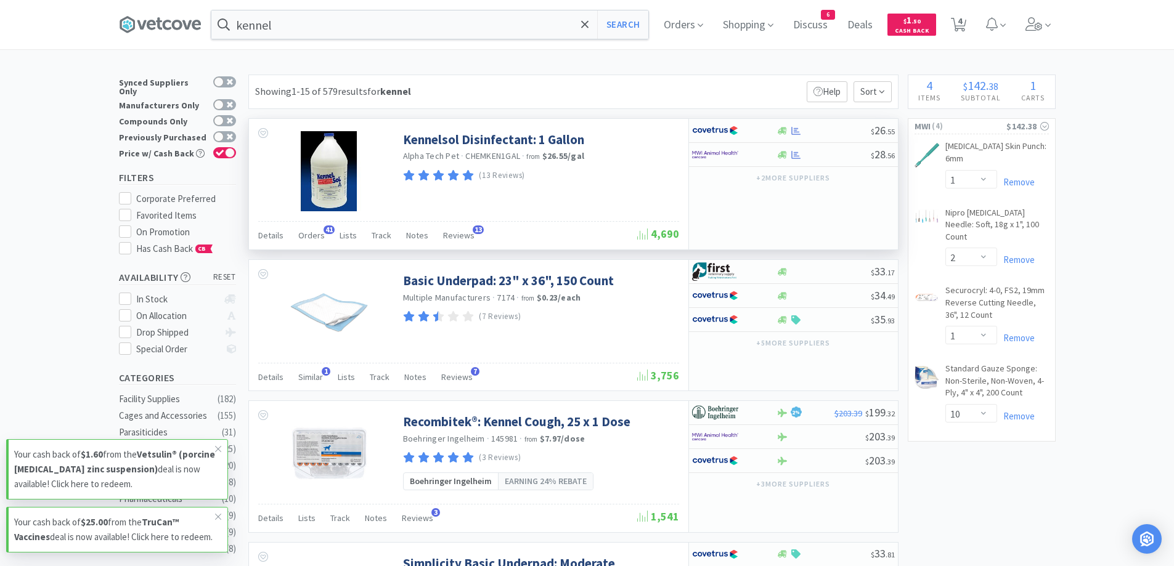
click at [323, 235] on div "Details Orders 41 Lists Track Notes Reviews 13" at bounding box center [447, 237] width 379 height 23
click at [315, 238] on span "Orders" at bounding box center [311, 235] width 26 height 11
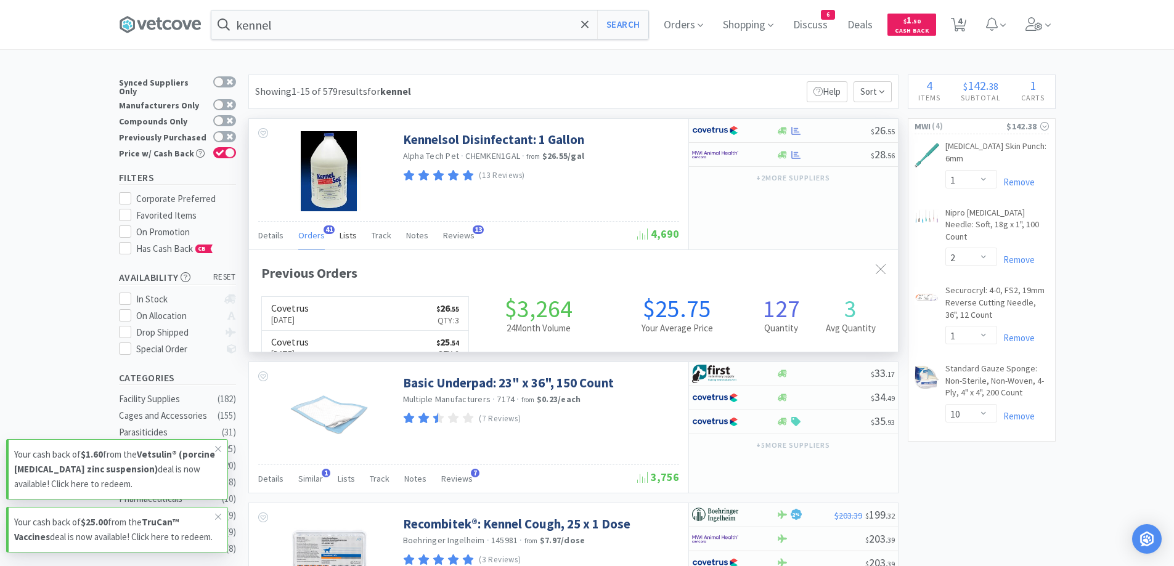
scroll to position [330, 649]
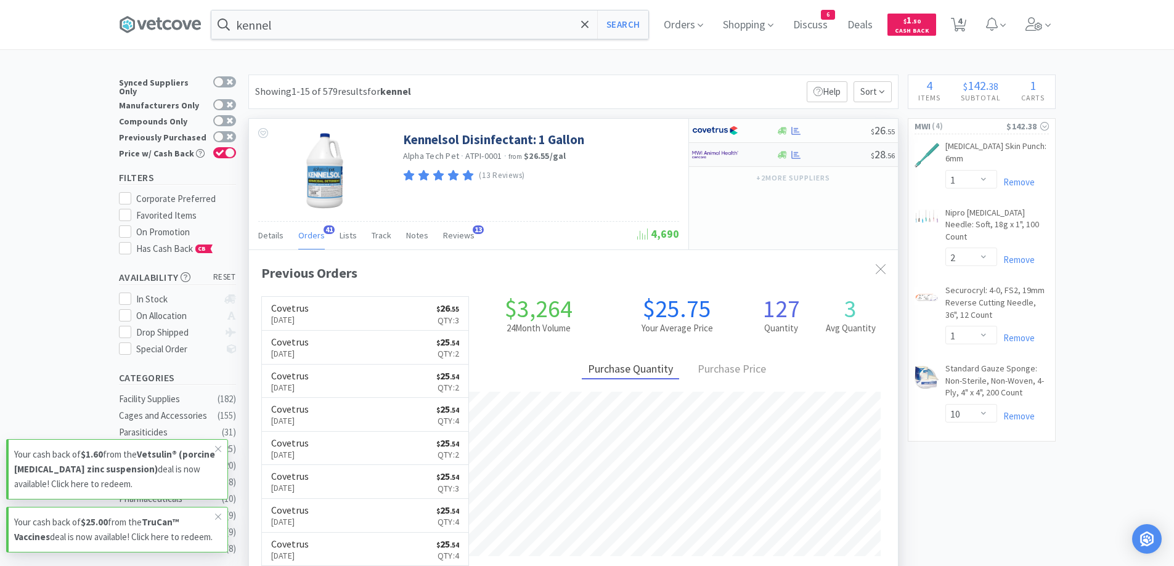
click at [837, 155] on div at bounding box center [823, 154] width 94 height 9
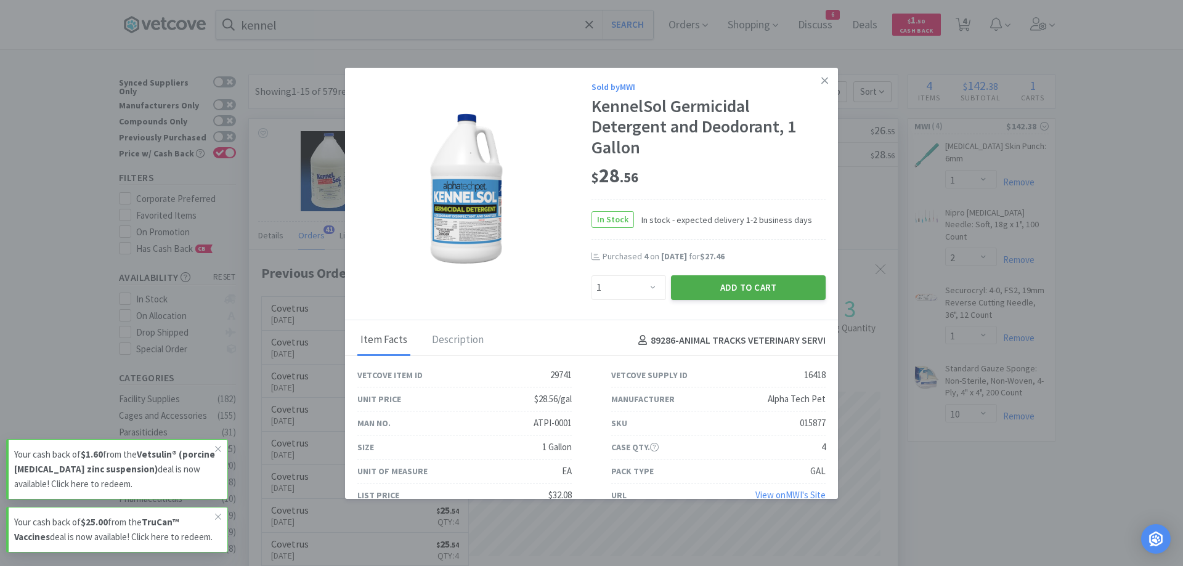
click at [717, 283] on button "Add to Cart" at bounding box center [748, 287] width 155 height 25
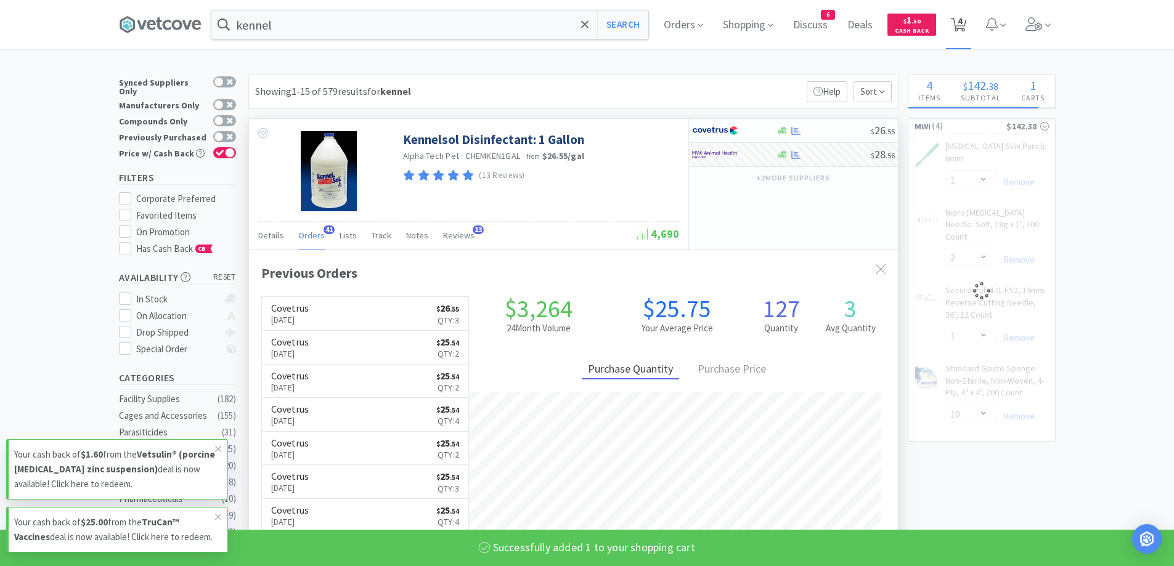
click at [966, 23] on icon at bounding box center [958, 25] width 15 height 14
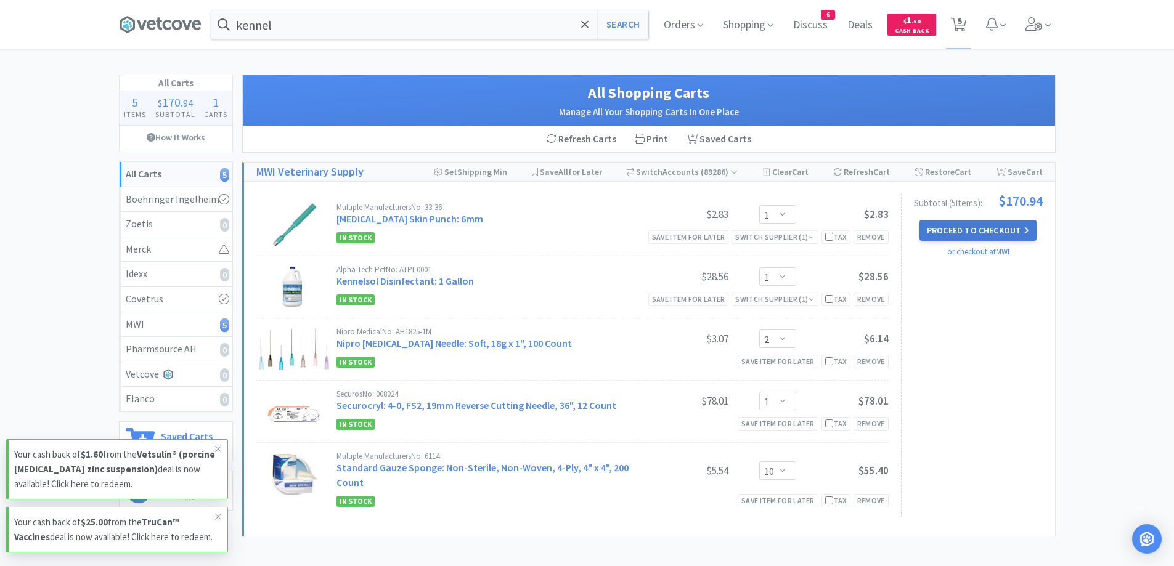
click at [932, 225] on button "Proceed to Checkout" at bounding box center [977, 230] width 117 height 21
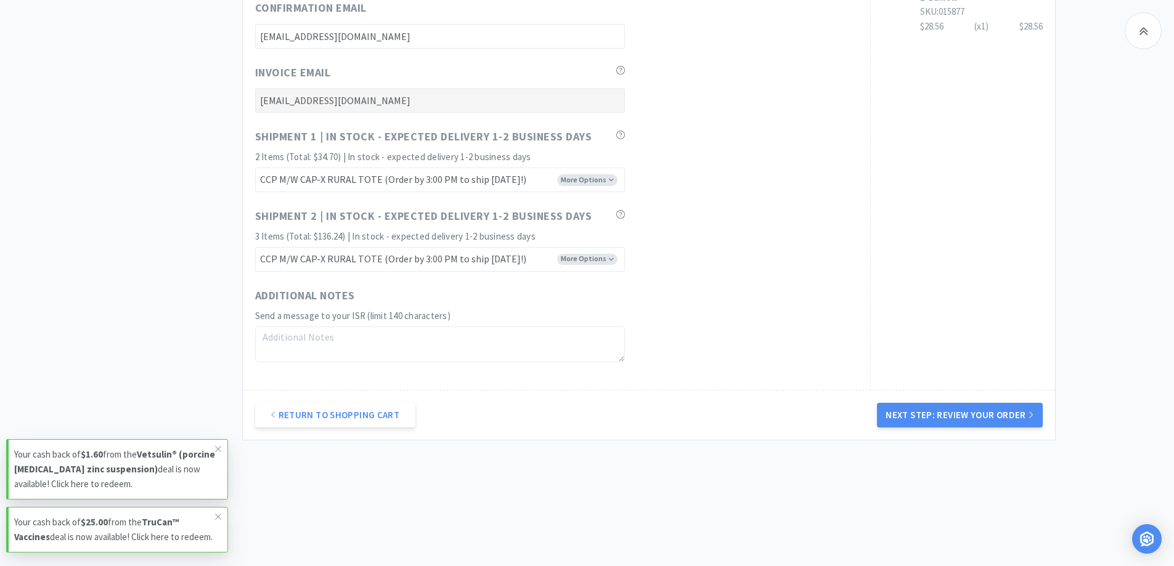
scroll to position [642, 0]
click at [909, 421] on button "Next Step: Review Your Order" at bounding box center [959, 414] width 165 height 25
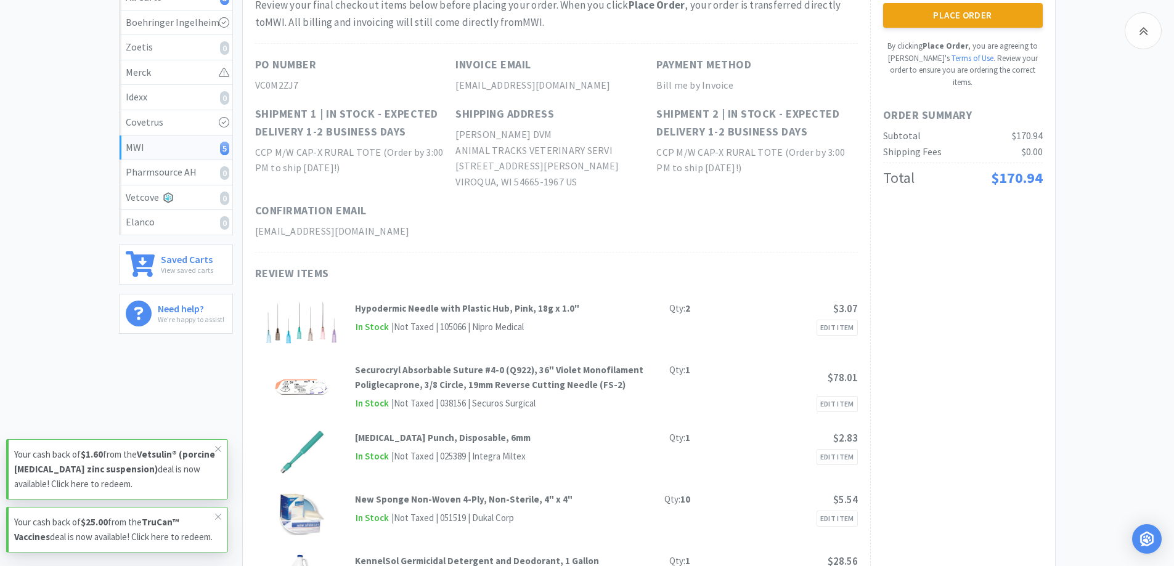
scroll to position [185, 0]
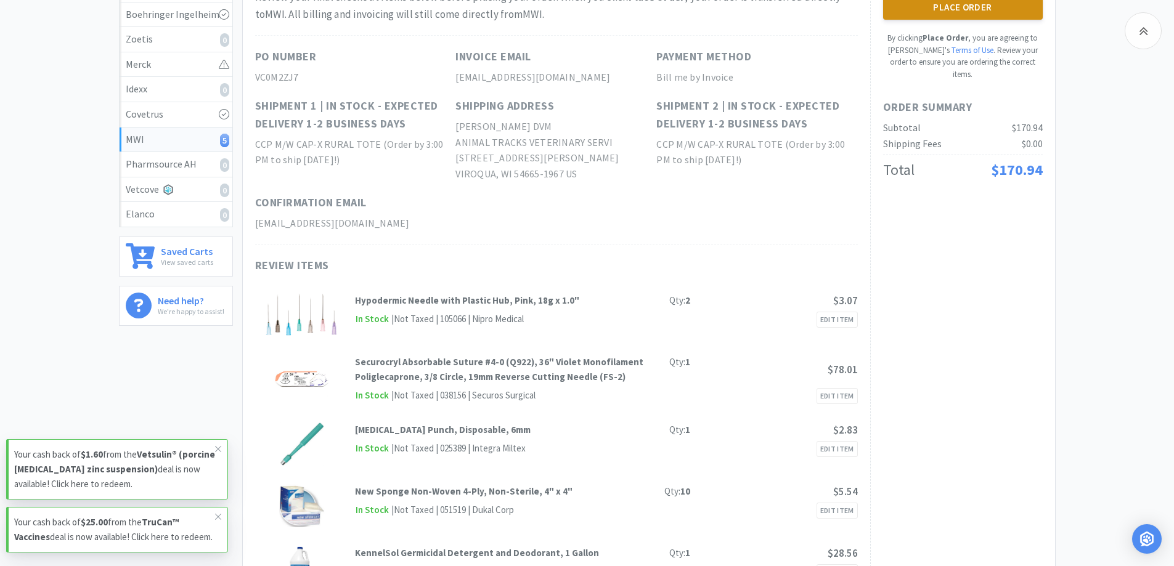
click at [977, 9] on button "Place Order" at bounding box center [963, 7] width 160 height 25
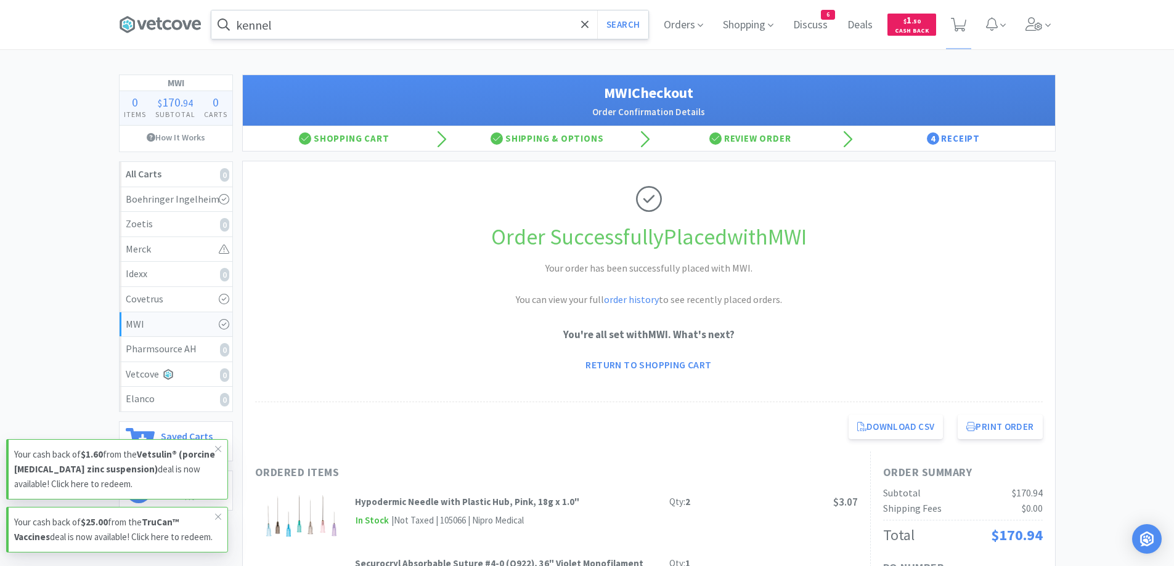
click at [513, 17] on input "kennel" at bounding box center [429, 24] width 437 height 28
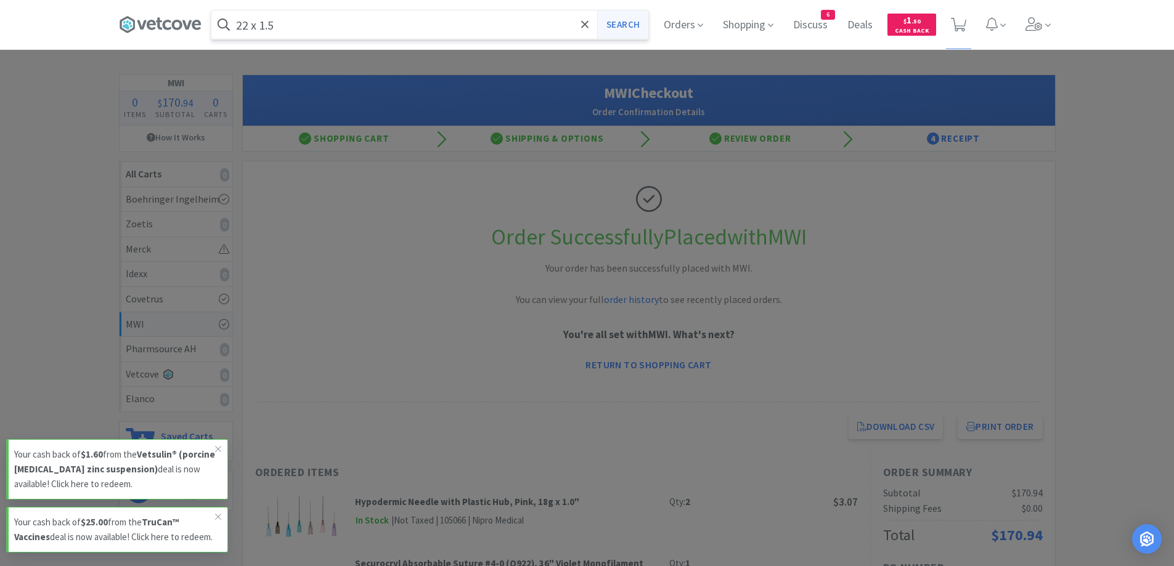
click at [628, 26] on button "Search" at bounding box center [622, 24] width 51 height 28
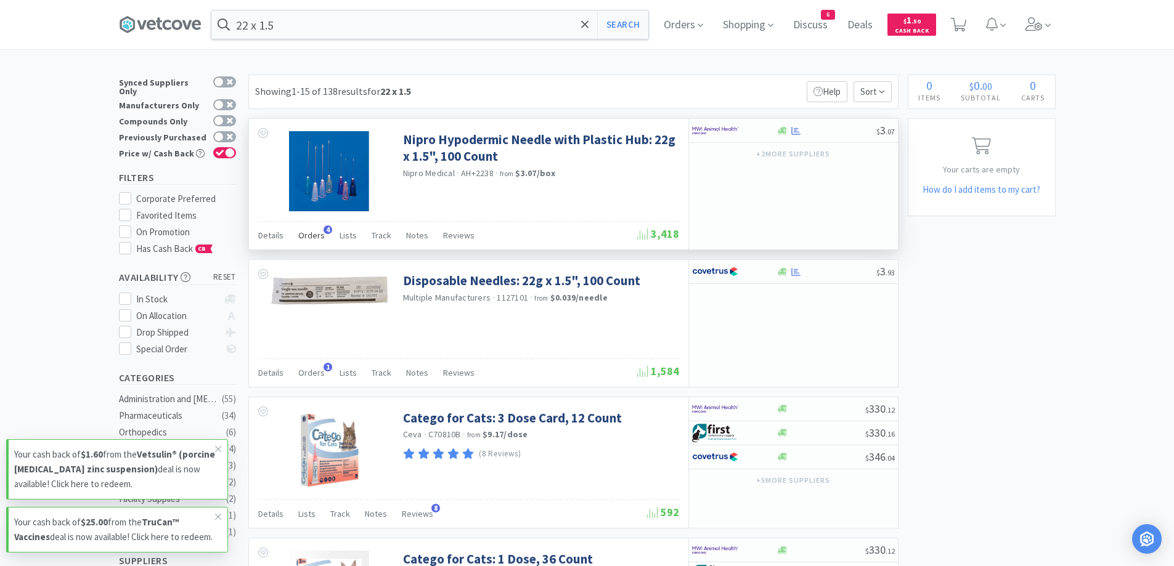
click at [311, 238] on span "Orders" at bounding box center [311, 235] width 26 height 11
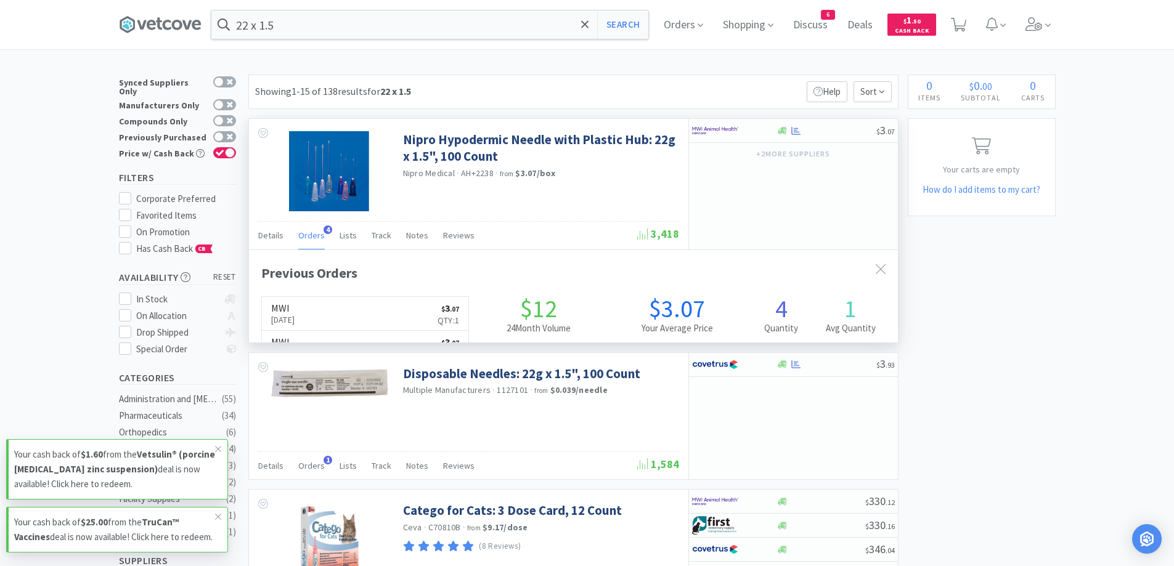
scroll to position [319, 649]
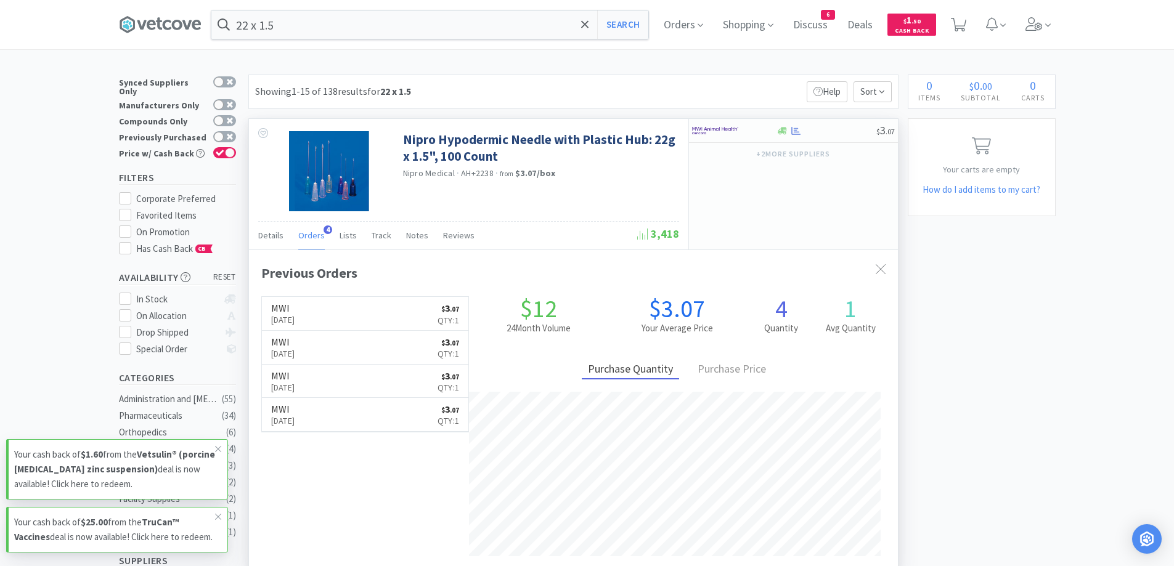
click at [311, 238] on span "Orders" at bounding box center [311, 235] width 26 height 11
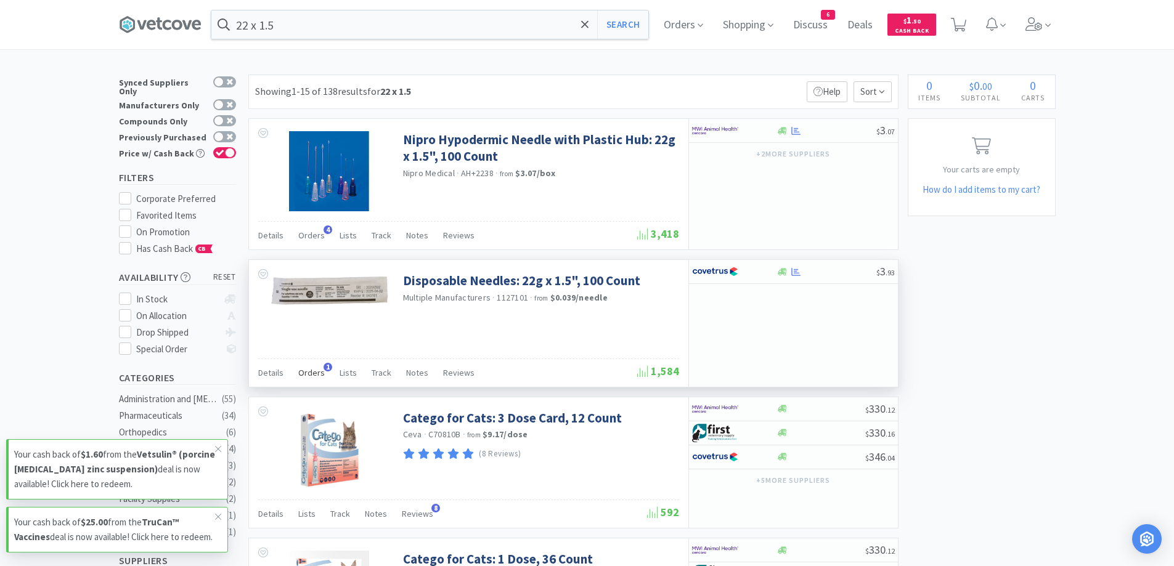
click at [310, 376] on span "Orders" at bounding box center [311, 372] width 26 height 11
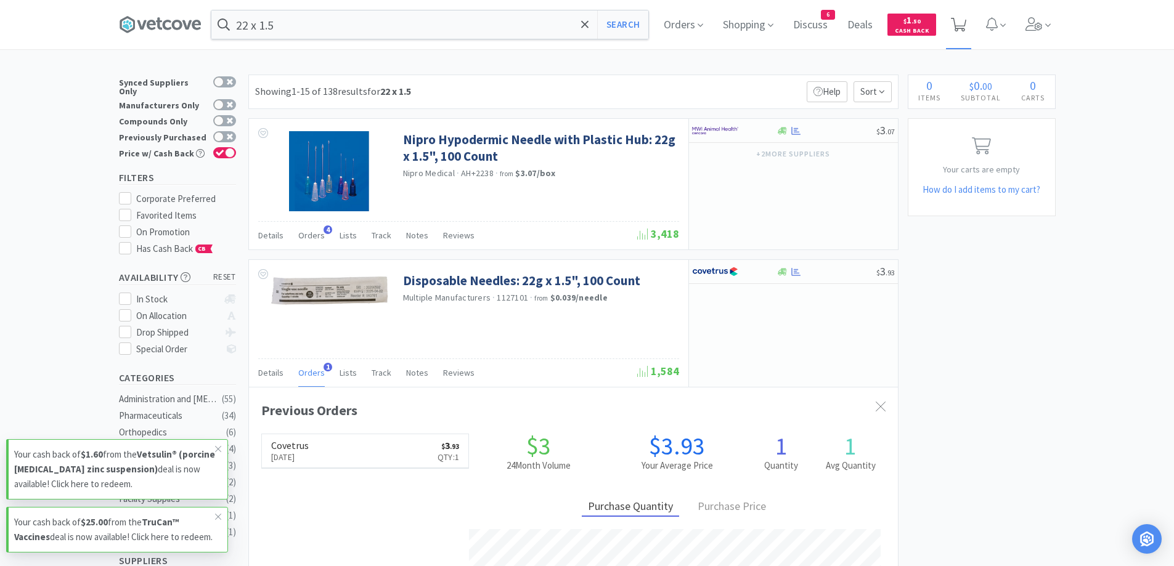
click at [958, 26] on icon at bounding box center [958, 25] width 15 height 14
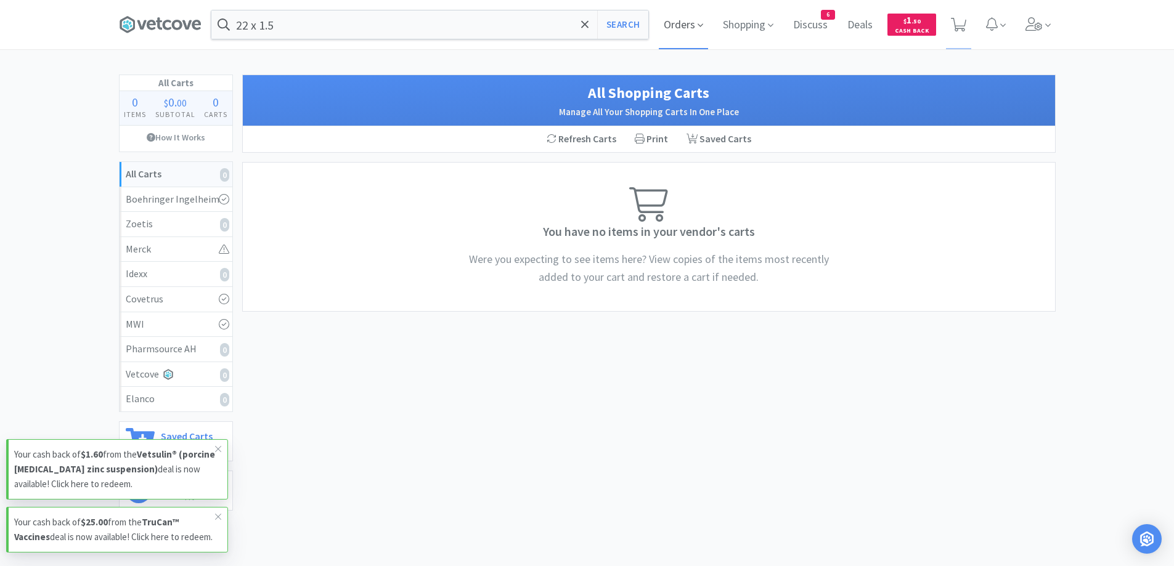
click at [692, 15] on span "Orders" at bounding box center [683, 24] width 49 height 49
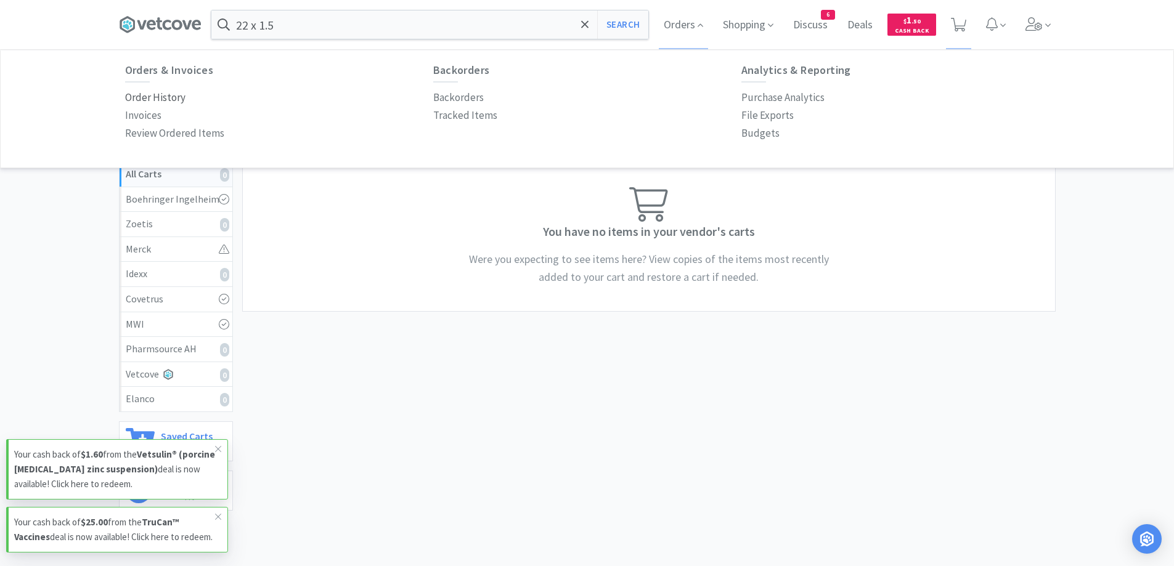
click at [158, 92] on p "Order History" at bounding box center [155, 97] width 60 height 17
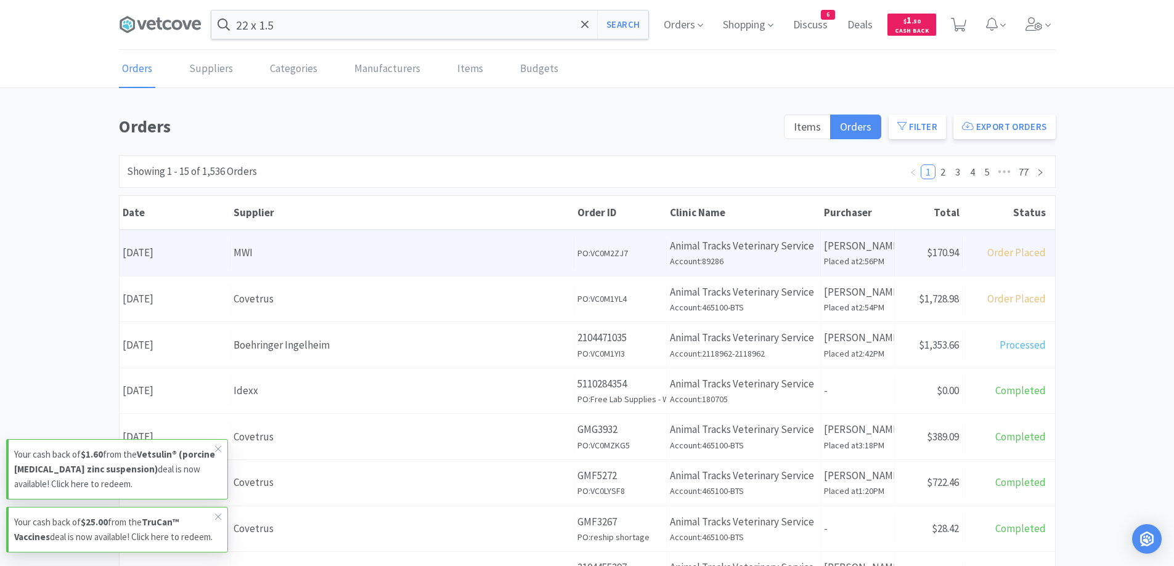
click at [322, 253] on div "MWI" at bounding box center [402, 253] width 337 height 17
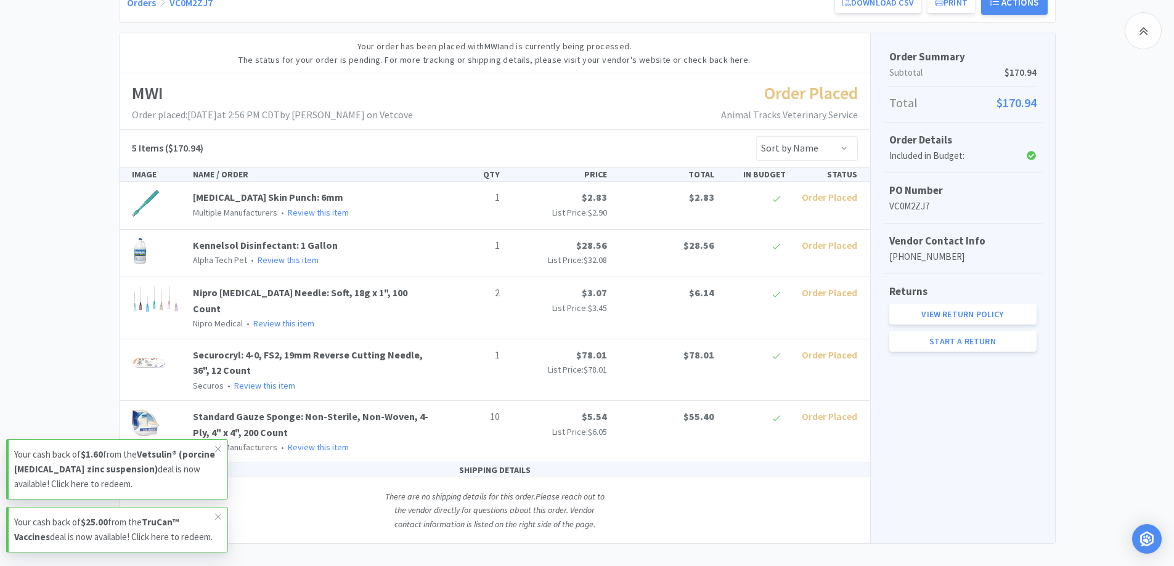
scroll to position [171, 0]
click at [220, 444] on icon at bounding box center [217, 449] width 7 height 10
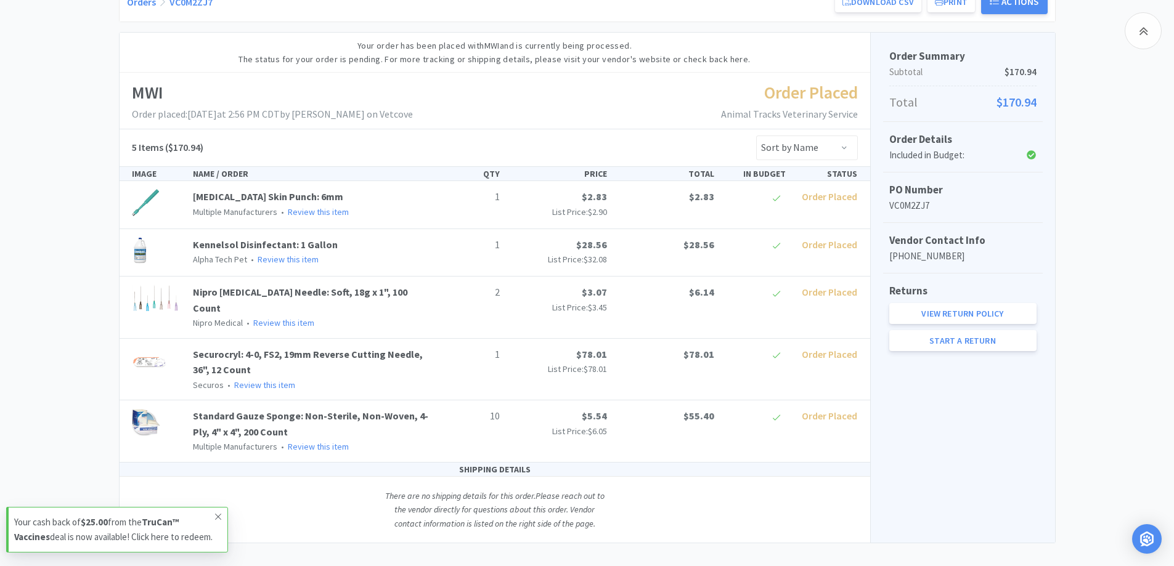
click at [216, 514] on icon at bounding box center [218, 517] width 6 height 6
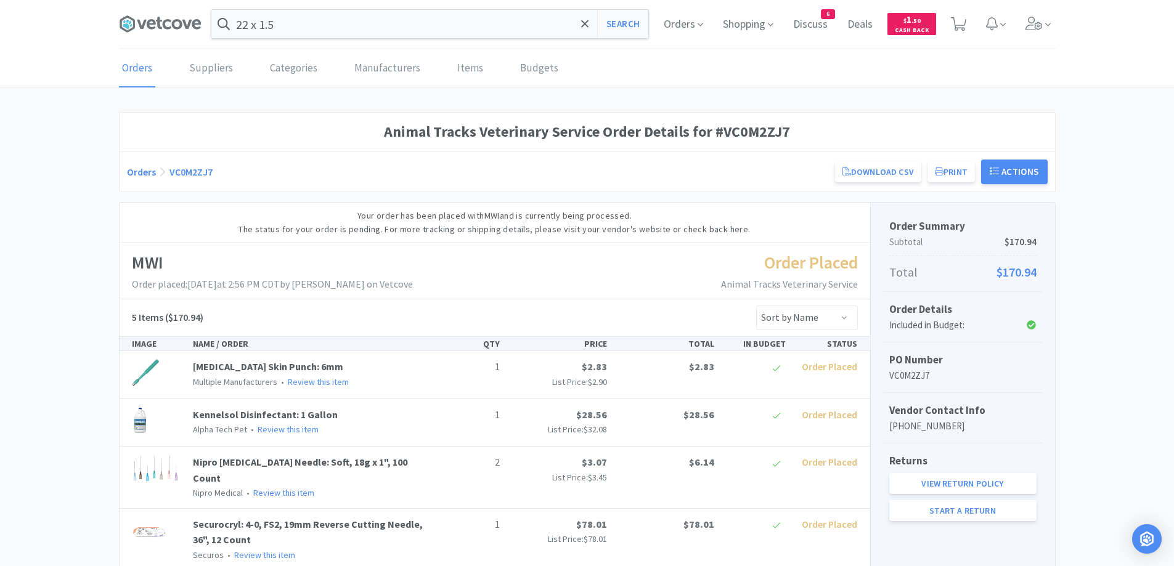
scroll to position [0, 0]
click at [686, 35] on span "Orders" at bounding box center [683, 24] width 49 height 49
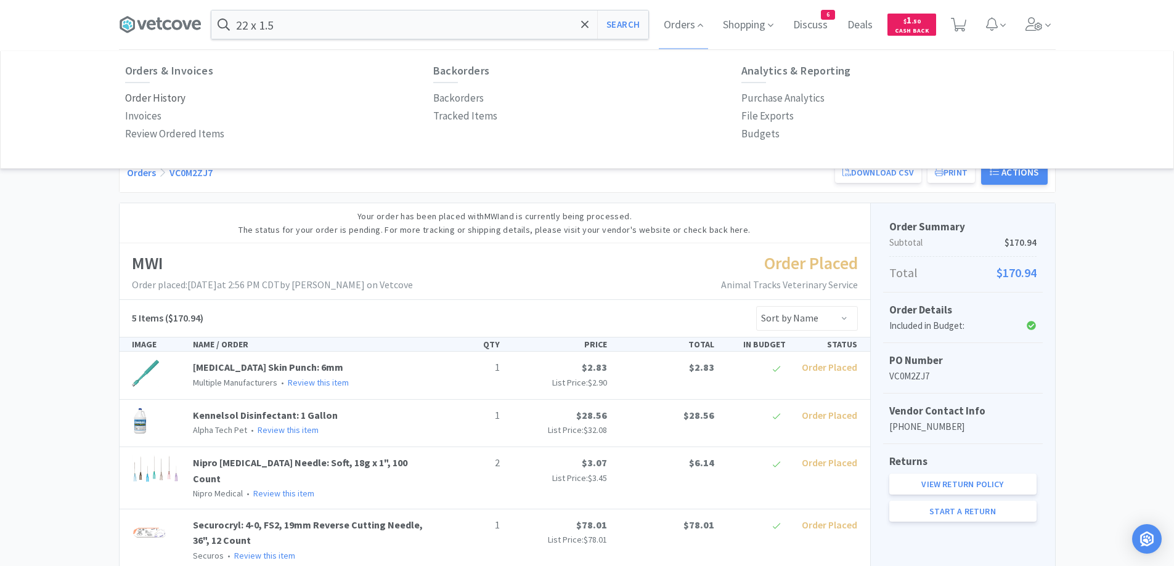
click at [135, 102] on p "Order History" at bounding box center [155, 98] width 60 height 17
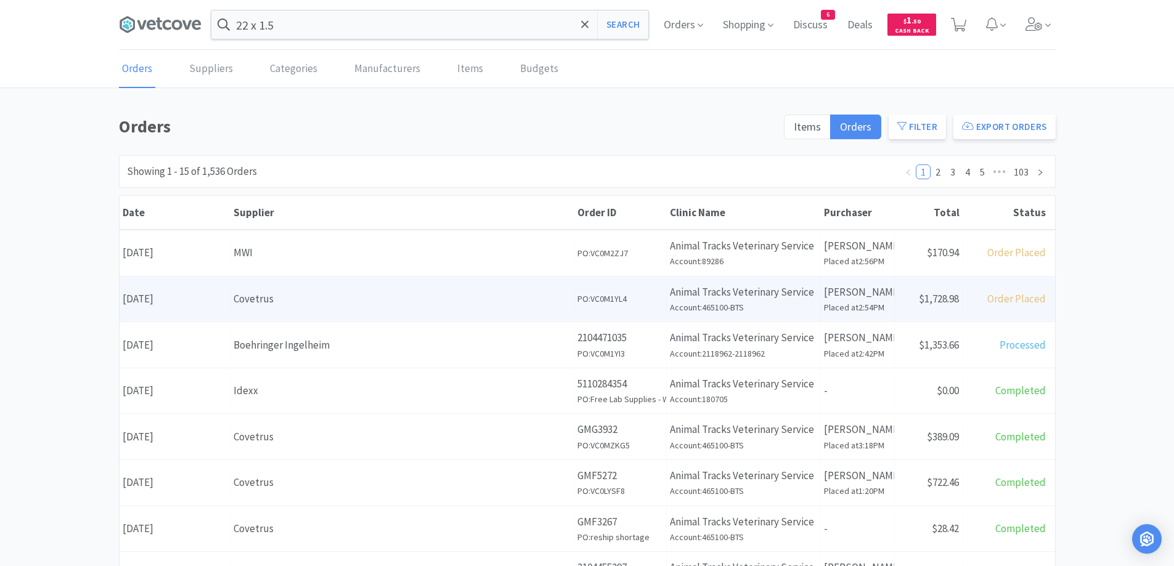
click at [246, 305] on div "Covetrus" at bounding box center [402, 299] width 337 height 17
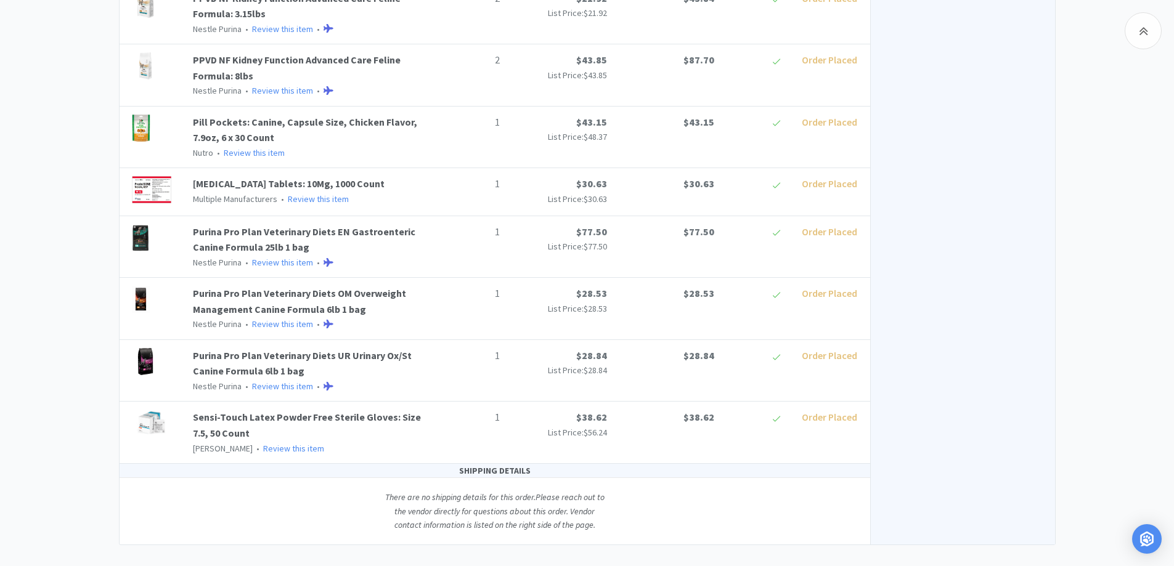
scroll to position [1233, 0]
